Goal: Transaction & Acquisition: Purchase product/service

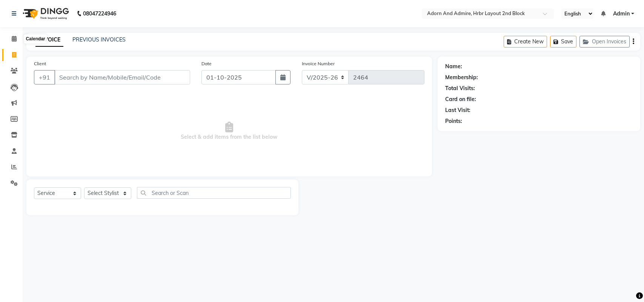
select select "7203"
select select "service"
click at [12, 49] on li "Invoice" at bounding box center [11, 55] width 23 height 16
drag, startPoint x: 12, startPoint y: 49, endPoint x: 9, endPoint y: 52, distance: 4.3
click at [12, 50] on link "Invoice" at bounding box center [11, 55] width 18 height 12
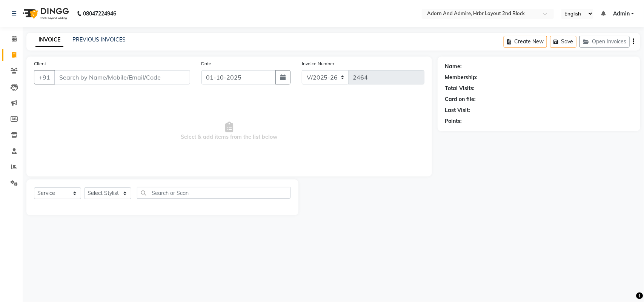
select select "service"
type input "2464"
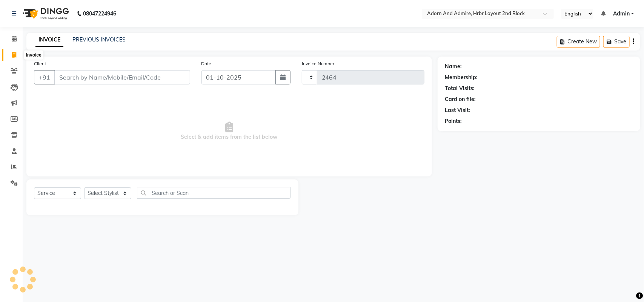
select select "7203"
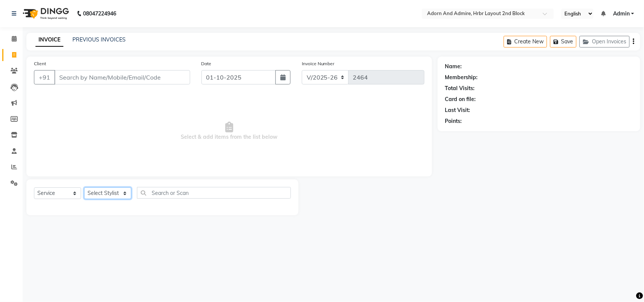
click at [100, 189] on select "Select Stylist [PERSON_NAME] [PERSON_NAME] [PERSON_NAME] [PERSON_NAME] [PERSON_…" at bounding box center [107, 194] width 47 height 12
select select "61720"
click at [84, 188] on select "Select Stylist [PERSON_NAME] [PERSON_NAME] [PERSON_NAME] [PERSON_NAME] [PERSON_…" at bounding box center [107, 194] width 47 height 12
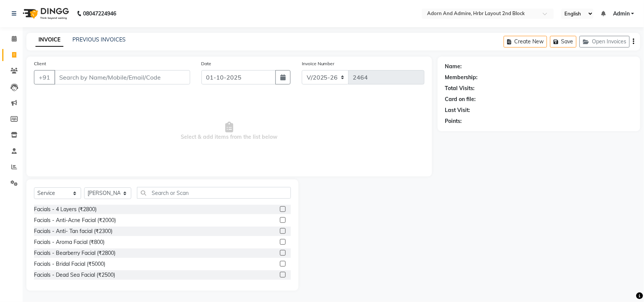
click at [176, 200] on div "Select Service Product Membership Package Voucher Prepaid Gift Card Select Styl…" at bounding box center [162, 196] width 257 height 18
click at [176, 198] on input "text" at bounding box center [214, 193] width 154 height 12
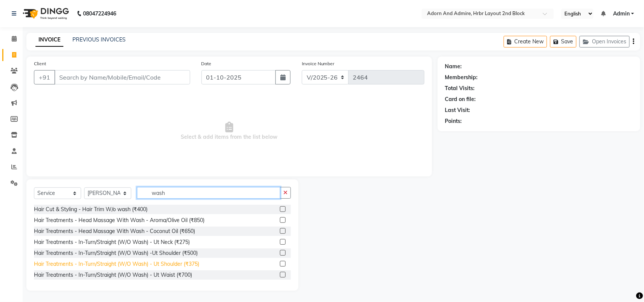
type input "wash"
click at [189, 266] on div "Hair Treatments - In-Turn/Straight (W/O Wash) - Ut Shoulder (₹375)" at bounding box center [116, 264] width 165 height 8
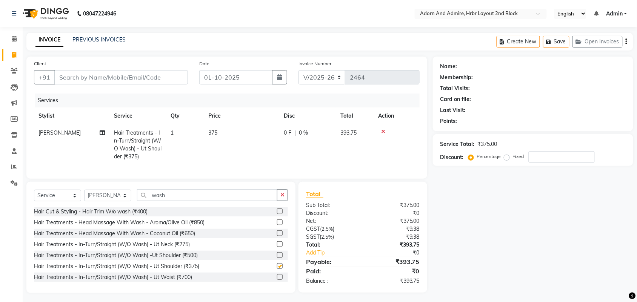
checkbox input "false"
drag, startPoint x: 173, startPoint y: 200, endPoint x: 114, endPoint y: 211, distance: 60.3
click at [114, 207] on div "Select Service Product Membership Package Voucher Prepaid Gift Card Select Styl…" at bounding box center [161, 198] width 254 height 18
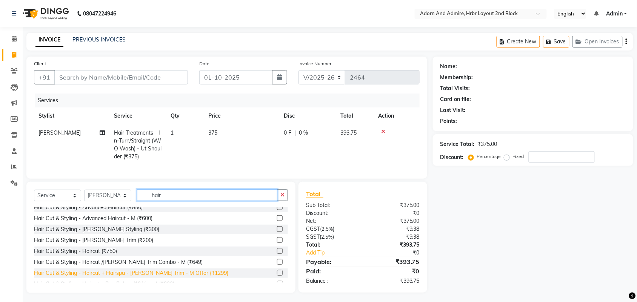
scroll to position [94, 0]
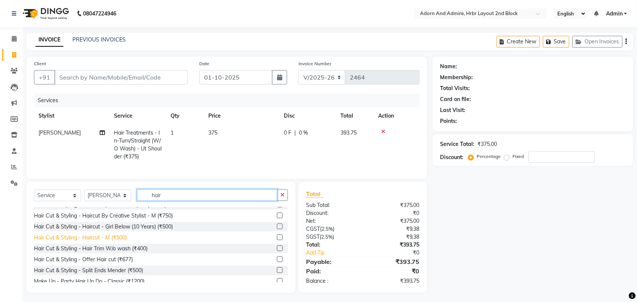
type input "hair"
click at [119, 242] on div "Hair Cut & Styling - Haircut - M (₹500)" at bounding box center [80, 238] width 93 height 8
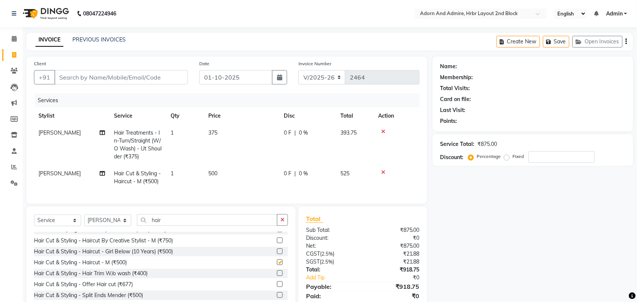
checkbox input "false"
click at [123, 232] on div "Select Service Product Membership Package Voucher Prepaid Gift Card Select Styl…" at bounding box center [161, 223] width 254 height 18
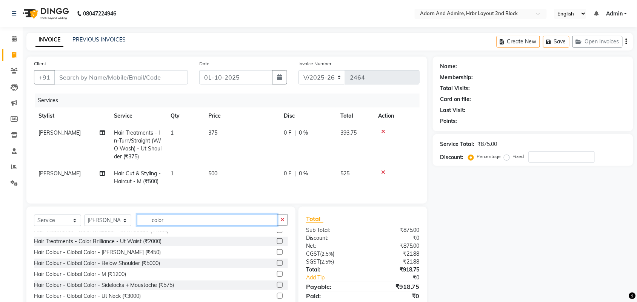
scroll to position [77, 0]
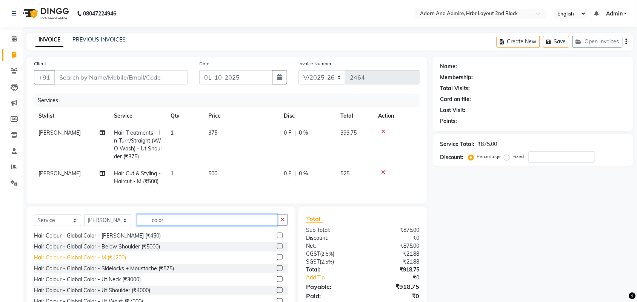
type input "color"
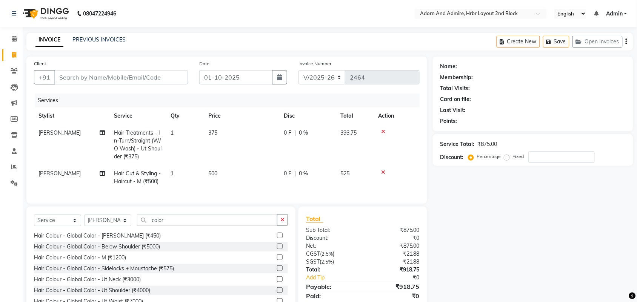
click at [115, 261] on div "Hair Colour - Global Color - M (₹1200)" at bounding box center [80, 258] width 92 height 8
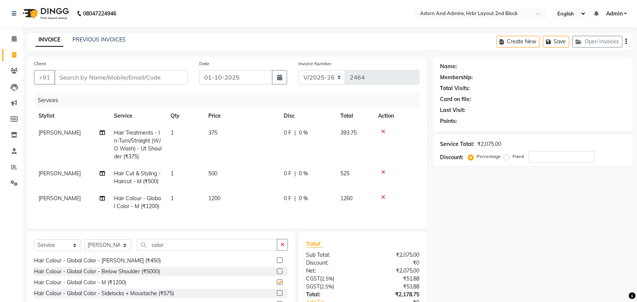
checkbox input "false"
click at [245, 197] on td "1200" at bounding box center [241, 202] width 75 height 25
select select "61720"
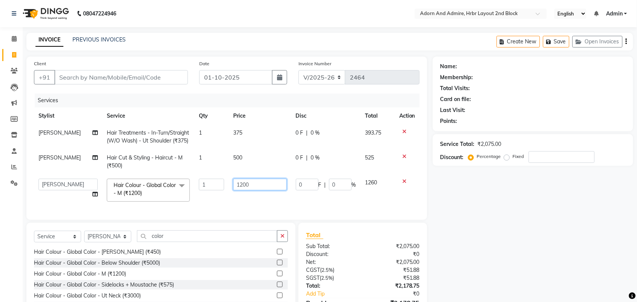
drag, startPoint x: 253, startPoint y: 191, endPoint x: 221, endPoint y: 189, distance: 32.5
click at [221, 189] on tr "[PERSON_NAME] ALEXX [PERSON_NAME] [PERSON_NAME] [PERSON_NAME] [PERSON_NAME] [PE…" at bounding box center [227, 190] width 386 height 32
type input "2500"
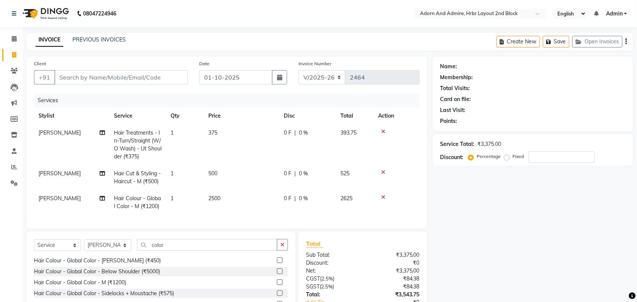
click at [592, 239] on div "Name: Membership: Total Visits: Card on file: Last Visit: Points: Service Total…" at bounding box center [536, 200] width 206 height 286
click at [242, 125] on td "375" at bounding box center [241, 145] width 75 height 41
select select "61720"
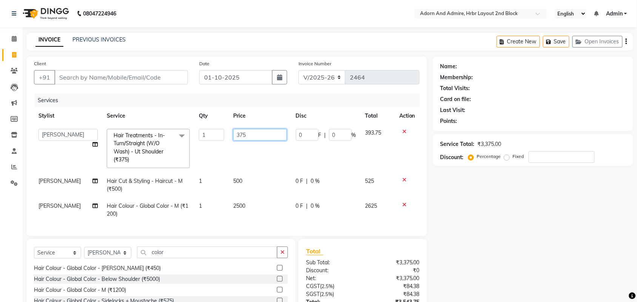
drag, startPoint x: 257, startPoint y: 129, endPoint x: 219, endPoint y: 132, distance: 38.3
click at [219, 132] on tr "[PERSON_NAME] ALEXX [PERSON_NAME] [PERSON_NAME] [PERSON_NAME] [PERSON_NAME] [PE…" at bounding box center [227, 149] width 386 height 48
type input "500"
click at [512, 250] on div "Name: Membership: Total Visits: Card on file: Last Visit: Points: Service Total…" at bounding box center [536, 204] width 206 height 294
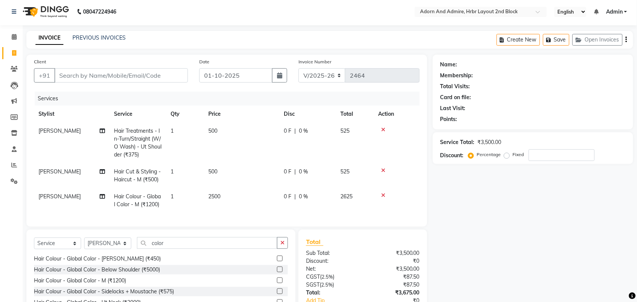
scroll to position [0, 0]
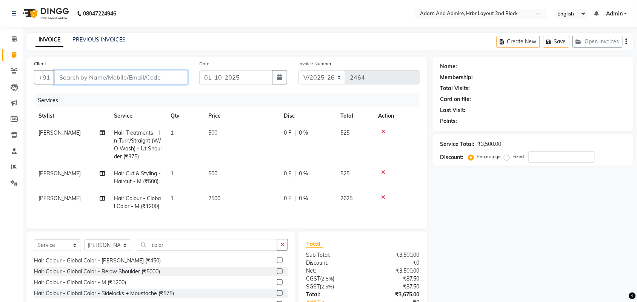
click at [121, 80] on input "Client" at bounding box center [121, 77] width 134 height 14
type input "8"
type input "0"
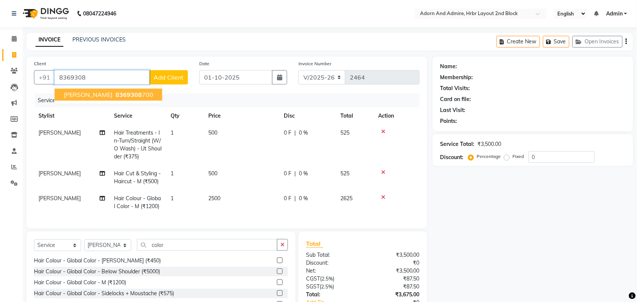
click at [121, 91] on ngb-highlight "8369308 700" at bounding box center [133, 95] width 39 height 8
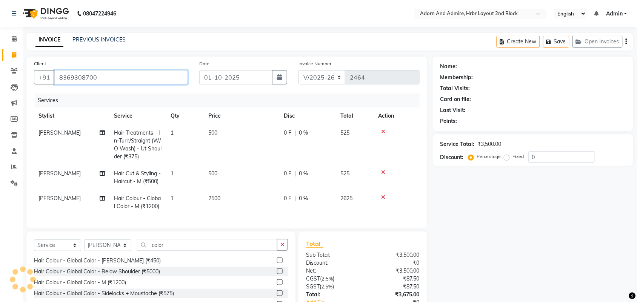
type input "8369308700"
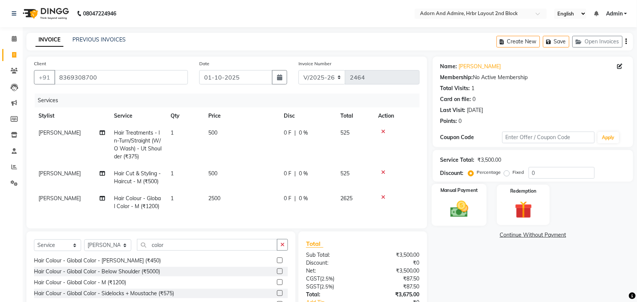
click at [468, 209] on img at bounding box center [459, 209] width 29 height 21
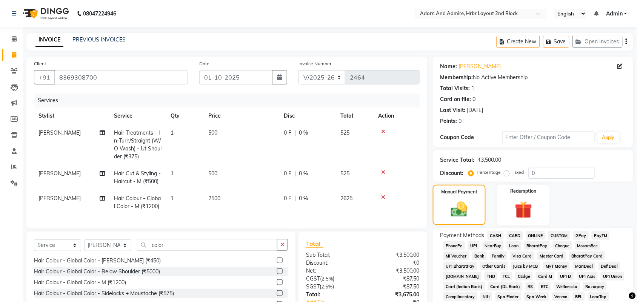
click at [576, 234] on span "GPay" at bounding box center [580, 235] width 15 height 9
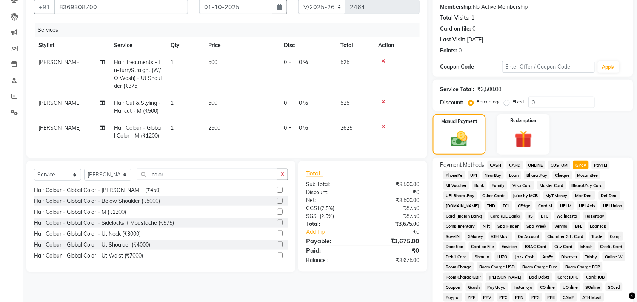
scroll to position [210, 0]
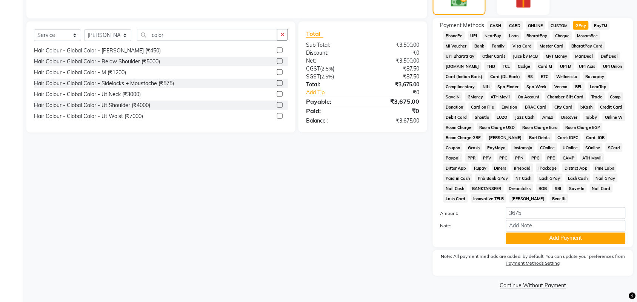
click at [580, 238] on button "Add Payment" at bounding box center [566, 239] width 120 height 12
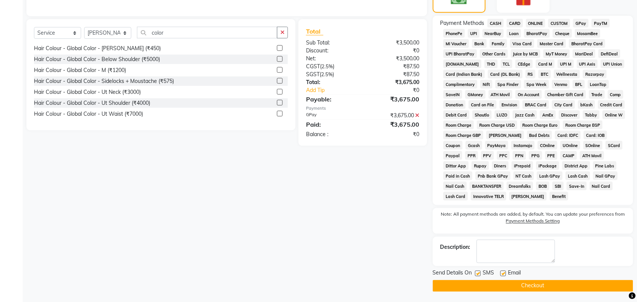
scroll to position [214, 0]
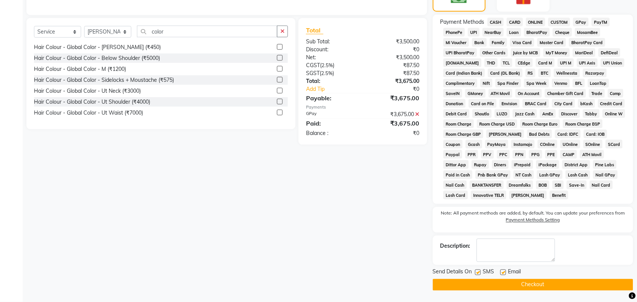
click at [555, 282] on button "Checkout" at bounding box center [533, 285] width 200 height 12
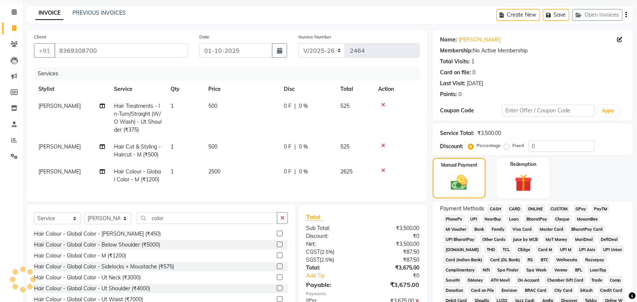
scroll to position [25, 0]
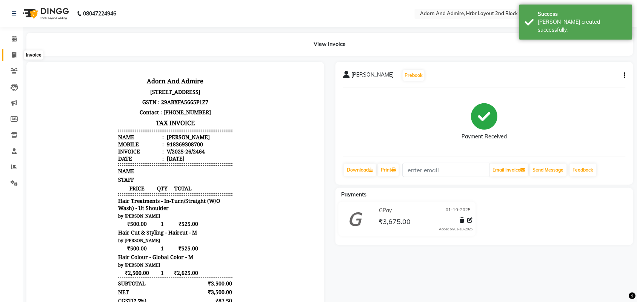
drag, startPoint x: 15, startPoint y: 54, endPoint x: 38, endPoint y: 51, distance: 23.2
click at [14, 54] on icon at bounding box center [14, 55] width 4 height 6
select select "service"
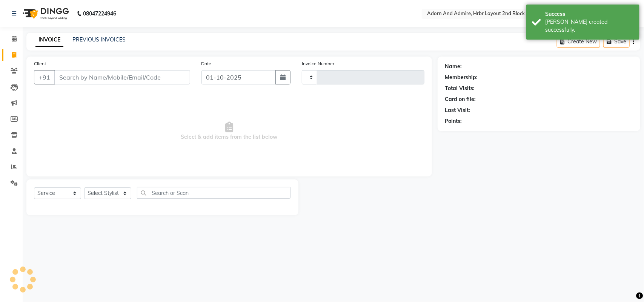
type input "2465"
select select "7203"
click at [117, 37] on link "PREVIOUS INVOICES" at bounding box center [98, 39] width 53 height 7
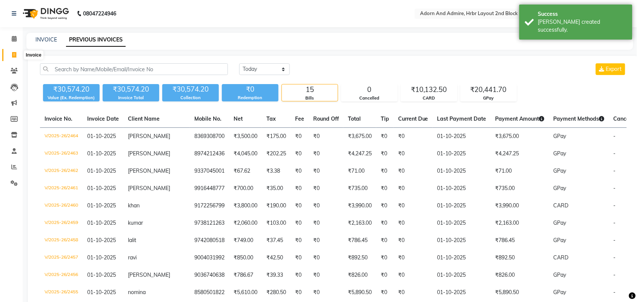
click at [17, 53] on span at bounding box center [14, 55] width 13 height 9
select select "7203"
select select "service"
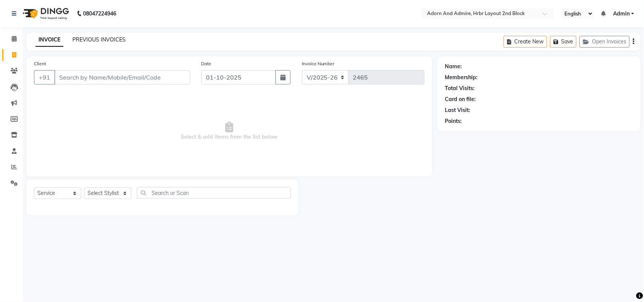
click at [103, 40] on link "PREVIOUS INVOICES" at bounding box center [98, 39] width 53 height 7
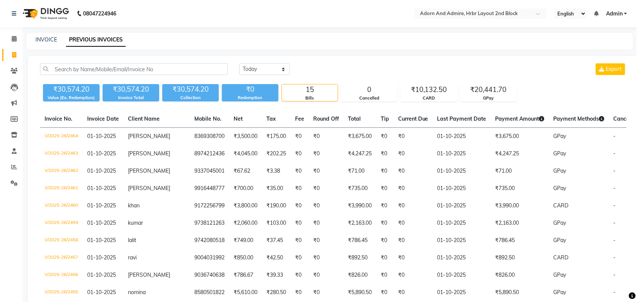
click at [3, 55] on link "Invoice" at bounding box center [11, 55] width 18 height 12
select select "7203"
select select "service"
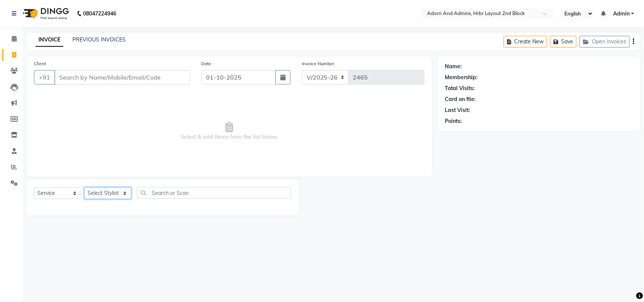
click at [99, 191] on select "Select Stylist [PERSON_NAME] [PERSON_NAME] [PERSON_NAME] [PERSON_NAME] [PERSON_…" at bounding box center [107, 194] width 47 height 12
select select "88808"
click at [84, 188] on select "Select Stylist [PERSON_NAME] [PERSON_NAME] [PERSON_NAME] [PERSON_NAME] [PERSON_…" at bounding box center [107, 194] width 47 height 12
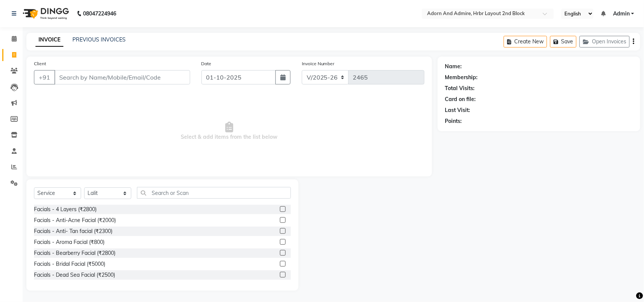
click at [191, 184] on div "Select Service Product Membership Package Voucher Prepaid Gift Card Select Styl…" at bounding box center [162, 235] width 272 height 111
click at [191, 190] on input "text" at bounding box center [214, 193] width 154 height 12
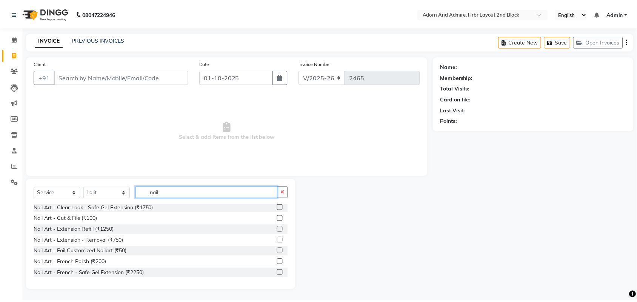
scroll to position [94, 0]
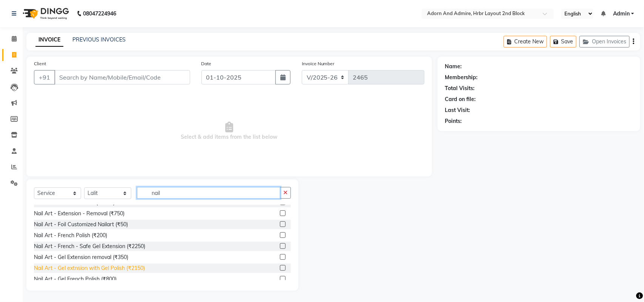
type input "nail"
click at [128, 271] on div "Nail Art - Gel extnsion with Gel Polish (₹2150)" at bounding box center [89, 269] width 111 height 8
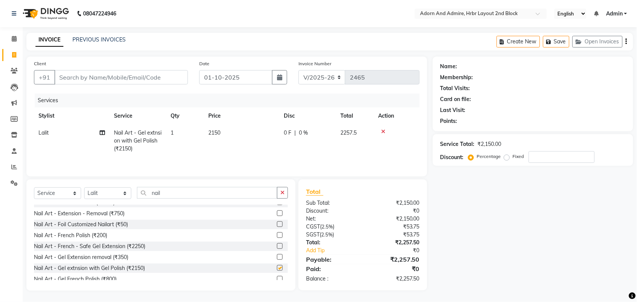
checkbox input "false"
click at [230, 149] on td "2150" at bounding box center [241, 141] width 75 height 33
select select "88808"
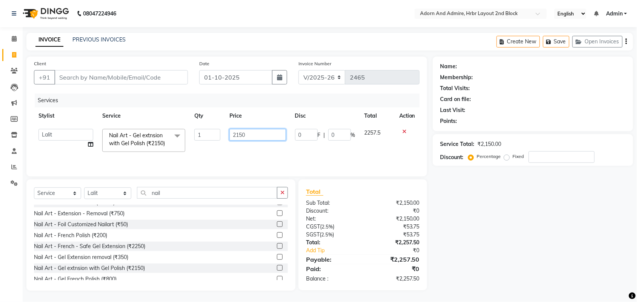
click at [223, 142] on tr "[PERSON_NAME] ALEXX [PERSON_NAME] [PERSON_NAME] [PERSON_NAME] [PERSON_NAME] [PE…" at bounding box center [227, 141] width 386 height 32
type input "1600"
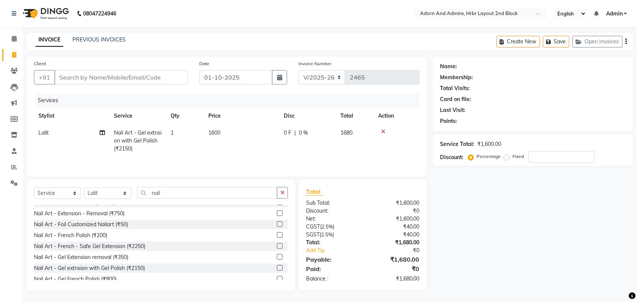
drag, startPoint x: 489, startPoint y: 206, endPoint x: 446, endPoint y: 193, distance: 44.6
click at [488, 206] on div "Name: Membership: Total Visits: Card on file: Last Visit: Points: Service Total…" at bounding box center [536, 174] width 206 height 234
drag, startPoint x: 161, startPoint y: 194, endPoint x: 105, endPoint y: 204, distance: 57.6
click at [109, 205] on div "Select Service Product Membership Package Voucher Prepaid Gift Card Select Styl…" at bounding box center [161, 196] width 254 height 18
click at [105, 197] on select "Select Stylist [PERSON_NAME] [PERSON_NAME] [PERSON_NAME] [PERSON_NAME] [PERSON_…" at bounding box center [107, 194] width 47 height 12
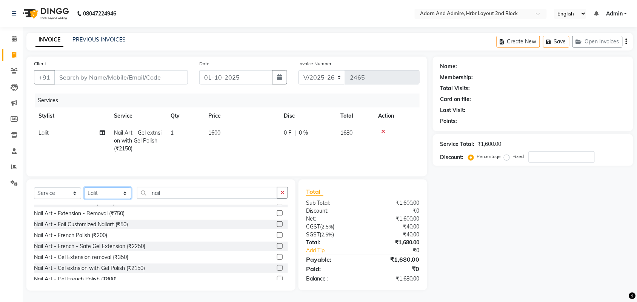
select select "61580"
click at [84, 189] on select "Select Stylist [PERSON_NAME] [PERSON_NAME] [PERSON_NAME] [PERSON_NAME] [PERSON_…" at bounding box center [107, 194] width 47 height 12
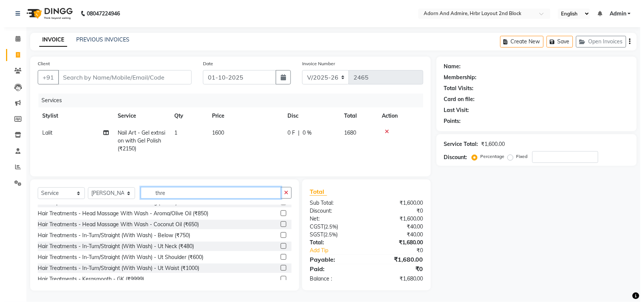
scroll to position [1, 0]
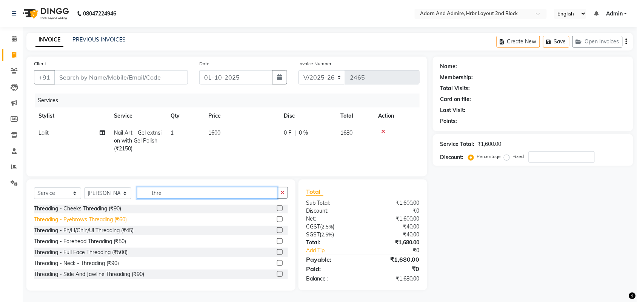
type input "thre"
drag, startPoint x: 96, startPoint y: 220, endPoint x: 168, endPoint y: 101, distance: 139.0
click at [96, 219] on div "Threading - Eyebrows Threading (₹60)" at bounding box center [80, 220] width 93 height 8
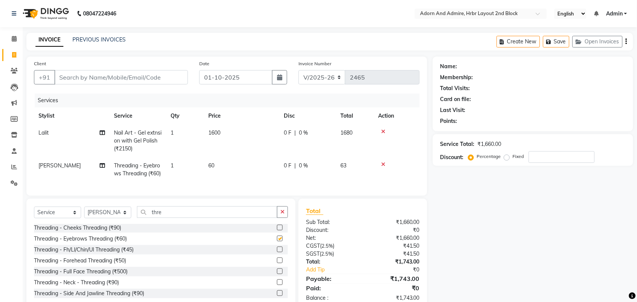
checkbox input "false"
click at [141, 82] on input "Client" at bounding box center [121, 77] width 134 height 14
type input "8"
type input "0"
type input "8670807804"
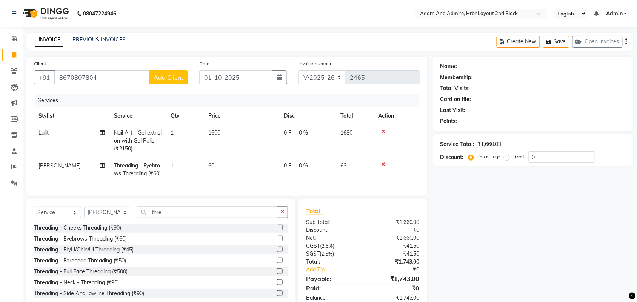
click at [169, 76] on span "Add Client" at bounding box center [169, 78] width 30 height 8
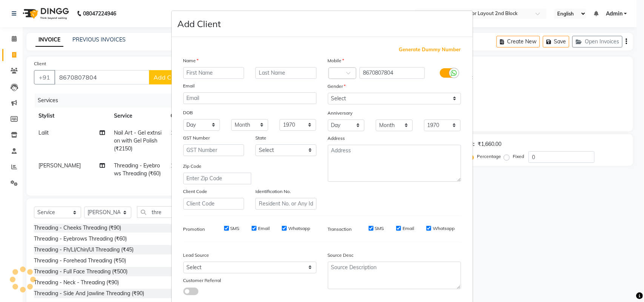
click at [210, 71] on input "text" at bounding box center [213, 73] width 61 height 12
type input "[PERSON_NAME]"
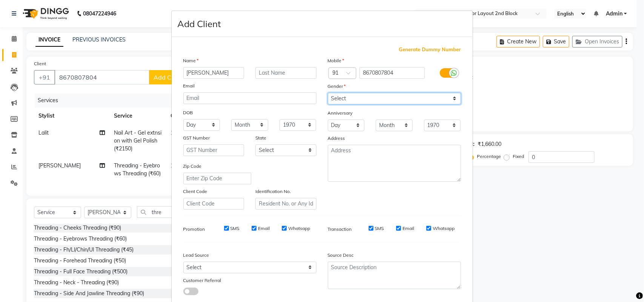
drag, startPoint x: 353, startPoint y: 97, endPoint x: 356, endPoint y: 102, distance: 5.6
click at [353, 97] on select "Select [DEMOGRAPHIC_DATA] [DEMOGRAPHIC_DATA] Other Prefer Not To Say" at bounding box center [394, 99] width 133 height 12
select select "[DEMOGRAPHIC_DATA]"
click at [328, 93] on select "Select [DEMOGRAPHIC_DATA] [DEMOGRAPHIC_DATA] Other Prefer Not To Say" at bounding box center [394, 99] width 133 height 12
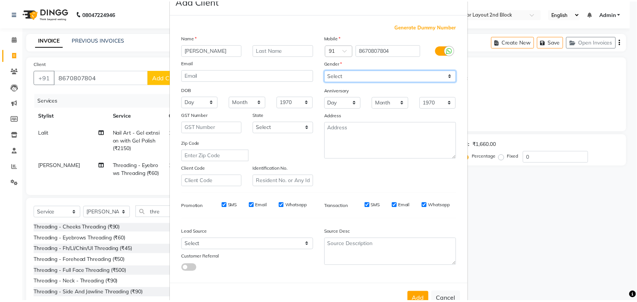
scroll to position [43, 0]
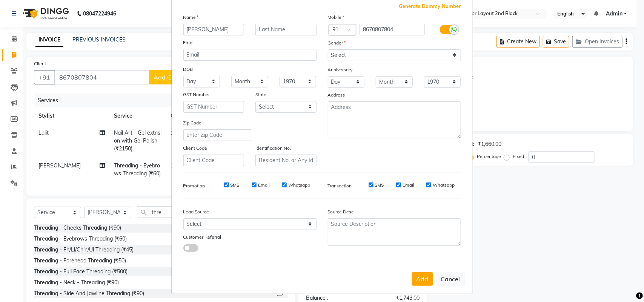
click at [412, 277] on button "Add" at bounding box center [422, 280] width 21 height 14
select select
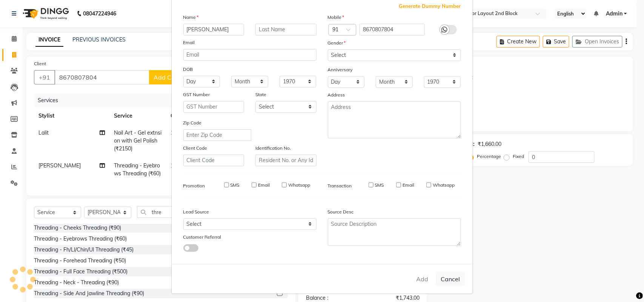
select select
checkbox input "false"
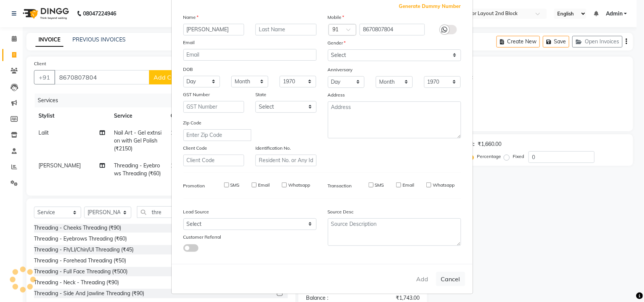
checkbox input "false"
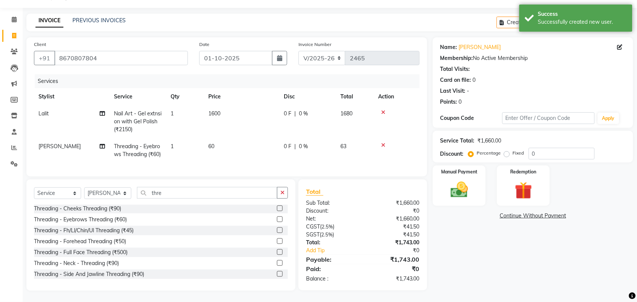
scroll to position [34, 0]
drag, startPoint x: 70, startPoint y: 197, endPoint x: 66, endPoint y: 194, distance: 4.8
click at [67, 195] on select "Select Service Product Membership Package Voucher Prepaid Gift Card" at bounding box center [57, 194] width 47 height 12
select select "product"
click at [34, 188] on select "Select Service Product Membership Package Voucher Prepaid Gift Card" at bounding box center [57, 194] width 47 height 12
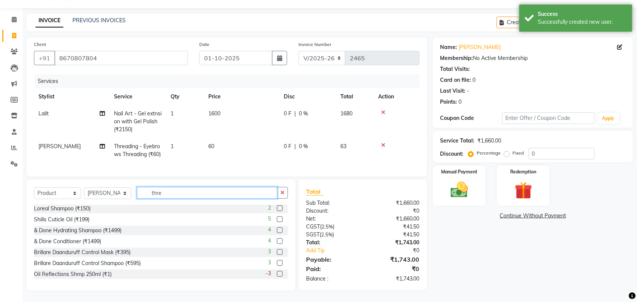
drag, startPoint x: 162, startPoint y: 189, endPoint x: 101, endPoint y: 194, distance: 61.7
click at [101, 194] on div "Select Service Product Membership Package Voucher Prepaid Gift Card Select Styl…" at bounding box center [161, 196] width 254 height 18
type input "i"
type input "oil"
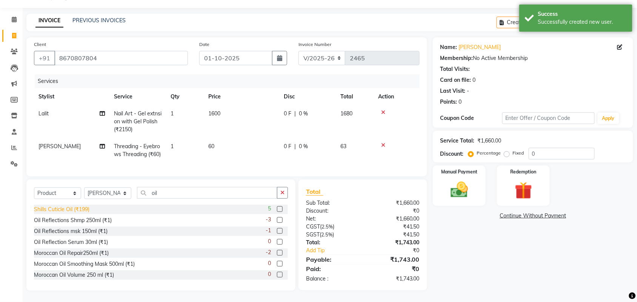
click at [60, 208] on div "Shills Cuticle Oil (₹199)" at bounding box center [61, 210] width 55 height 8
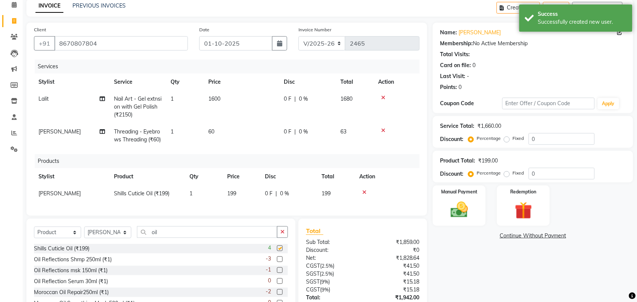
checkbox input "false"
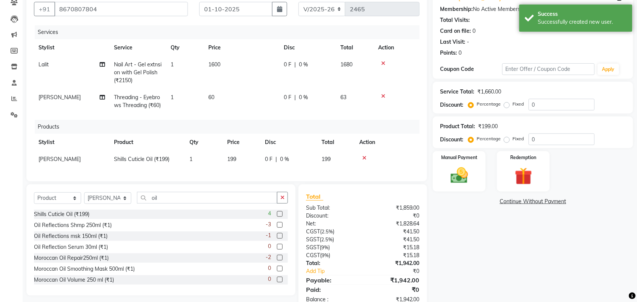
scroll to position [103, 0]
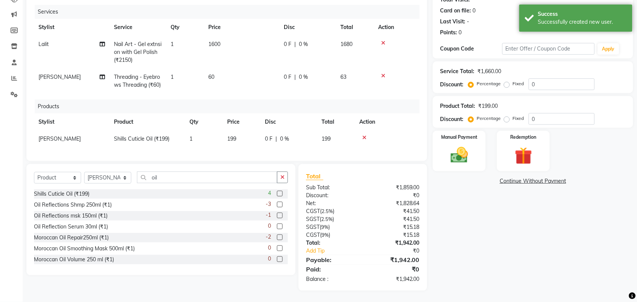
click at [242, 131] on td "199" at bounding box center [242, 139] width 38 height 17
select select "61580"
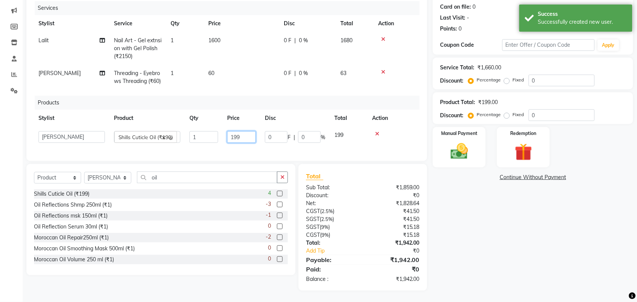
drag, startPoint x: 243, startPoint y: 132, endPoint x: 196, endPoint y: 145, distance: 49.7
click at [196, 145] on tr "[PERSON_NAME] [PERSON_NAME] [PERSON_NAME] [PERSON_NAME] [PERSON_NAME] [PERSON_N…" at bounding box center [227, 137] width 386 height 21
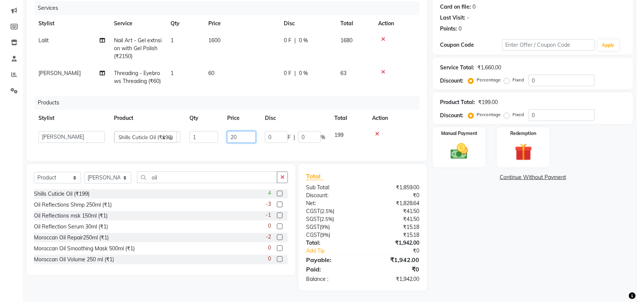
type input "200"
click at [467, 183] on div "Name: [PERSON_NAME] Membership: No Active Membership Total Visits: Card on file…" at bounding box center [536, 127] width 206 height 327
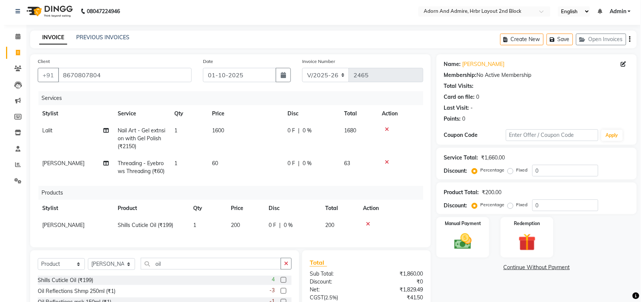
scroll to position [0, 0]
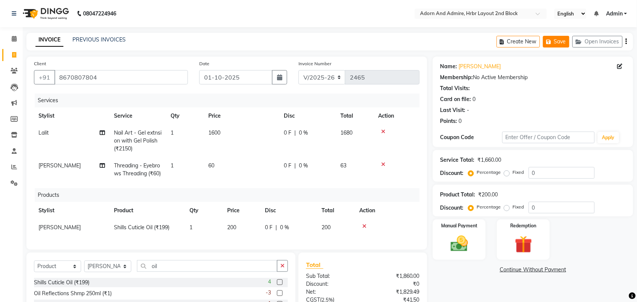
click at [545, 38] on button "Save" at bounding box center [556, 42] width 26 height 12
click at [14, 52] on icon at bounding box center [14, 55] width 4 height 6
select select "7203"
select select "service"
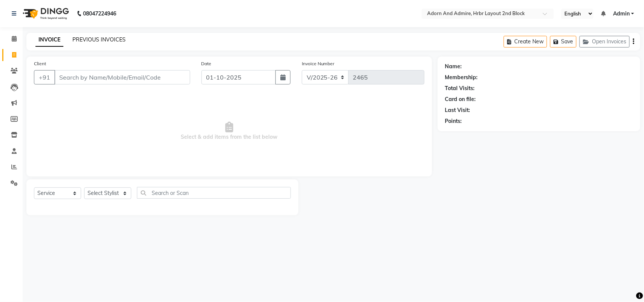
click at [108, 39] on link "PREVIOUS INVOICES" at bounding box center [98, 39] width 53 height 7
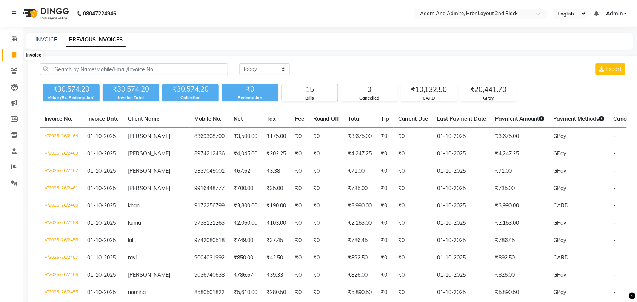
click at [14, 57] on icon at bounding box center [14, 55] width 4 height 6
select select "service"
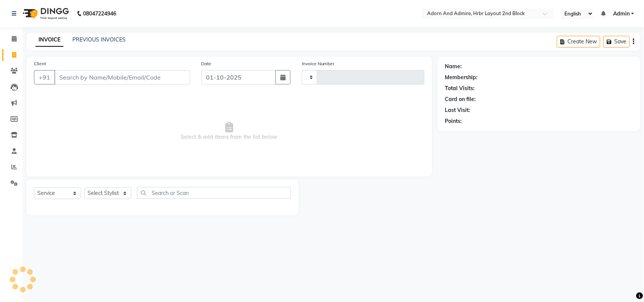
type input "2465"
select select "7203"
click at [101, 37] on link "PREVIOUS INVOICES" at bounding box center [98, 39] width 53 height 7
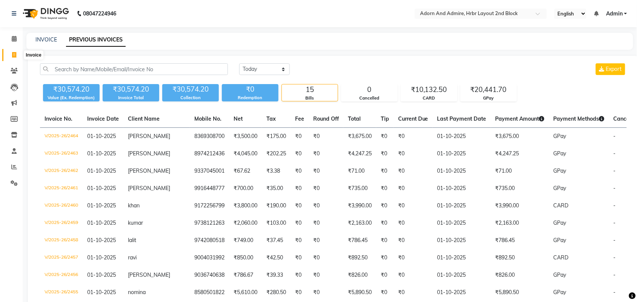
click at [19, 54] on span at bounding box center [14, 55] width 13 height 9
select select "service"
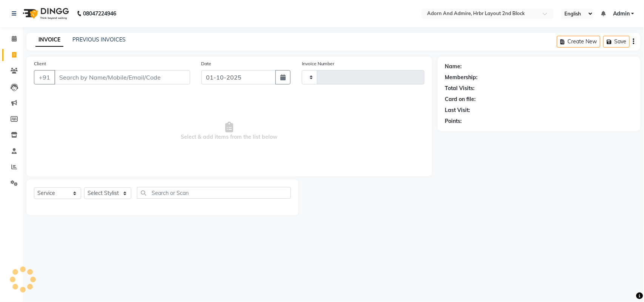
type input "2465"
select select "7203"
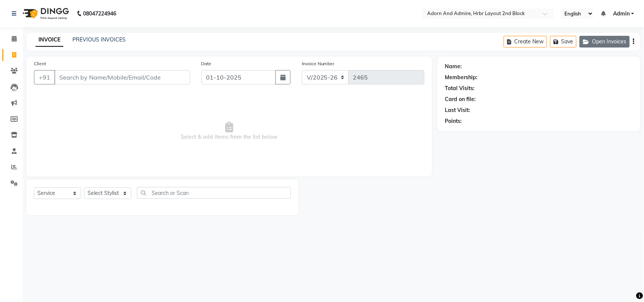
click at [607, 42] on button "Open Invoices" at bounding box center [605, 42] width 50 height 12
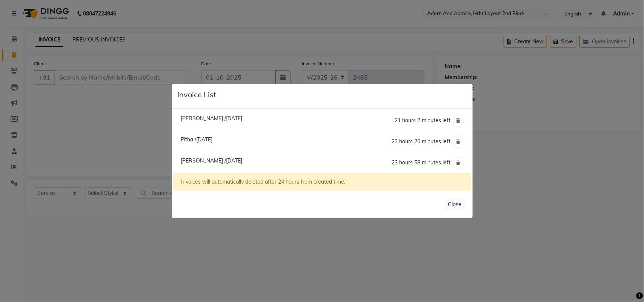
click at [185, 165] on li "[PERSON_NAME] /[DATE] 23 hours 58 minutes left" at bounding box center [321, 162] width 297 height 21
click at [191, 162] on span "[PERSON_NAME] /[DATE]" at bounding box center [212, 160] width 62 height 7
type input "8670807804"
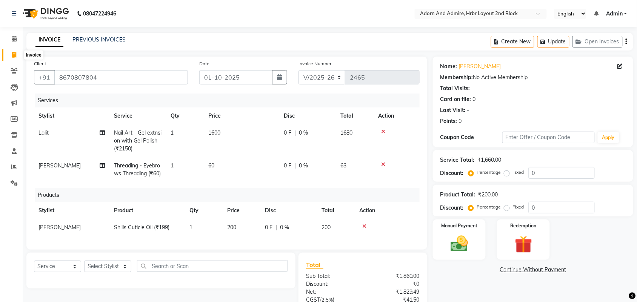
click at [16, 55] on icon at bounding box center [14, 55] width 4 height 6
select select "service"
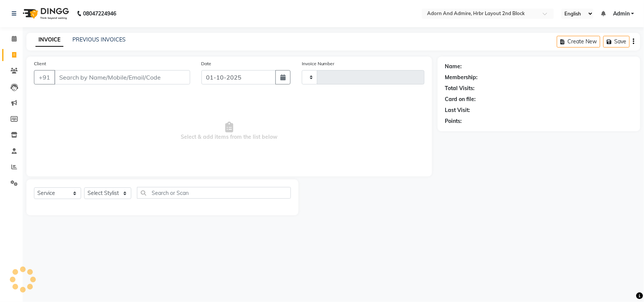
type input "2465"
select select "7203"
click at [616, 44] on button "Open Invoices" at bounding box center [605, 42] width 50 height 12
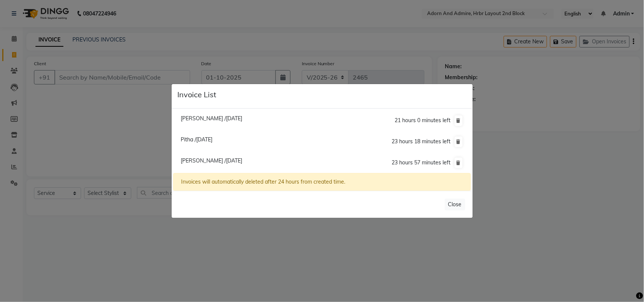
drag, startPoint x: 230, startPoint y: 112, endPoint x: 230, endPoint y: 123, distance: 10.6
click at [230, 117] on li "[PERSON_NAME] /[DATE] 21 hours 0 minutes left" at bounding box center [321, 121] width 297 height 22
click at [230, 123] on li "[PERSON_NAME] /[DATE] 21 hours 0 minutes left" at bounding box center [321, 121] width 297 height 22
click at [233, 119] on span "[PERSON_NAME] /[DATE]" at bounding box center [212, 118] width 62 height 7
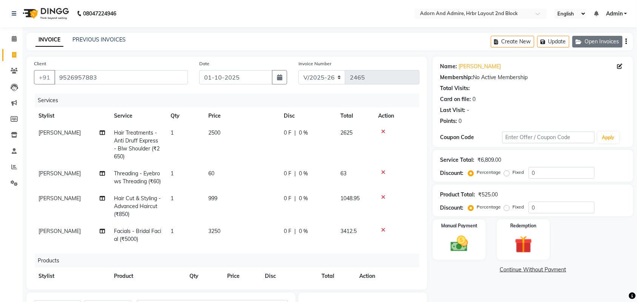
click at [604, 44] on button "Open Invoices" at bounding box center [598, 42] width 50 height 12
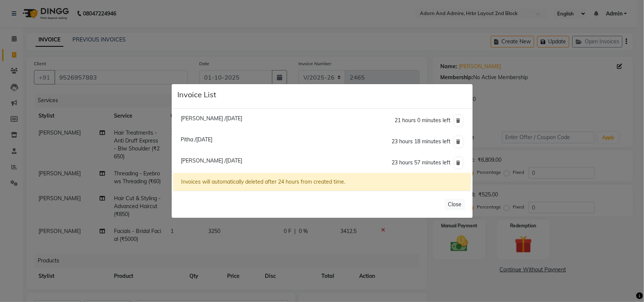
click at [202, 136] on li "Pitha /[DATE] 23 hours 18 minutes left" at bounding box center [321, 142] width 297 height 22
click at [203, 137] on span "Pitha /[DATE]" at bounding box center [197, 139] width 32 height 7
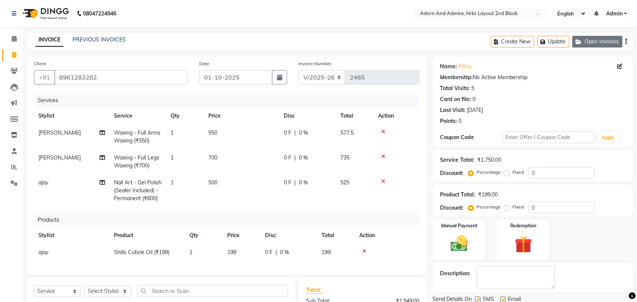
click at [588, 40] on button "Open Invoices" at bounding box center [598, 42] width 50 height 12
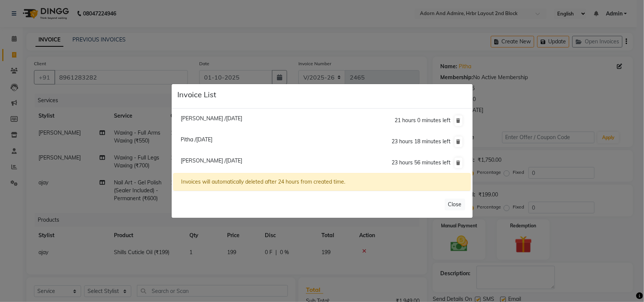
click at [199, 161] on span "[PERSON_NAME] /[DATE]" at bounding box center [212, 160] width 62 height 7
type input "8670807804"
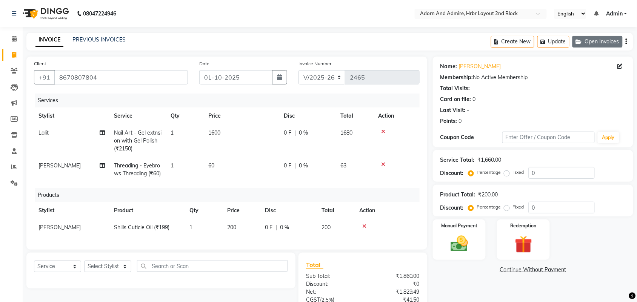
drag, startPoint x: 584, startPoint y: 43, endPoint x: 576, endPoint y: 48, distance: 8.7
click at [576, 48] on button "Open Invoices" at bounding box center [598, 42] width 50 height 12
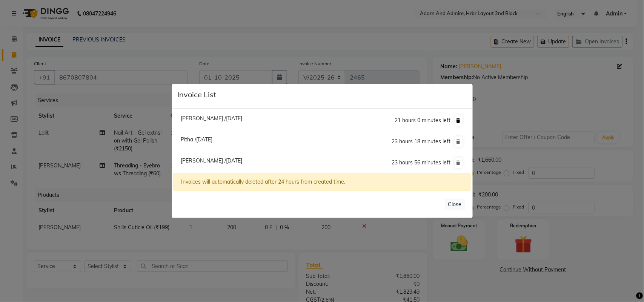
click at [460, 121] on icon at bounding box center [459, 121] width 4 height 5
click at [460, 120] on icon at bounding box center [459, 121] width 4 height 5
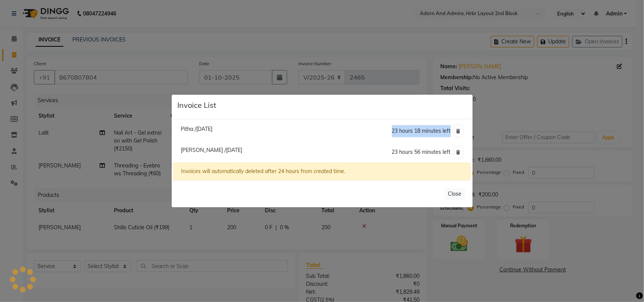
click at [460, 121] on li "Pitha /[DATE] 23 hours 18 minutes left" at bounding box center [321, 132] width 297 height 22
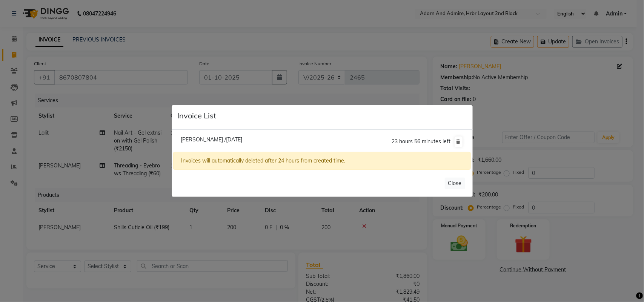
click at [460, 120] on app-hold-invoice "Invoice List [PERSON_NAME] /[DATE] 23 hours 56 minutes left Invoices will autom…" at bounding box center [322, 151] width 301 height 92
click at [459, 143] on icon at bounding box center [459, 142] width 4 height 5
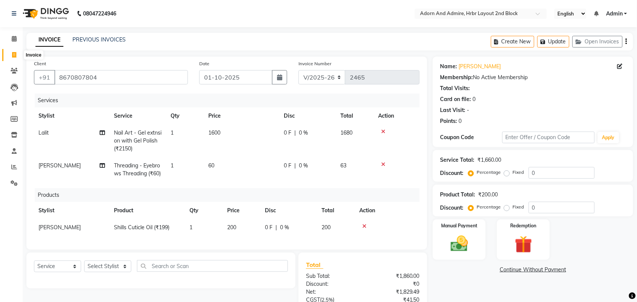
click at [11, 51] on span at bounding box center [14, 55] width 13 height 9
select select "service"
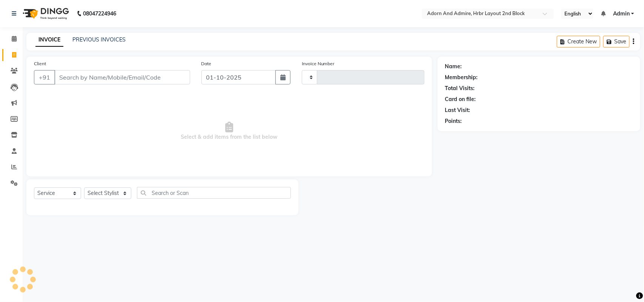
type input "2465"
select select "7203"
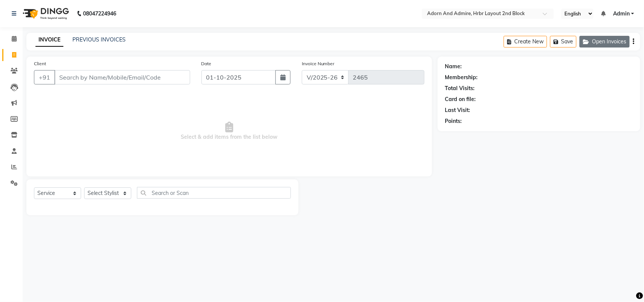
click at [599, 37] on button "Open Invoices" at bounding box center [605, 42] width 50 height 12
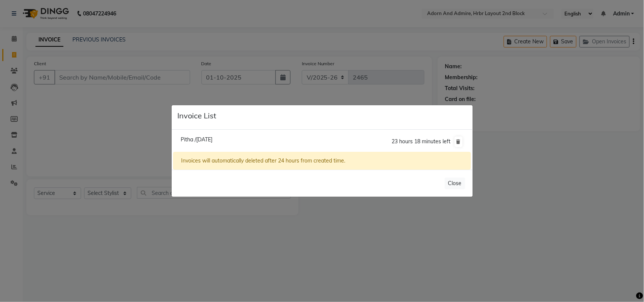
click at [463, 140] on div "23 hours 18 minutes left" at bounding box center [427, 142] width 71 height 12
click at [459, 141] on icon at bounding box center [459, 142] width 4 height 5
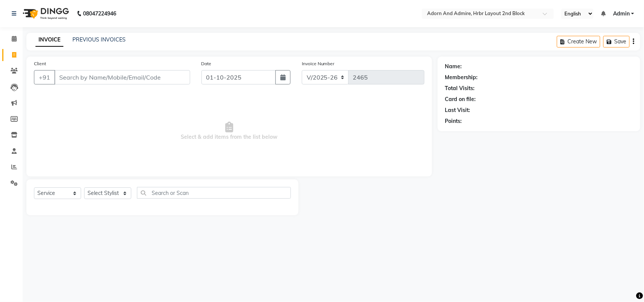
drag, startPoint x: 143, startPoint y: 111, endPoint x: 79, endPoint y: 65, distance: 79.4
click at [143, 112] on span "Select & add items from the list below" at bounding box center [229, 131] width 391 height 75
click at [8, 55] on span at bounding box center [14, 55] width 13 height 9
select select "7203"
select select "service"
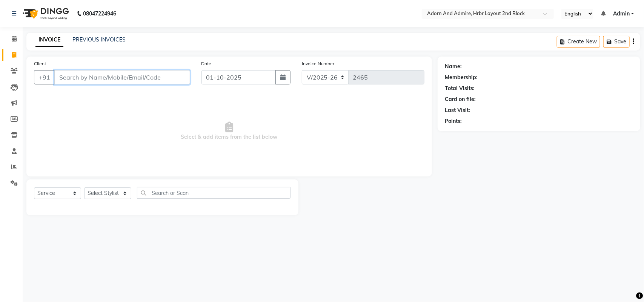
click at [187, 79] on input "Client" at bounding box center [122, 77] width 136 height 14
type input "8105762758"
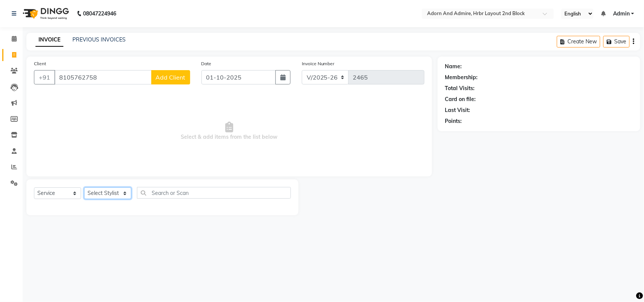
click at [119, 189] on select "Select Stylist [PERSON_NAME] [PERSON_NAME] [PERSON_NAME] [PERSON_NAME] [PERSON_…" at bounding box center [107, 194] width 47 height 12
select select "61580"
click at [84, 188] on select "Select Stylist [PERSON_NAME] [PERSON_NAME] [PERSON_NAME] [PERSON_NAME] [PERSON_…" at bounding box center [107, 194] width 47 height 12
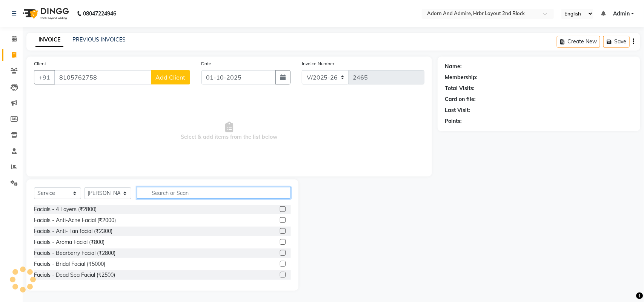
drag, startPoint x: 172, startPoint y: 194, endPoint x: 173, endPoint y: 189, distance: 4.7
click at [172, 192] on input "text" at bounding box center [214, 193] width 154 height 12
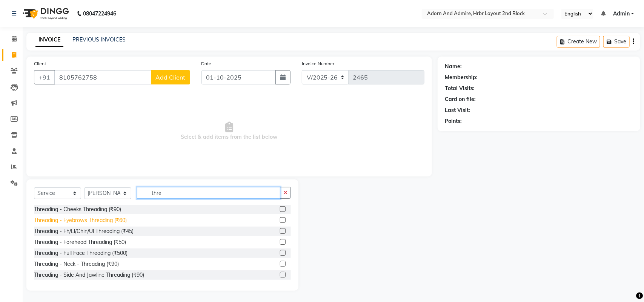
type input "thre"
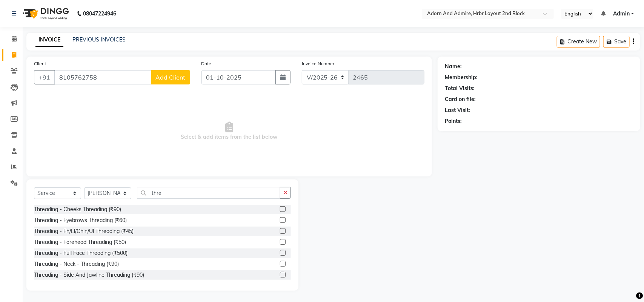
drag, startPoint x: 121, startPoint y: 221, endPoint x: 113, endPoint y: 215, distance: 9.7
click at [120, 222] on div "Threading - Eyebrows Threading (₹60)" at bounding box center [80, 221] width 93 height 8
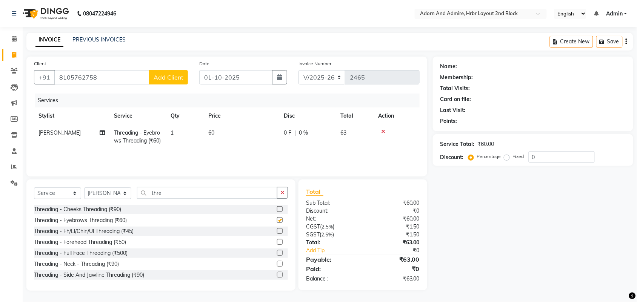
checkbox input "false"
click at [112, 197] on select "Select Stylist [PERSON_NAME] [PERSON_NAME] [PERSON_NAME] [PERSON_NAME] [PERSON_…" at bounding box center [107, 194] width 47 height 12
select select "61720"
click at [84, 189] on select "Select Stylist [PERSON_NAME] [PERSON_NAME] [PERSON_NAME] [PERSON_NAME] [PERSON_…" at bounding box center [107, 194] width 47 height 12
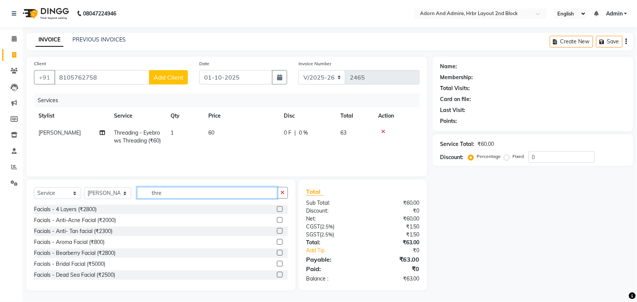
drag, startPoint x: 158, startPoint y: 202, endPoint x: 150, endPoint y: 203, distance: 7.6
click at [150, 203] on div "Select Service Product Membership Package Voucher Prepaid Gift Card Select Styl…" at bounding box center [161, 196] width 254 height 18
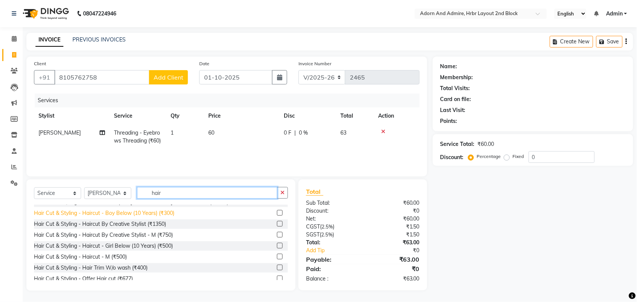
scroll to position [94, 0]
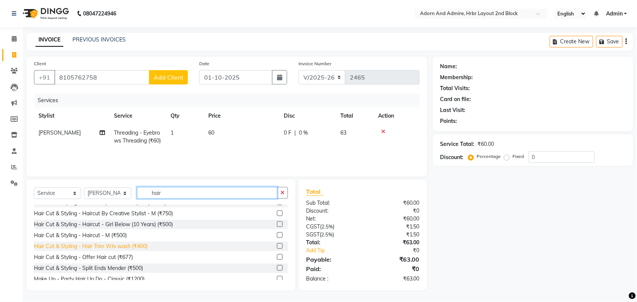
type input "hair"
click at [129, 250] on div "Hair Cut & Styling - Hair Trim W/o wash (₹400)" at bounding box center [91, 247] width 114 height 8
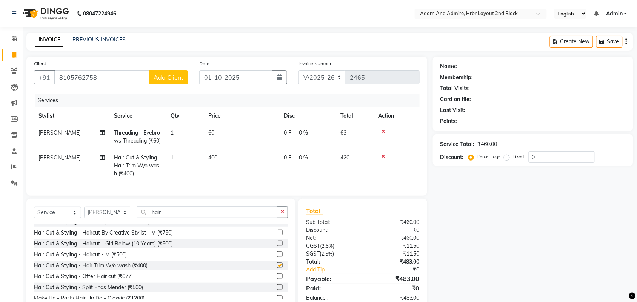
checkbox input "false"
click at [217, 161] on span "400" at bounding box center [212, 157] width 9 height 7
select select "61720"
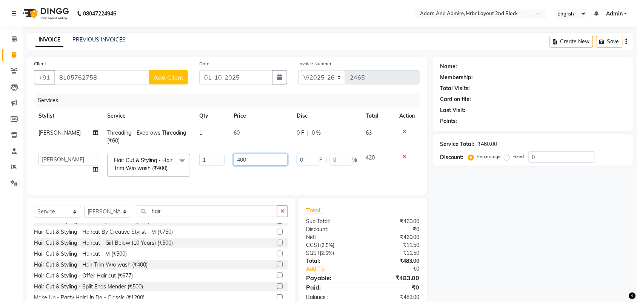
drag, startPoint x: 250, startPoint y: 162, endPoint x: 217, endPoint y: 162, distance: 32.8
click at [222, 162] on tr "[PERSON_NAME] ALEXX anusiya [PERSON_NAME] [PERSON_NAME] [PERSON_NAME] [PERSON_N…" at bounding box center [227, 165] width 386 height 32
type input "500"
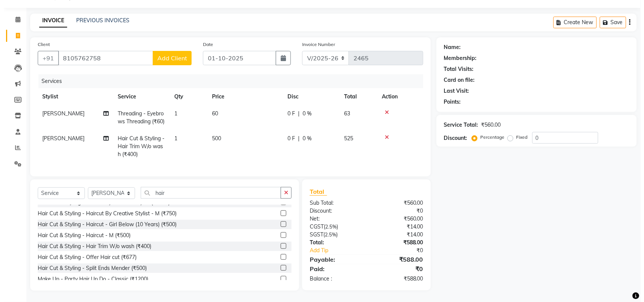
scroll to position [34, 0]
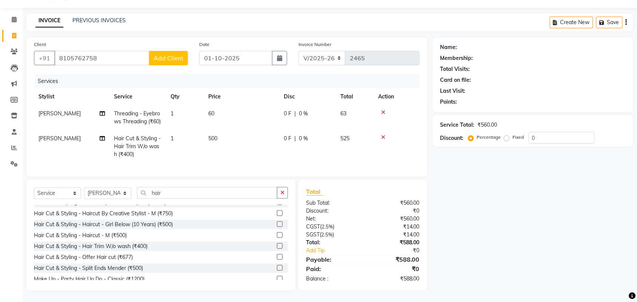
click at [175, 51] on button "Add Client" at bounding box center [168, 58] width 39 height 14
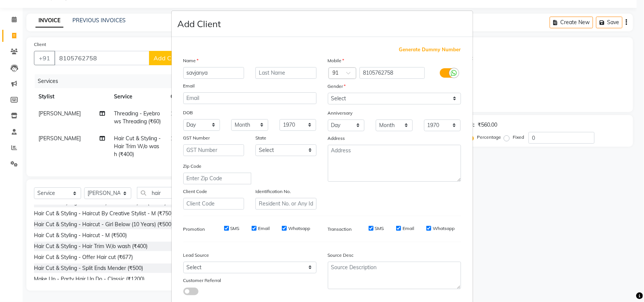
type input "savjanya"
click at [346, 92] on div "Mobile Country Code × 91 8105762758 Gender Select [DEMOGRAPHIC_DATA] [DEMOGRAPH…" at bounding box center [394, 133] width 145 height 153
drag, startPoint x: 346, startPoint y: 95, endPoint x: 347, endPoint y: 103, distance: 8.4
click at [346, 96] on select "Select [DEMOGRAPHIC_DATA] [DEMOGRAPHIC_DATA] Other Prefer Not To Say" at bounding box center [394, 99] width 133 height 12
select select "[DEMOGRAPHIC_DATA]"
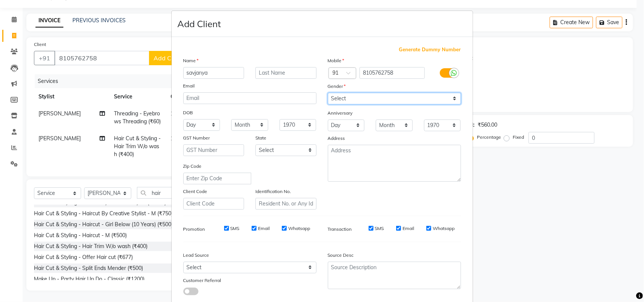
click at [328, 93] on select "Select [DEMOGRAPHIC_DATA] [DEMOGRAPHIC_DATA] Other Prefer Not To Say" at bounding box center [394, 99] width 133 height 12
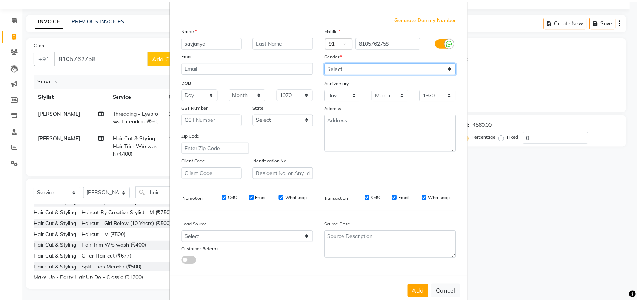
scroll to position [43, 0]
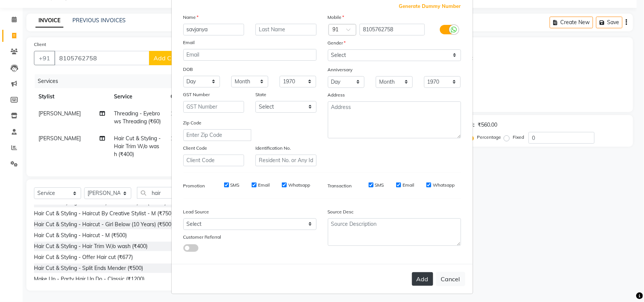
click at [419, 278] on button "Add" at bounding box center [422, 280] width 21 height 14
select select
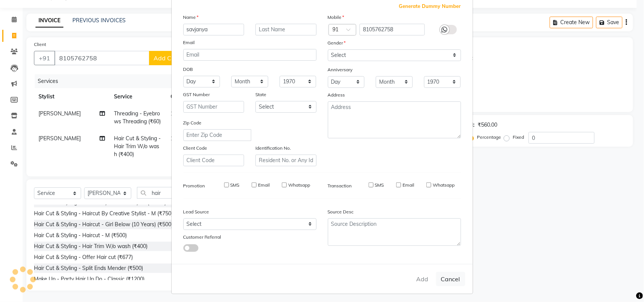
select select
checkbox input "false"
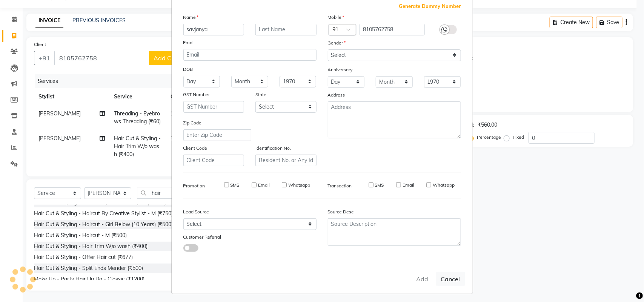
checkbox input "false"
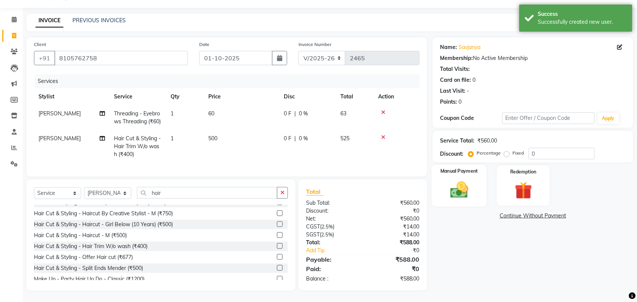
click at [442, 165] on div "Manual Payment" at bounding box center [459, 186] width 55 height 42
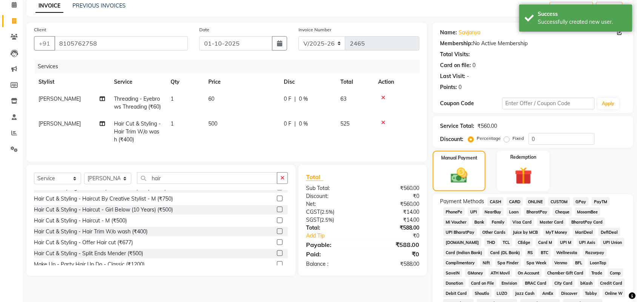
click at [581, 201] on span "GPay" at bounding box center [580, 201] width 15 height 9
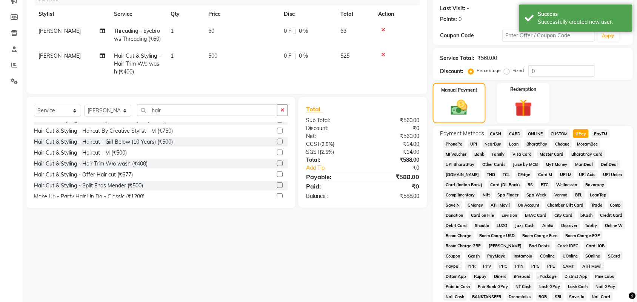
scroll to position [210, 0]
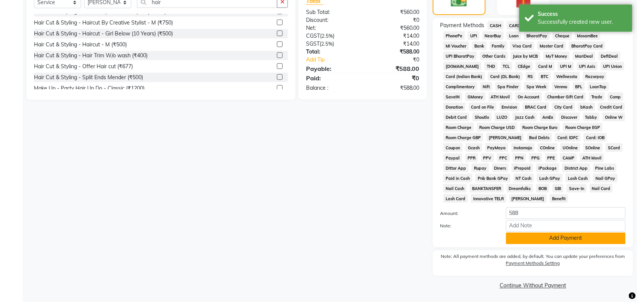
click at [548, 235] on button "Add Payment" at bounding box center [566, 239] width 120 height 12
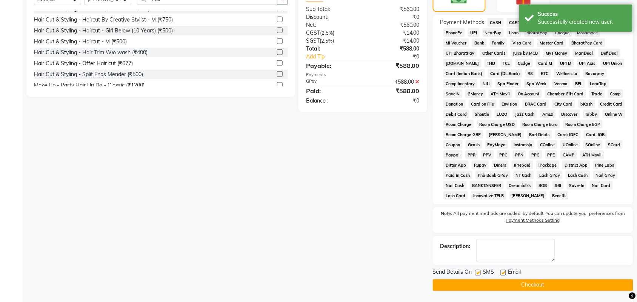
scroll to position [214, 0]
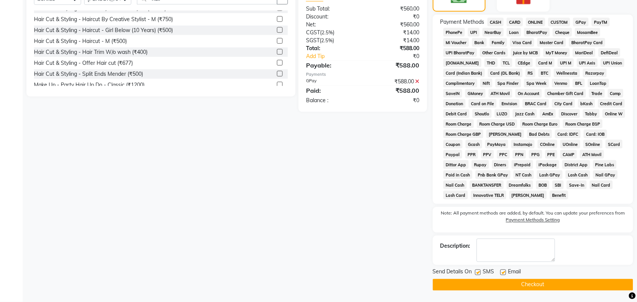
click at [510, 283] on button "Checkout" at bounding box center [533, 285] width 200 height 12
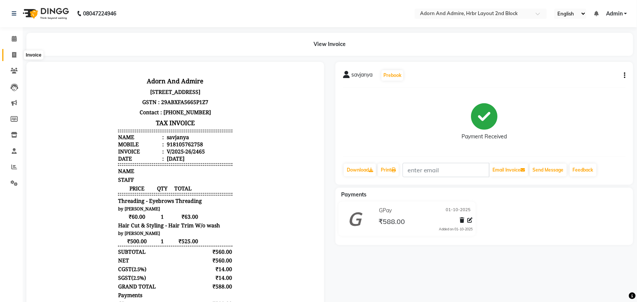
click at [12, 57] on icon at bounding box center [14, 55] width 4 height 6
select select "service"
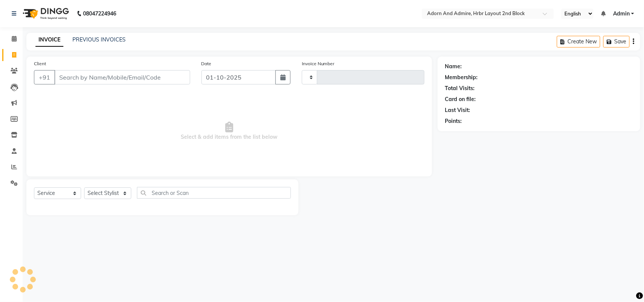
type input "2466"
select select "7203"
click at [99, 193] on select "Select Stylist [PERSON_NAME] [PERSON_NAME] [PERSON_NAME] [PERSON_NAME] [PERSON_…" at bounding box center [107, 194] width 47 height 12
select select "88808"
click at [84, 188] on select "Select Stylist [PERSON_NAME] [PERSON_NAME] [PERSON_NAME] [PERSON_NAME] [PERSON_…" at bounding box center [107, 194] width 47 height 12
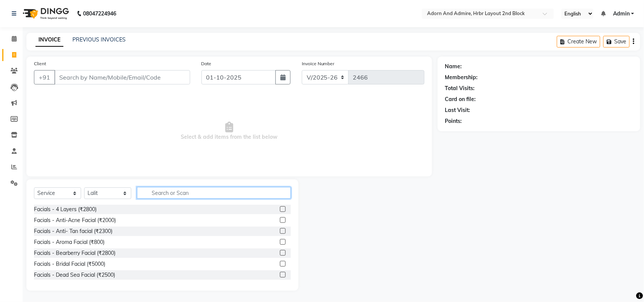
click at [196, 188] on input "text" at bounding box center [214, 193] width 154 height 12
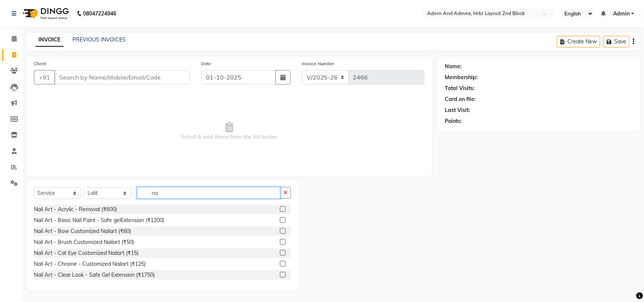
type input "n"
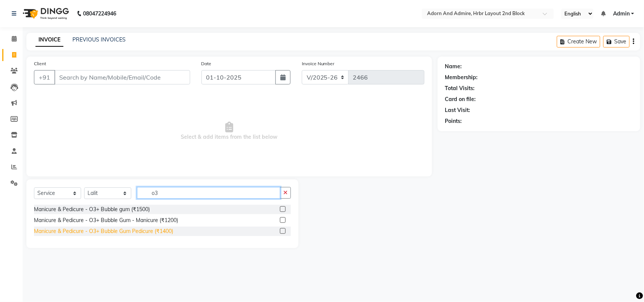
type input "o3"
click at [162, 233] on div "Manicure & Pedicure - O3+ Bubble Gum Pedicure (₹1400)" at bounding box center [103, 232] width 139 height 8
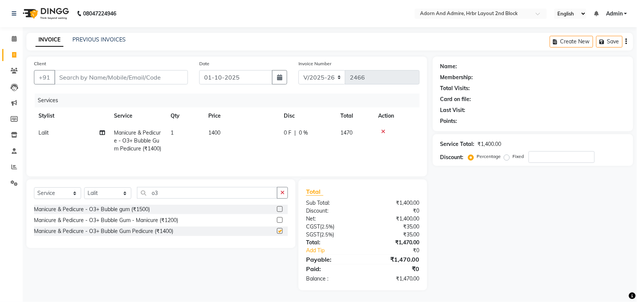
checkbox input "false"
drag, startPoint x: 179, startPoint y: 201, endPoint x: 122, endPoint y: 205, distance: 57.1
click at [122, 205] on div "Select Service Product Membership Package Voucher Prepaid Gift Card Select Styl…" at bounding box center [161, 196] width 254 height 18
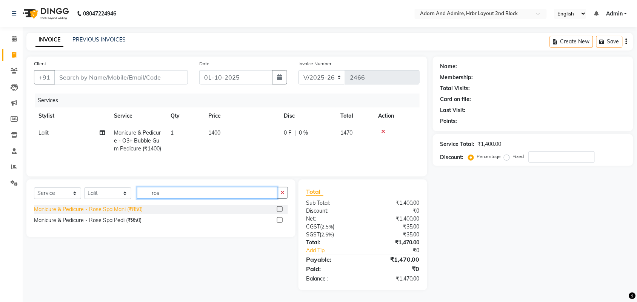
type input "ros"
click at [114, 214] on div "Manicure & Pedicure - Rose Spa Mani (₹850)" at bounding box center [88, 210] width 109 height 8
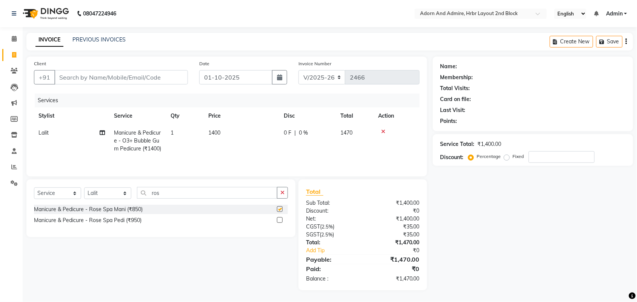
checkbox input "false"
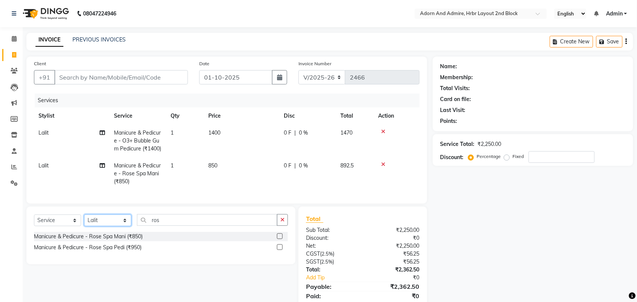
click at [108, 226] on select "Select Stylist [PERSON_NAME] [PERSON_NAME] [PERSON_NAME] [PERSON_NAME] [PERSON_…" at bounding box center [107, 221] width 47 height 12
click at [106, 232] on div "Select Service Product Membership Package Voucher Prepaid Gift Card Select Styl…" at bounding box center [161, 223] width 254 height 18
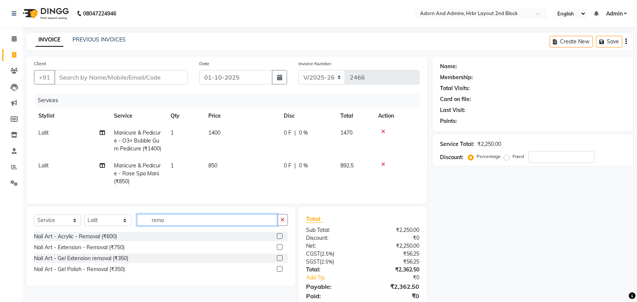
type input "remo"
click at [116, 253] on div "Nail Art - Extension - Removal (₹750)" at bounding box center [161, 247] width 254 height 9
click at [116, 252] on div "Nail Art - Extension - Removal (₹750)" at bounding box center [79, 248] width 91 height 8
checkbox input "false"
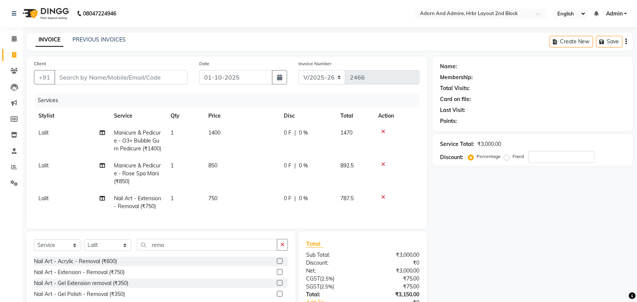
click at [242, 209] on td "750" at bounding box center [241, 202] width 75 height 25
select select "88808"
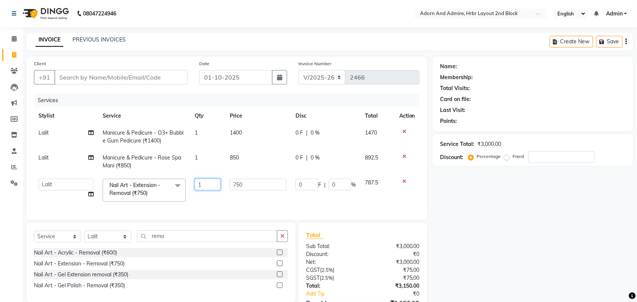
drag, startPoint x: 218, startPoint y: 204, endPoint x: 273, endPoint y: 180, distance: 59.6
click at [218, 204] on tr "[PERSON_NAME] ALEXX anusiya [PERSON_NAME] [PERSON_NAME] [PERSON_NAME] [PERSON_N…" at bounding box center [227, 190] width 386 height 32
drag, startPoint x: 273, startPoint y: 179, endPoint x: 196, endPoint y: 188, distance: 76.7
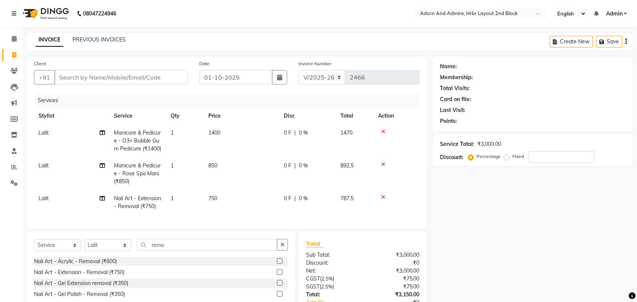
drag, startPoint x: 237, startPoint y: 201, endPoint x: 242, endPoint y: 203, distance: 6.0
click at [237, 202] on td "750" at bounding box center [241, 202] width 75 height 25
select select "88808"
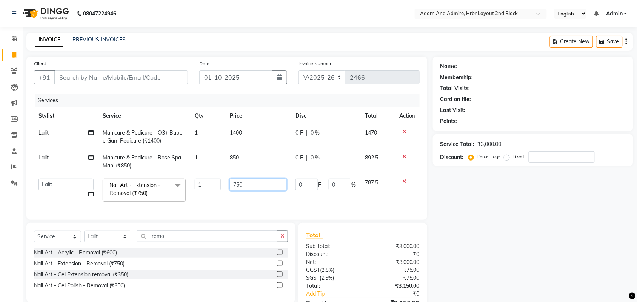
drag, startPoint x: 236, startPoint y: 187, endPoint x: 174, endPoint y: 200, distance: 63.7
click at [174, 200] on tr "[PERSON_NAME] ALEXX anusiya [PERSON_NAME] [PERSON_NAME] [PERSON_NAME] [PERSON_N…" at bounding box center [227, 190] width 386 height 32
type input "500"
drag, startPoint x: 507, startPoint y: 236, endPoint x: 497, endPoint y: 233, distance: 9.5
click at [500, 234] on div "Name: Membership: Total Visits: Card on file: Last Visit: Points: Service Total…" at bounding box center [536, 195] width 206 height 277
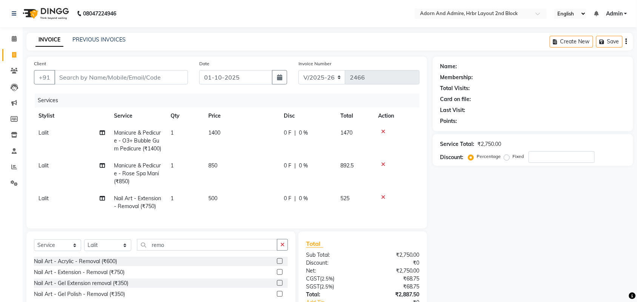
click at [44, 129] on span "Lalit" at bounding box center [43, 132] width 10 height 7
select select "88808"
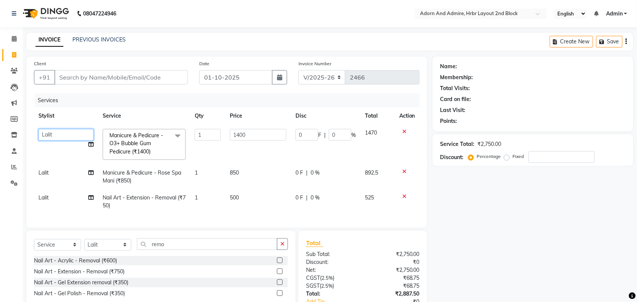
click at [44, 131] on select "[PERSON_NAME] [PERSON_NAME] [PERSON_NAME] [PERSON_NAME] [PERSON_NAME] [PERSON_N…" at bounding box center [65, 135] width 55 height 12
select select "61576"
click at [49, 170] on td "Lalit" at bounding box center [66, 177] width 64 height 25
select select "88808"
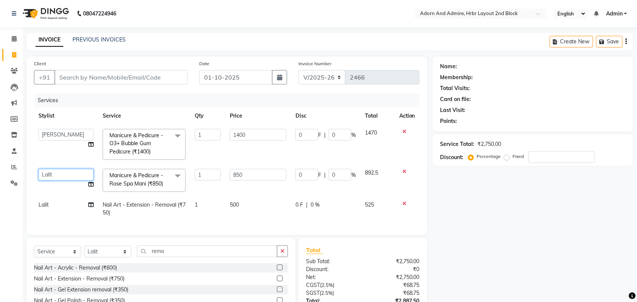
click at [49, 172] on select "[PERSON_NAME] [PERSON_NAME] [PERSON_NAME] [PERSON_NAME] [PERSON_NAME] [PERSON_N…" at bounding box center [65, 175] width 55 height 12
select select "61576"
click at [503, 246] on div "Name: Membership: Total Visits: Card on file: Last Visit: Points: Service Total…" at bounding box center [536, 203] width 206 height 293
click at [502, 233] on div "Name: Membership: Total Visits: Card on file: Last Visit: Points: Service Total…" at bounding box center [536, 203] width 206 height 293
click at [110, 257] on select "Select Stylist [PERSON_NAME] [PERSON_NAME] [PERSON_NAME] [PERSON_NAME] [PERSON_…" at bounding box center [107, 252] width 47 height 12
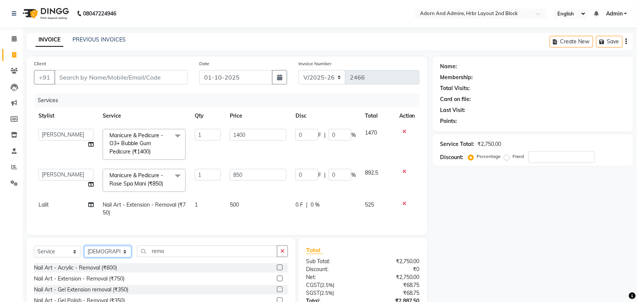
click at [84, 253] on select "Select Stylist [PERSON_NAME] [PERSON_NAME] [PERSON_NAME] [PERSON_NAME] [PERSON_…" at bounding box center [107, 252] width 47 height 12
click at [100, 254] on select "Select Stylist [PERSON_NAME] [PERSON_NAME] [PERSON_NAME] [PERSON_NAME] [PERSON_…" at bounding box center [107, 252] width 47 height 12
select select "61576"
click at [84, 253] on select "Select Stylist [PERSON_NAME] [PERSON_NAME] [PERSON_NAME] [PERSON_NAME] [PERSON_…" at bounding box center [107, 252] width 47 height 12
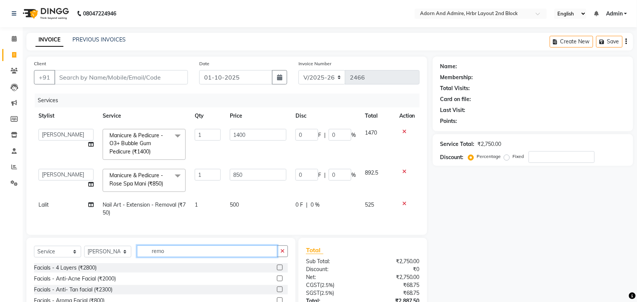
drag, startPoint x: 171, startPoint y: 257, endPoint x: 157, endPoint y: 259, distance: 13.4
click at [157, 257] on input "remo" at bounding box center [207, 252] width 140 height 12
type input "r"
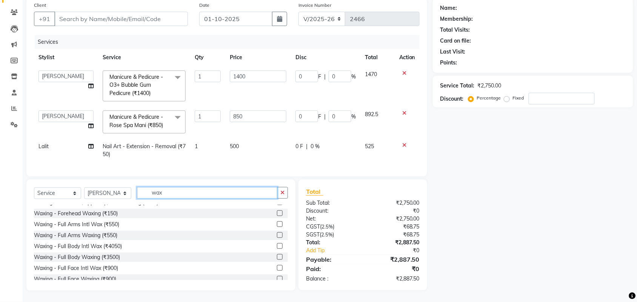
scroll to position [94, 0]
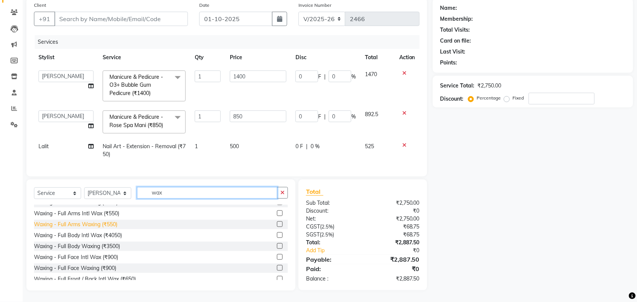
type input "wax"
click at [92, 226] on div "Waxing - Full Arms Waxing (₹550)" at bounding box center [75, 225] width 83 height 8
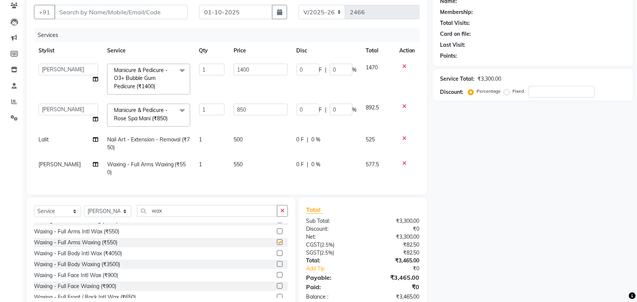
checkbox input "false"
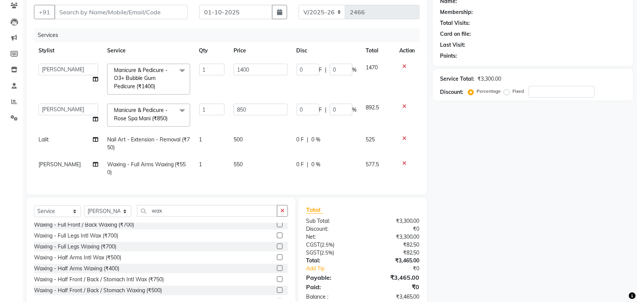
scroll to position [189, 0]
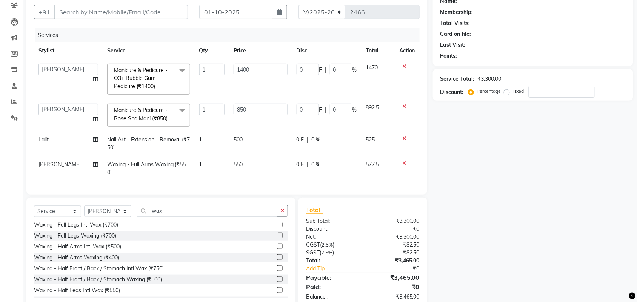
click at [89, 240] on div "Waxing - Full Legs Waxing (₹700)" at bounding box center [75, 236] width 82 height 8
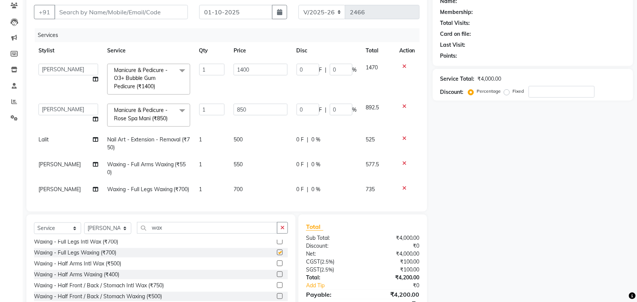
checkbox input "false"
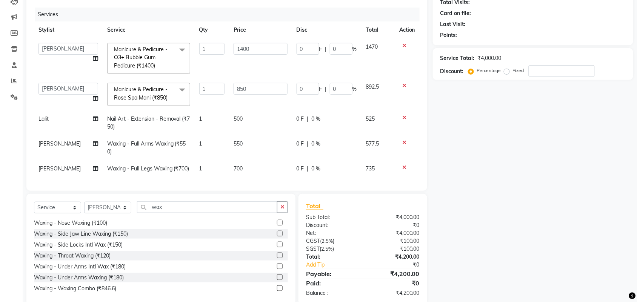
scroll to position [113, 0]
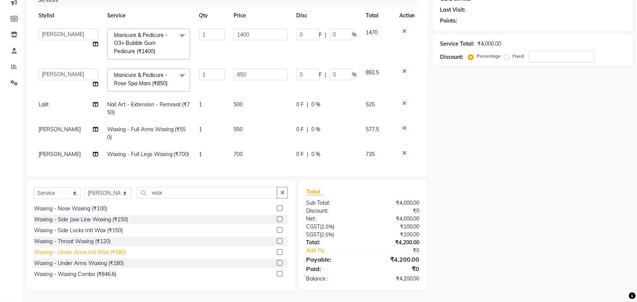
click at [83, 253] on div "Waxing - Under Arms Intl Wax (₹180)" at bounding box center [80, 253] width 92 height 8
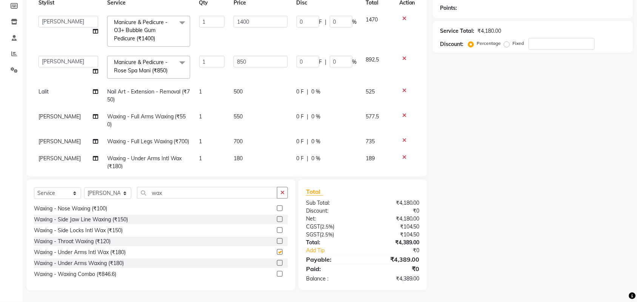
checkbox input "false"
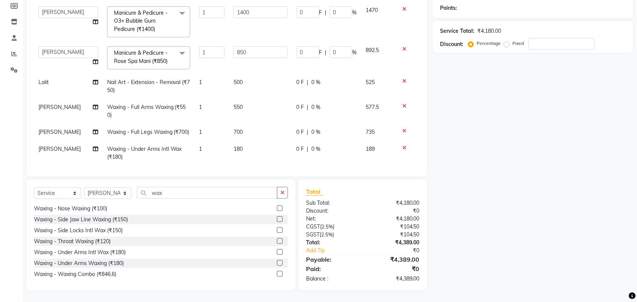
scroll to position [0, 0]
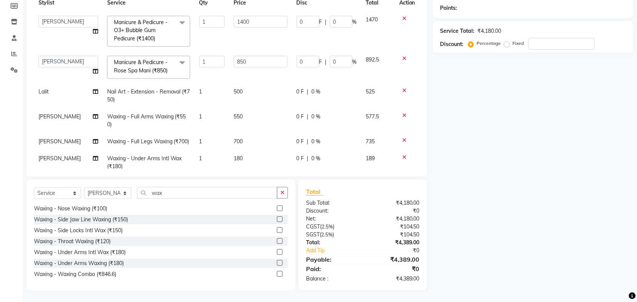
click at [559, 122] on div "Name: Membership: Total Visits: Card on file: Last Visit: Points: Service Total…" at bounding box center [536, 117] width 206 height 348
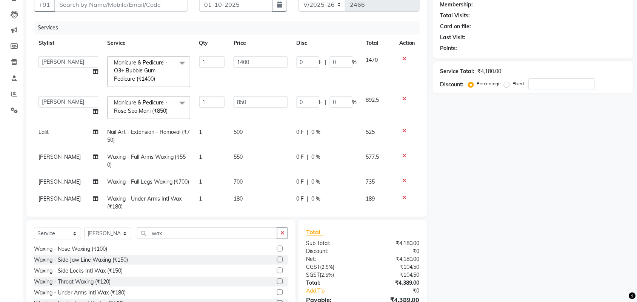
scroll to position [19, 0]
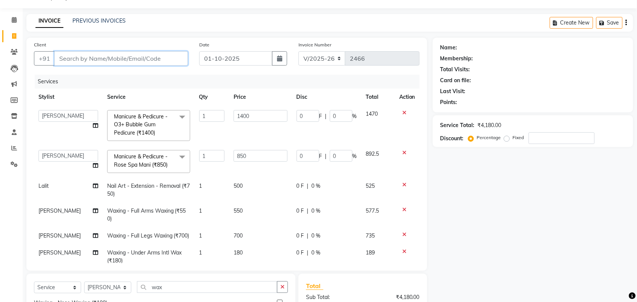
click at [140, 57] on input "Client" at bounding box center [121, 58] width 134 height 14
type input "6"
type input "0"
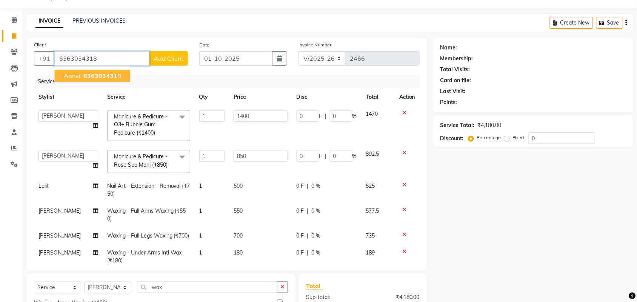
type input "6363034318"
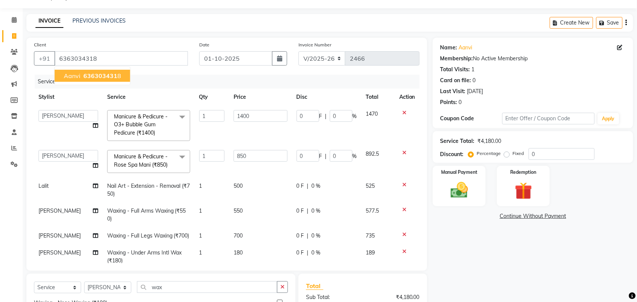
click at [122, 77] on button "aanvi 636303431 8" at bounding box center [92, 76] width 75 height 12
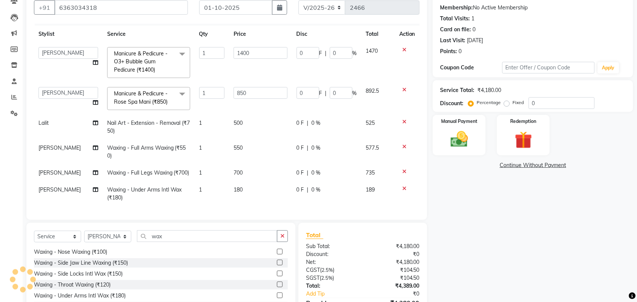
scroll to position [113, 0]
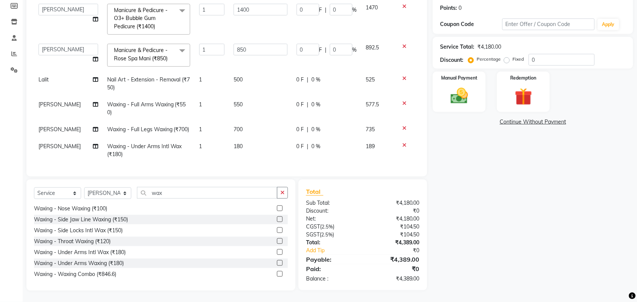
click at [468, 222] on div "Name: Aanvi Membership: No Active Membership Total Visits: 1 Card on file: 0 La…" at bounding box center [536, 117] width 206 height 348
click at [456, 104] on img at bounding box center [459, 96] width 29 height 21
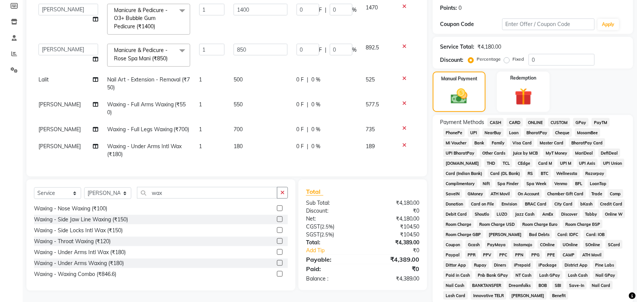
click at [514, 123] on span "CARD" at bounding box center [515, 122] width 16 height 9
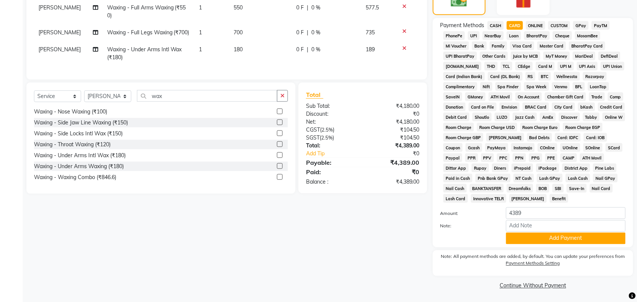
click at [548, 238] on button "Add Payment" at bounding box center [566, 239] width 120 height 12
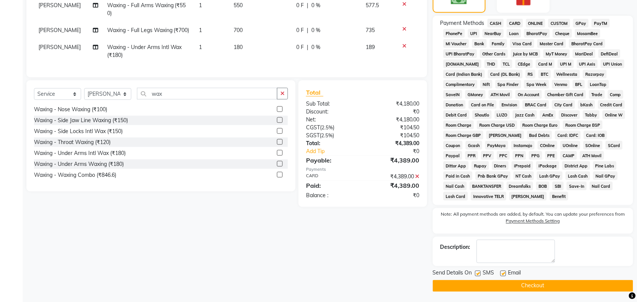
scroll to position [214, 0]
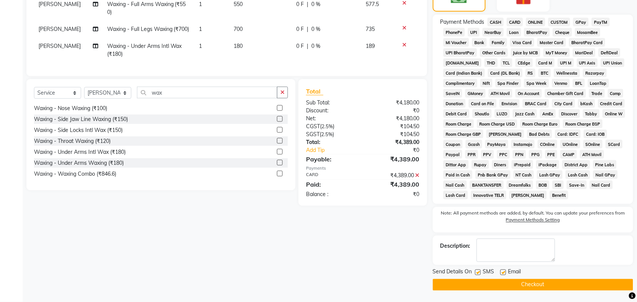
click at [528, 280] on button "Checkout" at bounding box center [533, 285] width 200 height 12
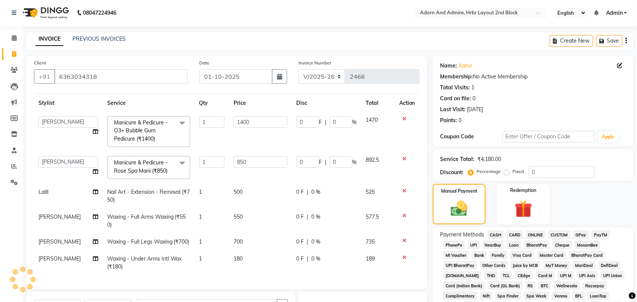
scroll to position [0, 0]
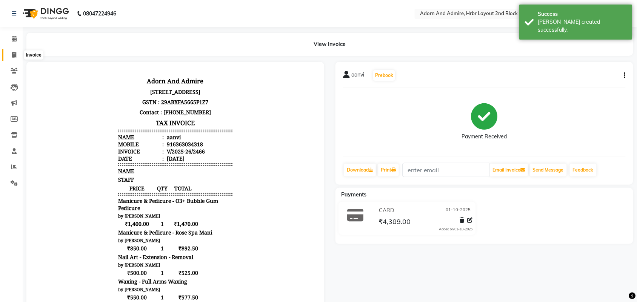
click at [15, 55] on icon at bounding box center [14, 55] width 4 height 6
select select "7203"
select select "service"
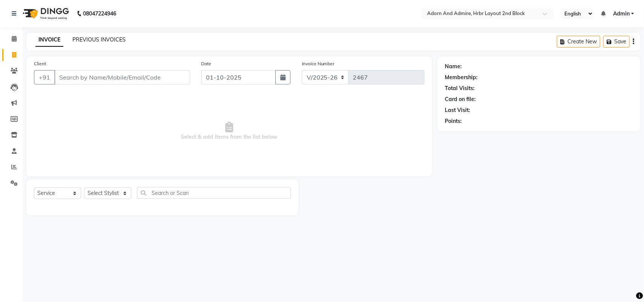
click at [117, 38] on link "PREVIOUS INVOICES" at bounding box center [98, 39] width 53 height 7
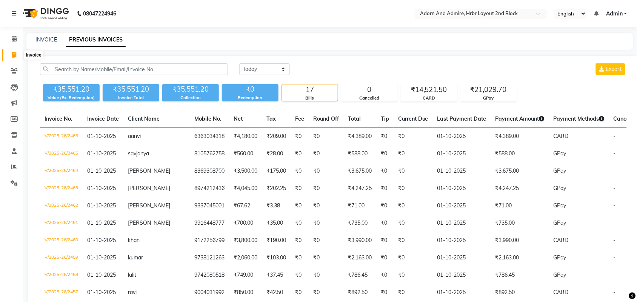
click at [12, 57] on icon at bounding box center [14, 55] width 4 height 6
select select "7203"
select select "service"
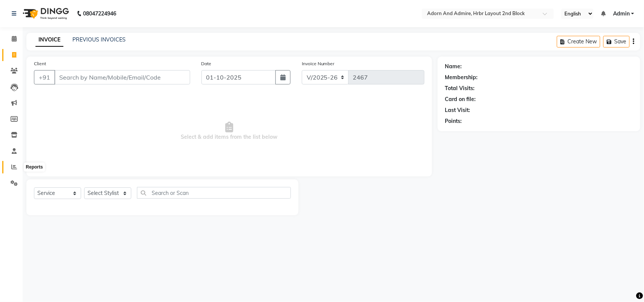
click at [11, 171] on span at bounding box center [14, 167] width 13 height 9
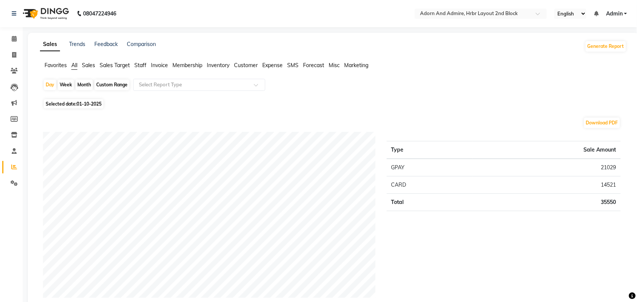
click at [49, 68] on span "Favorites" at bounding box center [56, 65] width 22 height 7
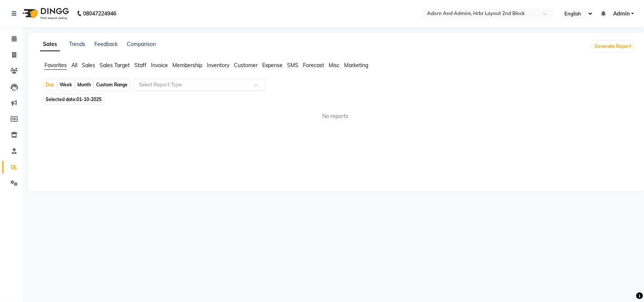
click at [167, 84] on input "text" at bounding box center [191, 85] width 109 height 8
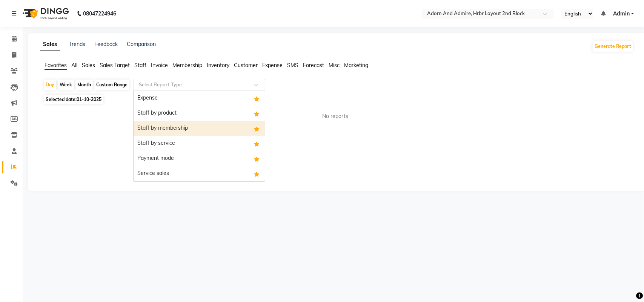
click at [212, 136] on div "Staff by membership" at bounding box center [199, 128] width 131 height 15
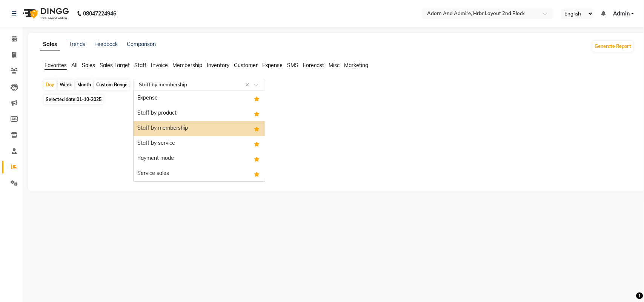
drag, startPoint x: 216, startPoint y: 88, endPoint x: 218, endPoint y: 134, distance: 46.1
click at [216, 89] on div "Select Report Type × Staff by membership ×" at bounding box center [199, 85] width 132 height 12
drag, startPoint x: 217, startPoint y: 145, endPoint x: 244, endPoint y: 145, distance: 26.8
click at [217, 145] on div "Staff by service" at bounding box center [199, 143] width 131 height 15
select select "full_report"
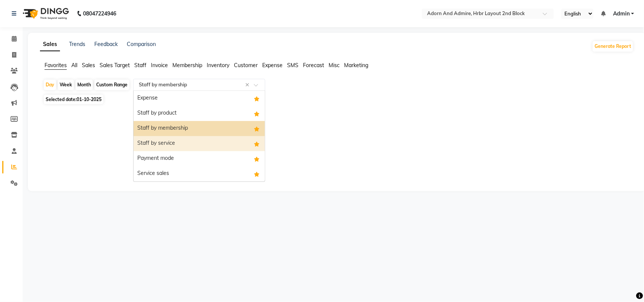
select select "csv"
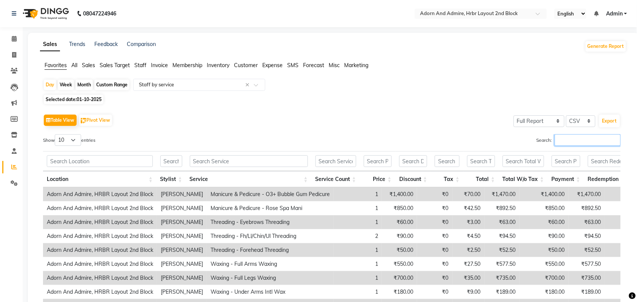
click at [590, 140] on input "Search:" at bounding box center [588, 140] width 66 height 12
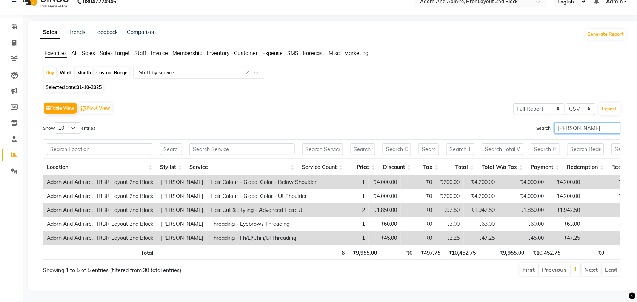
scroll to position [27, 0]
type input "[PERSON_NAME]"
drag, startPoint x: 581, startPoint y: 106, endPoint x: 570, endPoint y: 123, distance: 20.0
click at [540, 123] on div "Table View Pivot View Select Full Report Filtered Report Select CSV PDF Export …" at bounding box center [332, 188] width 578 height 177
drag, startPoint x: 353, startPoint y: 121, endPoint x: 467, endPoint y: 91, distance: 117.0
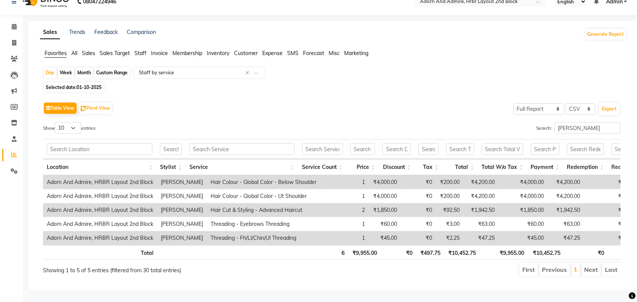
click at [357, 122] on div "Search: [PERSON_NAME]" at bounding box center [479, 129] width 283 height 15
drag, startPoint x: 576, startPoint y: 112, endPoint x: 516, endPoint y: 122, distance: 59.9
click at [516, 122] on div "Search: [PERSON_NAME]" at bounding box center [479, 129] width 283 height 15
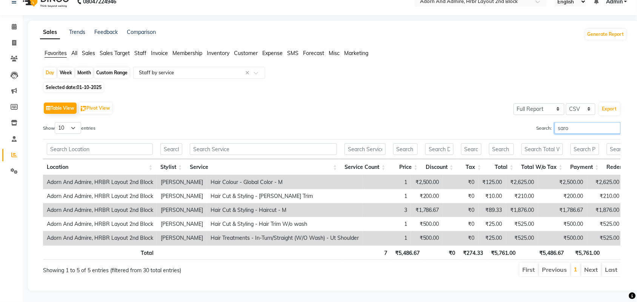
type input "[PERSON_NAME]"
drag, startPoint x: 524, startPoint y: 123, endPoint x: 512, endPoint y: 135, distance: 16.3
click at [512, 133] on div "Show 10 25 50 100 entries Search: [PERSON_NAME] Location Stylist Service Servic…" at bounding box center [332, 199] width 578 height 155
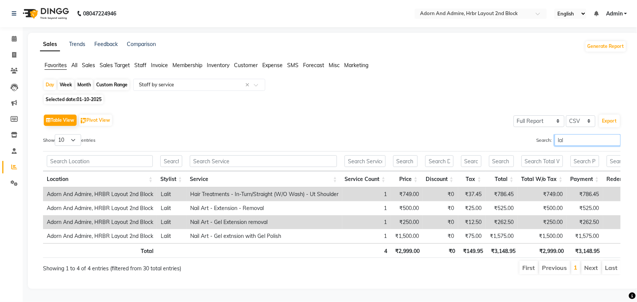
scroll to position [14, 0]
type input "lalit"
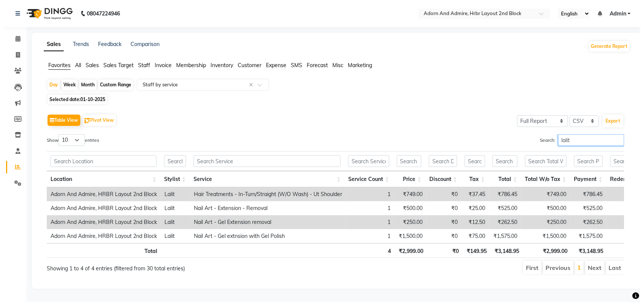
scroll to position [0, 0]
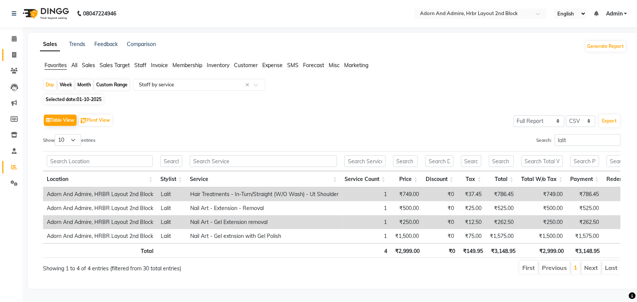
click at [6, 54] on link "Invoice" at bounding box center [11, 55] width 18 height 12
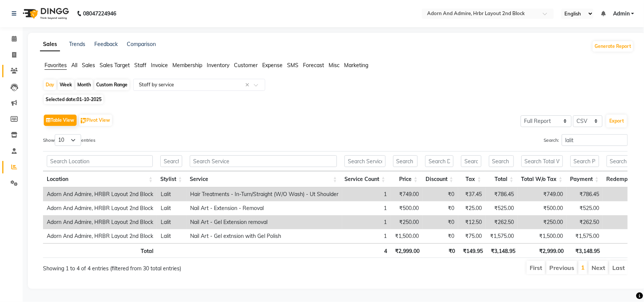
select select "7203"
select select "service"
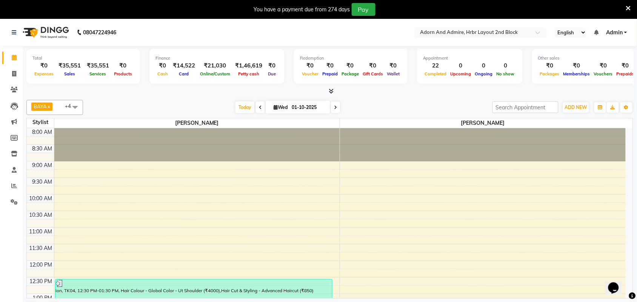
click at [629, 8] on icon at bounding box center [628, 8] width 5 height 7
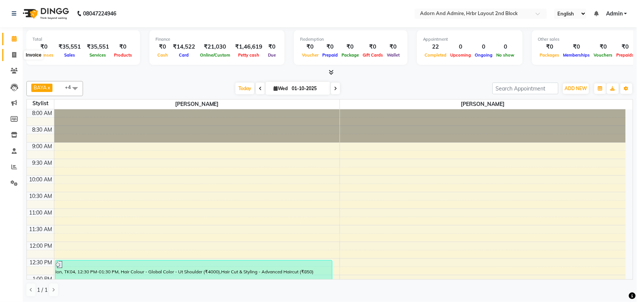
click at [12, 53] on icon at bounding box center [14, 55] width 4 height 6
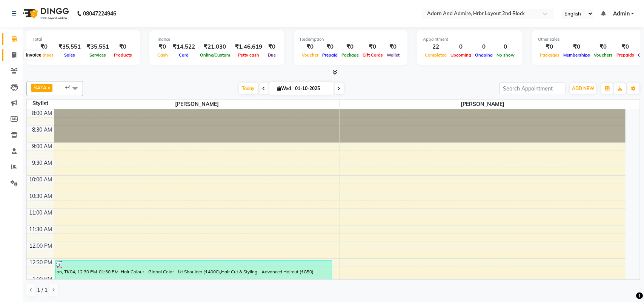
select select "7203"
select select "service"
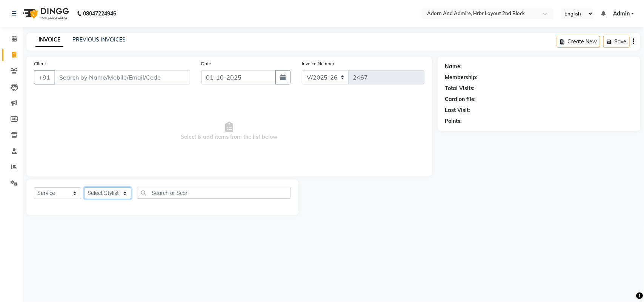
click at [106, 197] on select "Select Stylist [PERSON_NAME] [PERSON_NAME] [PERSON_NAME] [PERSON_NAME] [PERSON_…" at bounding box center [107, 194] width 47 height 12
select select "61718"
click at [84, 188] on select "Select Stylist [PERSON_NAME] [PERSON_NAME] [PERSON_NAME] [PERSON_NAME] [PERSON_…" at bounding box center [107, 194] width 47 height 12
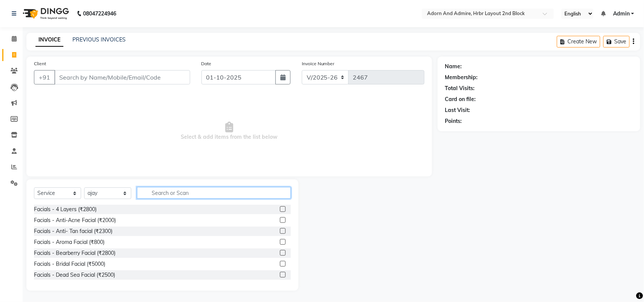
click at [213, 196] on input "text" at bounding box center [214, 193] width 154 height 12
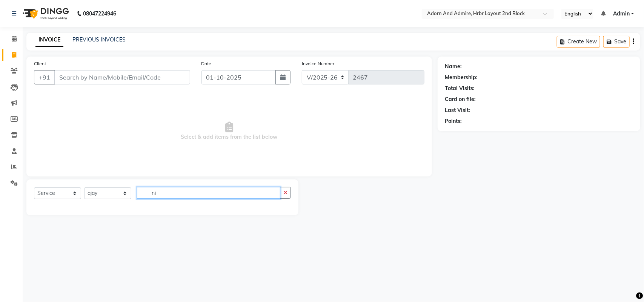
type input "n"
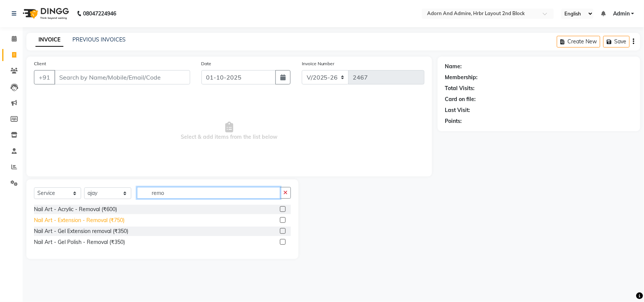
type input "remo"
click at [107, 220] on div "Nail Art - Extension - Removal (₹750)" at bounding box center [79, 221] width 91 height 8
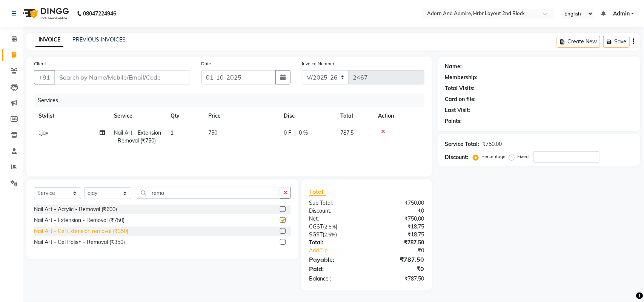
checkbox input "false"
click at [125, 229] on div "Nail Art - Gel Extension removal (₹350)" at bounding box center [81, 232] width 94 height 8
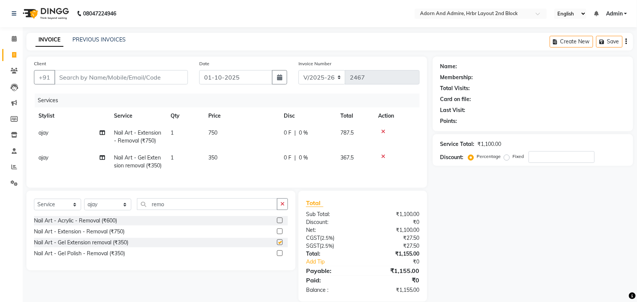
checkbox input "false"
click at [231, 131] on td "750" at bounding box center [241, 137] width 75 height 25
select select "61718"
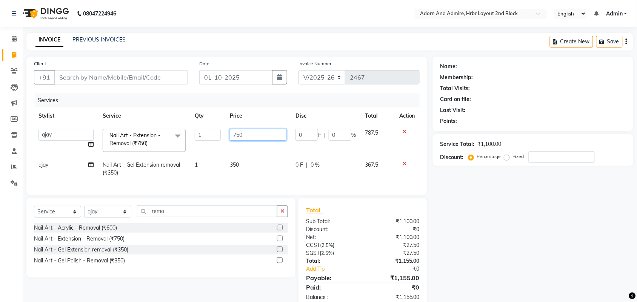
drag, startPoint x: 263, startPoint y: 134, endPoint x: 174, endPoint y: 138, distance: 89.5
click at [174, 138] on tr "[PERSON_NAME] ALEXX anusiya [PERSON_NAME] [PERSON_NAME] [PERSON_NAME] [PERSON_N…" at bounding box center [227, 141] width 386 height 32
type input "500"
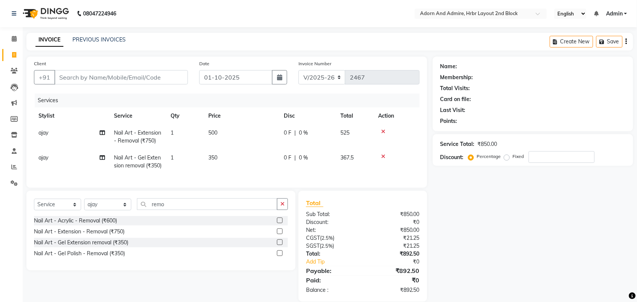
click at [462, 222] on div "Name: Membership: Total Visits: Card on file: Last Visit: Points: Service Total…" at bounding box center [536, 179] width 206 height 245
click at [99, 208] on div "Select Service Product Membership Package Voucher Prepaid Gift Card Select Styl…" at bounding box center [160, 231] width 269 height 80
click at [97, 211] on select "Select Stylist [PERSON_NAME] [PERSON_NAME] [PERSON_NAME] [PERSON_NAME] [PERSON_…" at bounding box center [107, 205] width 47 height 12
drag, startPoint x: 171, startPoint y: 219, endPoint x: 123, endPoint y: 198, distance: 51.9
click at [146, 210] on input "remo" at bounding box center [207, 205] width 140 height 12
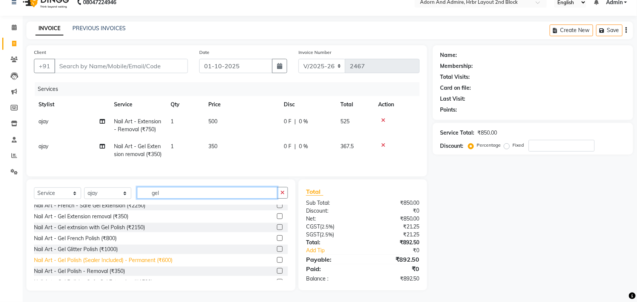
scroll to position [47, 0]
type input "gel"
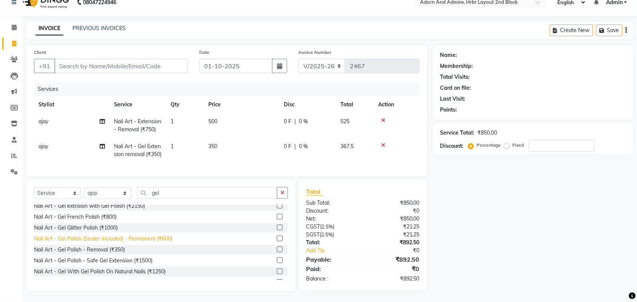
click at [163, 237] on div "Nail Art - Gel Polish (Sealer Included) - Permanent (₹600)" at bounding box center [103, 239] width 139 height 8
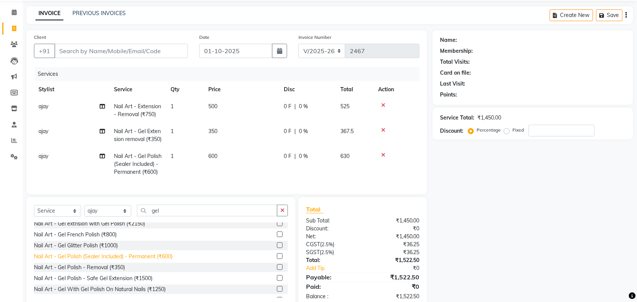
click at [151, 261] on div "Nail Art - Gel Polish (Sealer Included) - Permanent (₹600)" at bounding box center [103, 257] width 139 height 8
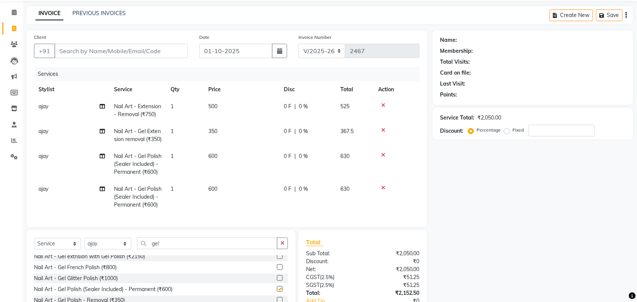
checkbox input "false"
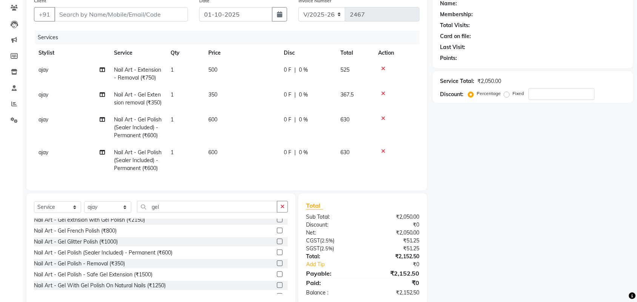
scroll to position [108, 0]
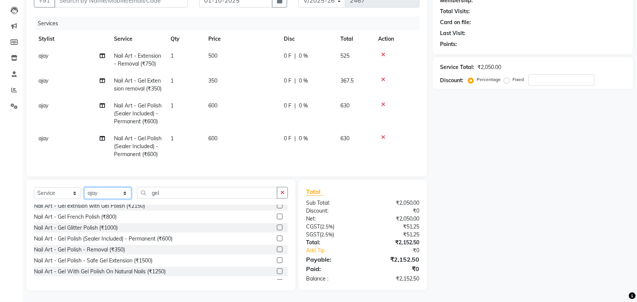
click at [91, 189] on select "Select Stylist [PERSON_NAME] [PERSON_NAME] [PERSON_NAME] [PERSON_NAME] [PERSON_…" at bounding box center [107, 194] width 47 height 12
select select "61720"
click at [84, 188] on select "Select Stylist [PERSON_NAME] [PERSON_NAME] [PERSON_NAME] [PERSON_NAME] [PERSON_…" at bounding box center [107, 194] width 47 height 12
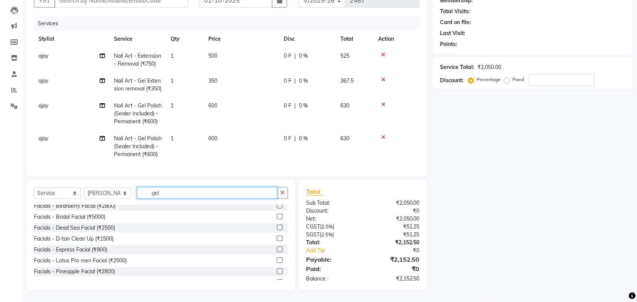
click at [111, 195] on div "Select Service Product Membership Package Voucher Prepaid Gift Card Select Styl…" at bounding box center [161, 196] width 254 height 18
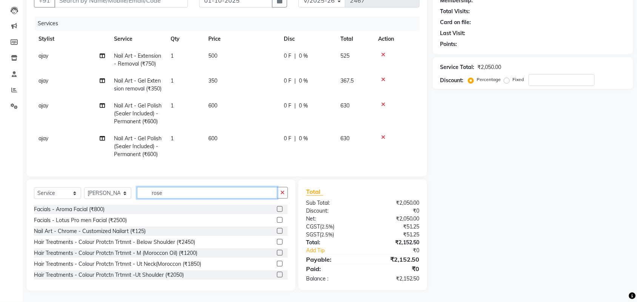
scroll to position [107, 0]
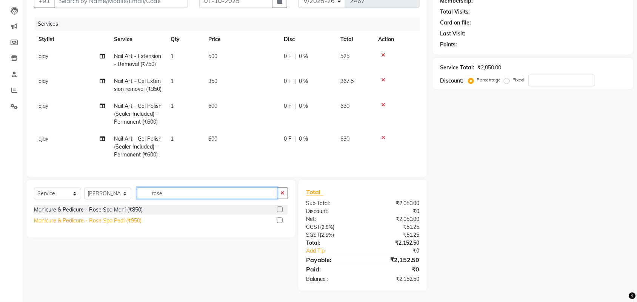
type input "rose"
click at [125, 220] on div "Manicure & Pedicure - Rose Spa Pedi (₹950)" at bounding box center [88, 221] width 108 height 8
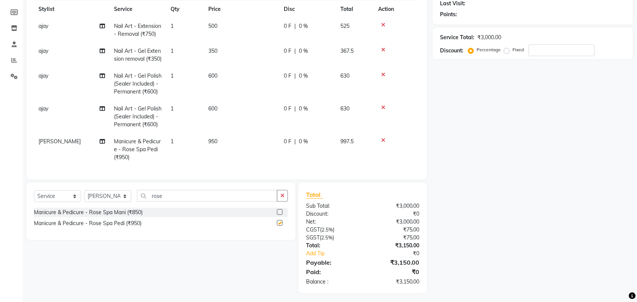
checkbox input "false"
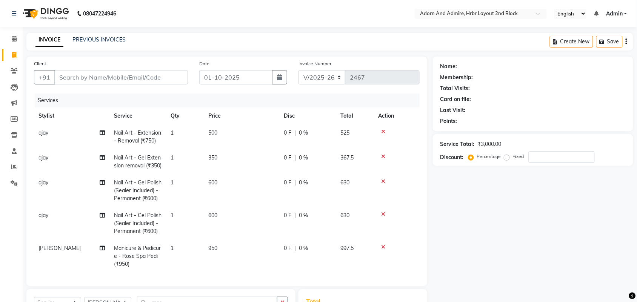
scroll to position [27, 0]
click at [244, 207] on td "600" at bounding box center [241, 223] width 75 height 33
select select "61718"
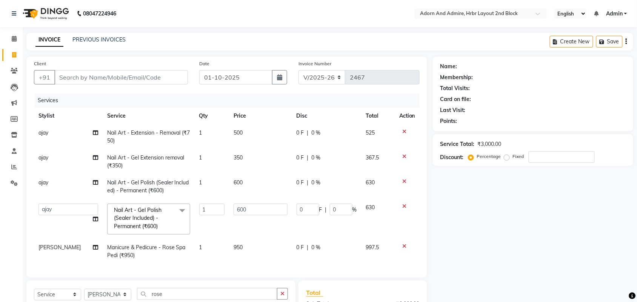
scroll to position [0, 0]
click at [246, 180] on td "600" at bounding box center [260, 186] width 63 height 25
select select "61718"
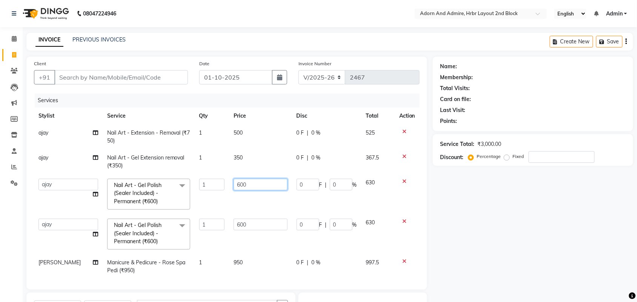
click at [229, 184] on td "600" at bounding box center [260, 194] width 63 height 40
type input "500"
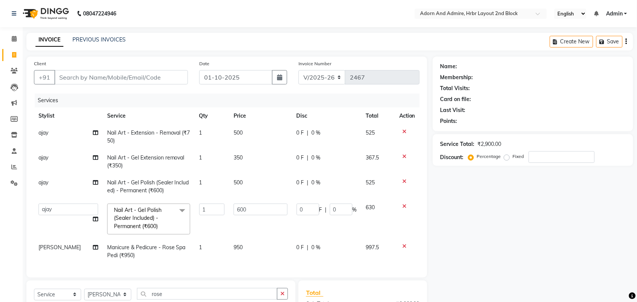
drag, startPoint x: 510, startPoint y: 216, endPoint x: 486, endPoint y: 222, distance: 24.6
click at [507, 220] on div "Name: Membership: Total Visits: Card on file: Last Visit: Points: Service Total…" at bounding box center [536, 224] width 206 height 335
drag, startPoint x: 259, startPoint y: 209, endPoint x: 149, endPoint y: 209, distance: 109.8
click at [149, 209] on tr "Adarsh ajay ALEXX anusiya Jos Lalit lavanya Lucy rita saroj Sunitha Umesh Nail …" at bounding box center [227, 219] width 386 height 40
type input "500"
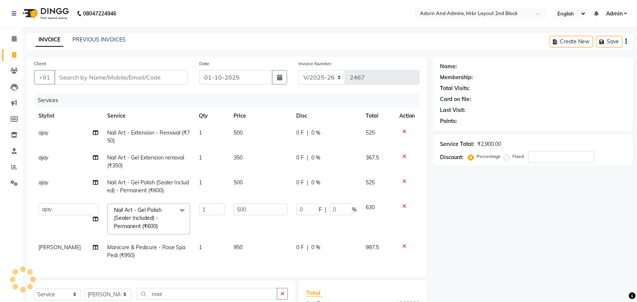
drag, startPoint x: 480, startPoint y: 270, endPoint x: 478, endPoint y: 265, distance: 5.6
click at [479, 266] on div "Name: Membership: Total Visits: Card on file: Last Visit: Points: Service Total…" at bounding box center [536, 224] width 206 height 335
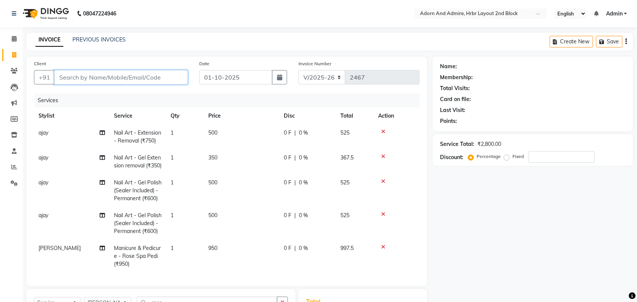
click at [147, 72] on input "Client" at bounding box center [121, 77] width 134 height 14
type input "8"
type input "0"
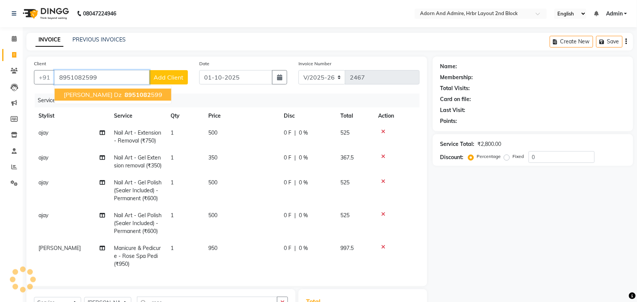
type input "8951082599"
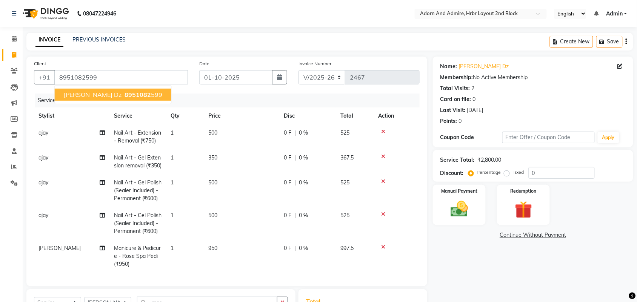
click at [125, 97] on span "8951082" at bounding box center [138, 95] width 26 height 8
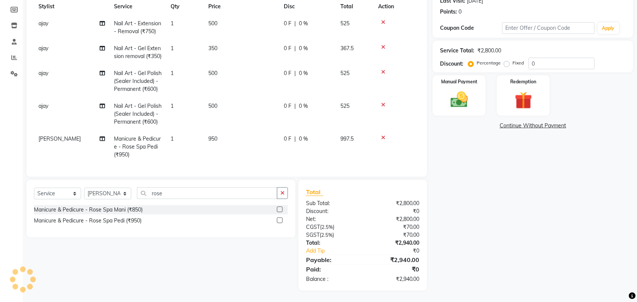
scroll to position [112, 0]
click at [474, 95] on div "Manual Payment" at bounding box center [459, 96] width 55 height 42
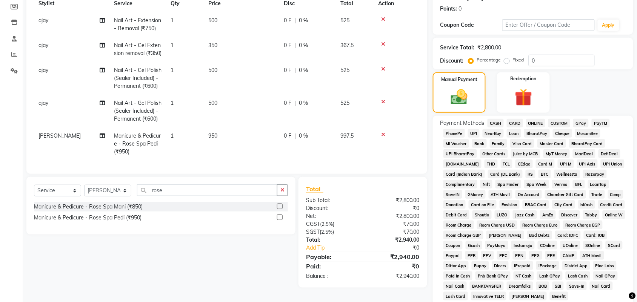
click at [582, 122] on span "GPay" at bounding box center [580, 123] width 15 height 9
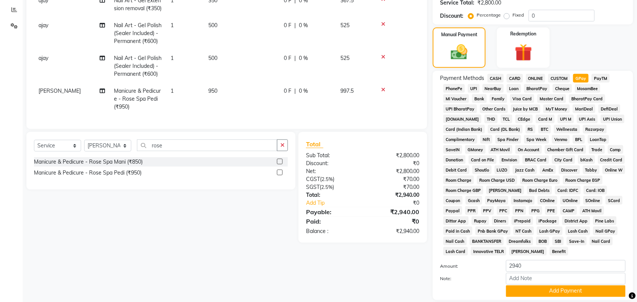
scroll to position [210, 0]
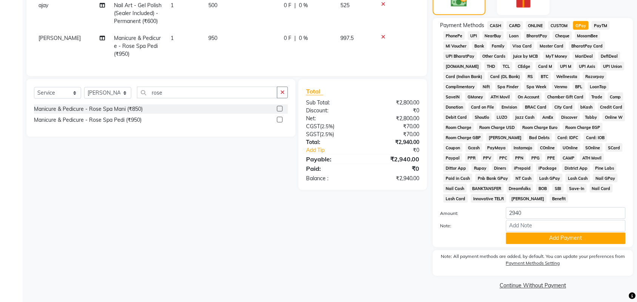
click at [564, 234] on button "Add Payment" at bounding box center [566, 239] width 120 height 12
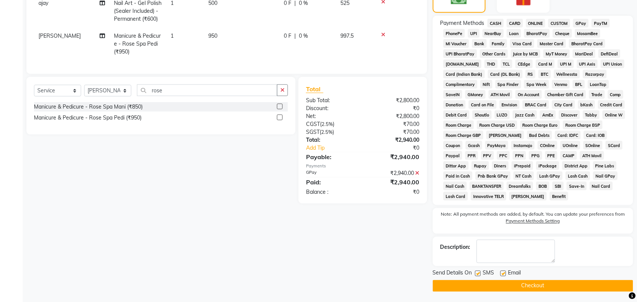
scroll to position [214, 0]
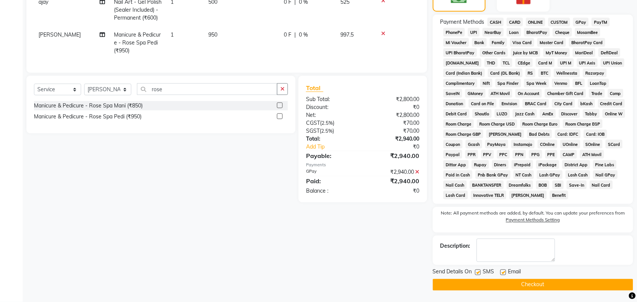
drag, startPoint x: 541, startPoint y: 288, endPoint x: 533, endPoint y: 288, distance: 7.9
click at [540, 288] on button "Checkout" at bounding box center [533, 285] width 200 height 12
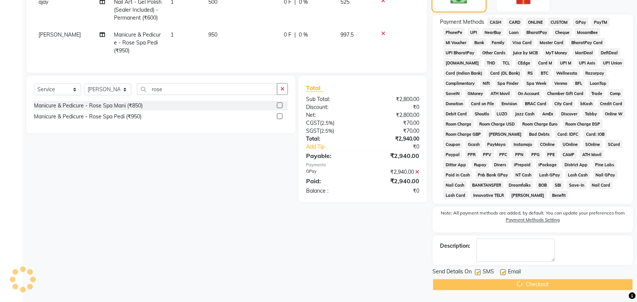
scroll to position [0, 0]
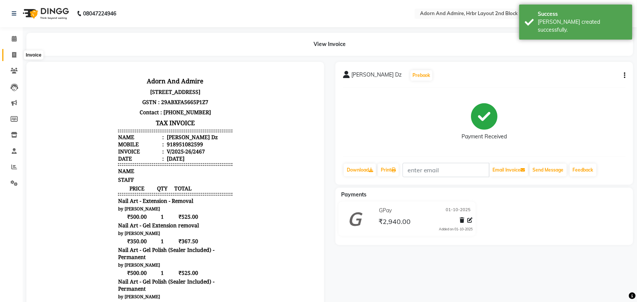
click at [8, 57] on span at bounding box center [14, 55] width 13 height 9
select select "service"
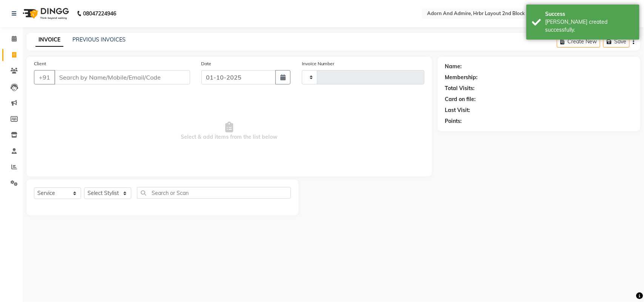
type input "2468"
select select "7203"
click at [111, 40] on link "PREVIOUS INVOICES" at bounding box center [98, 39] width 53 height 7
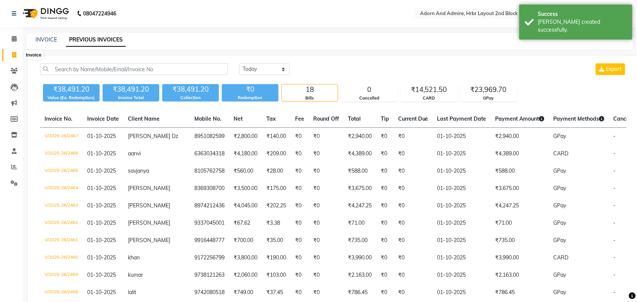
click at [14, 52] on icon at bounding box center [14, 55] width 4 height 6
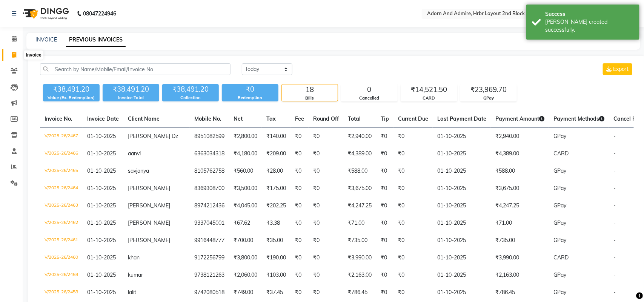
select select "7203"
select select "service"
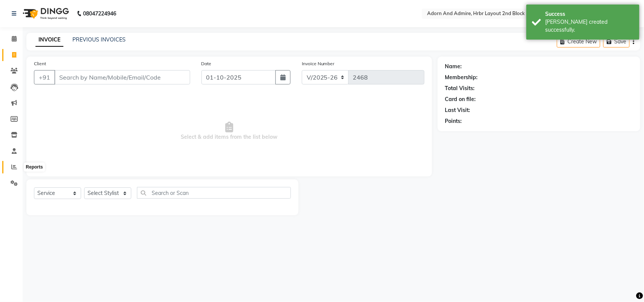
click at [3, 164] on link "Reports" at bounding box center [11, 167] width 18 height 12
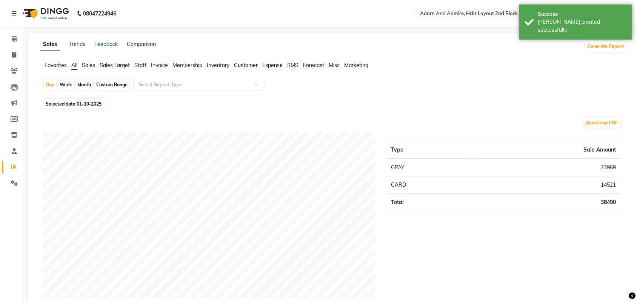
click at [60, 66] on span "Favorites" at bounding box center [56, 65] width 22 height 7
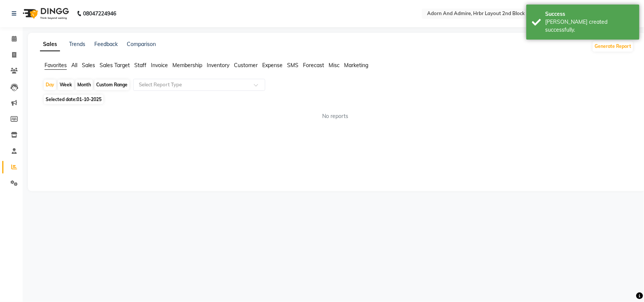
drag, startPoint x: 259, startPoint y: 93, endPoint x: 230, endPoint y: 89, distance: 29.4
click at [259, 93] on div "Day Week Month Custom Range Select Report Type Selected date: 01-10-2025 No rep…" at bounding box center [337, 103] width 594 height 48
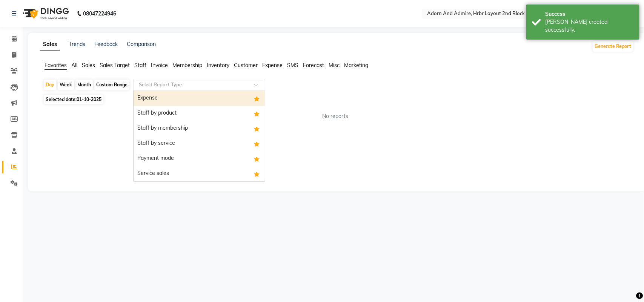
click at [230, 88] on input "text" at bounding box center [191, 85] width 109 height 8
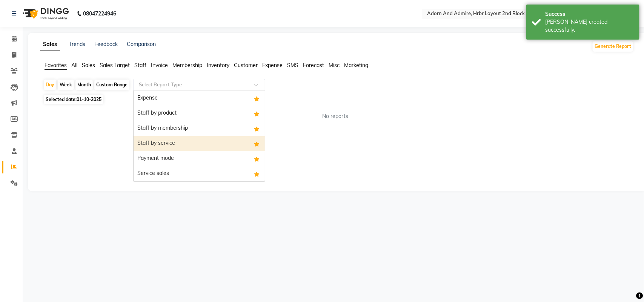
click at [218, 140] on div "Staff by service" at bounding box center [199, 143] width 131 height 15
select select "full_report"
select select "csv"
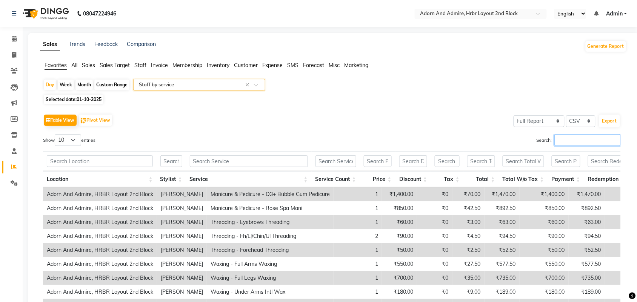
click at [576, 142] on input "Search:" at bounding box center [588, 140] width 66 height 12
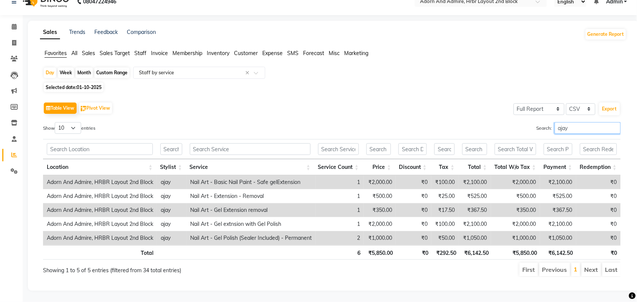
scroll to position [27, 0]
type input "ajay"
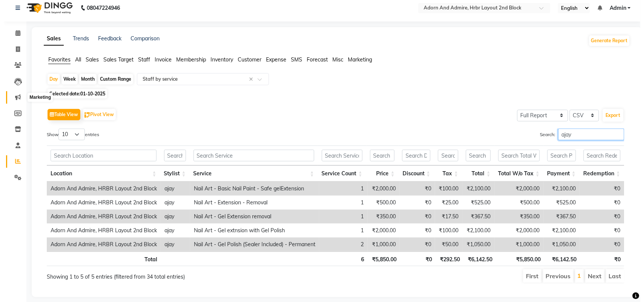
scroll to position [0, 0]
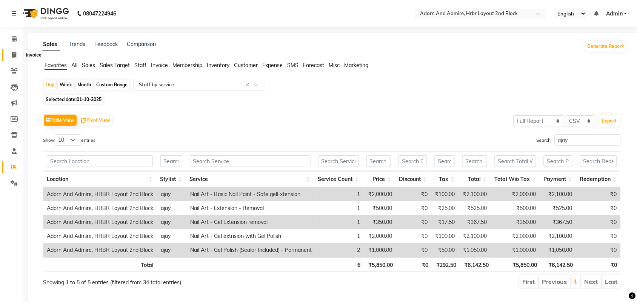
click at [18, 55] on span at bounding box center [14, 55] width 13 height 9
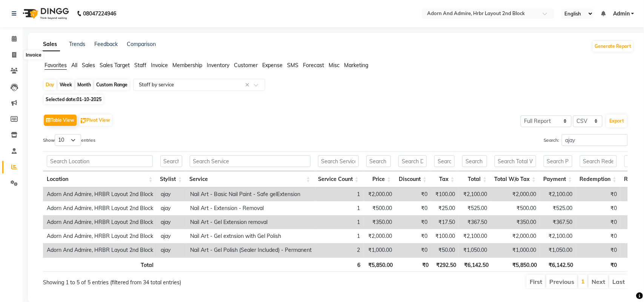
select select "7203"
select select "service"
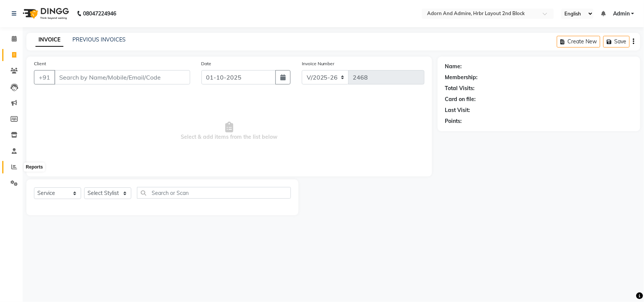
drag, startPoint x: 7, startPoint y: 169, endPoint x: 21, endPoint y: 156, distance: 19.2
click at [8, 168] on span at bounding box center [14, 167] width 13 height 9
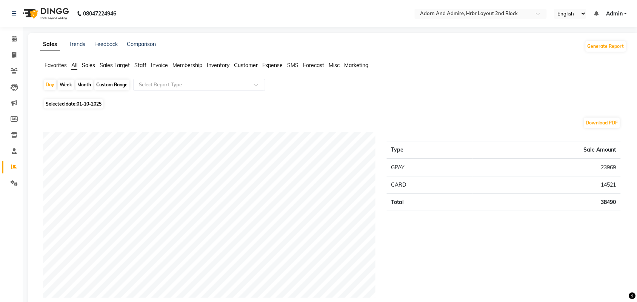
click at [48, 62] on span "Favorites" at bounding box center [56, 65] width 22 height 7
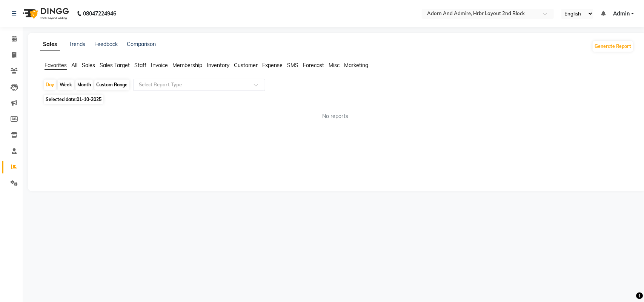
click at [208, 89] on input "text" at bounding box center [191, 85] width 109 height 8
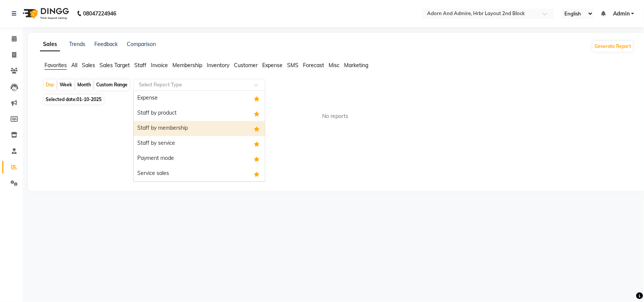
click at [188, 132] on div "Staff by membership" at bounding box center [199, 128] width 131 height 15
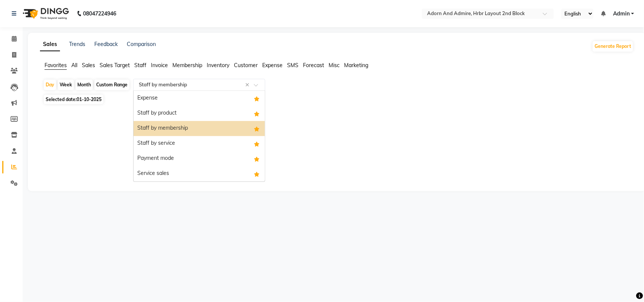
drag, startPoint x: 172, startPoint y: 89, endPoint x: 180, endPoint y: 121, distance: 33.4
click at [173, 89] on div "Select Report Type × Staff by membership ×" at bounding box center [199, 85] width 132 height 12
drag, startPoint x: 180, startPoint y: 142, endPoint x: 185, endPoint y: 140, distance: 5.7
click at [179, 142] on div "Staff by service" at bounding box center [199, 143] width 131 height 15
select select "full_report"
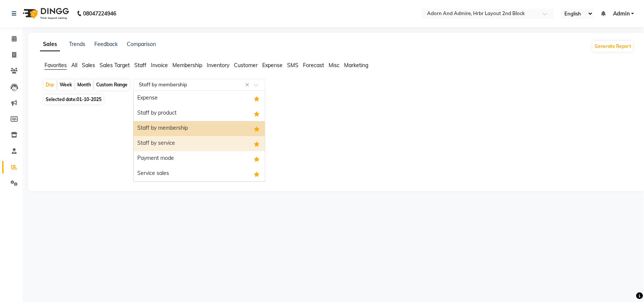
select select "csv"
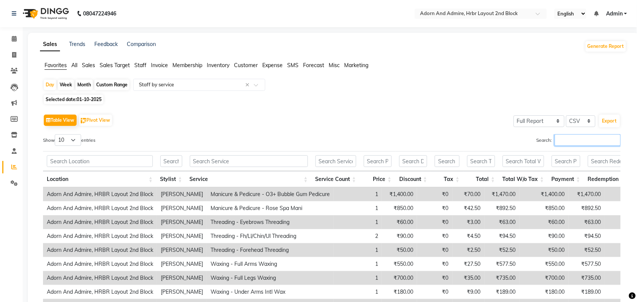
click at [574, 137] on input "Search:" at bounding box center [588, 140] width 66 height 12
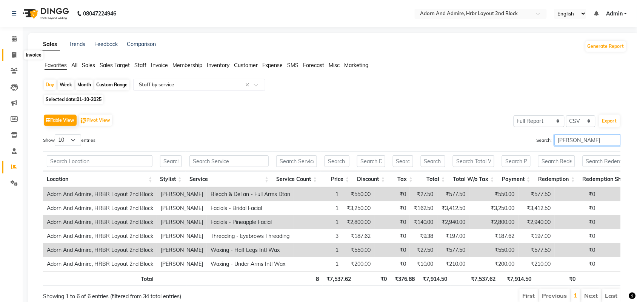
type input "[PERSON_NAME]"
click at [11, 55] on span at bounding box center [14, 55] width 13 height 9
select select "service"
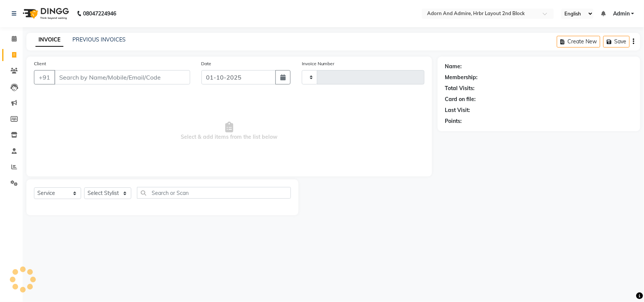
type input "2468"
select select "7203"
click at [108, 197] on select "Select Stylist [PERSON_NAME] [PERSON_NAME] [PERSON_NAME] [PERSON_NAME] [PERSON_…" at bounding box center [107, 194] width 47 height 12
select select "61721"
click at [84, 188] on select "Select Stylist [PERSON_NAME] [PERSON_NAME] [PERSON_NAME] [PERSON_NAME] [PERSON_…" at bounding box center [107, 194] width 47 height 12
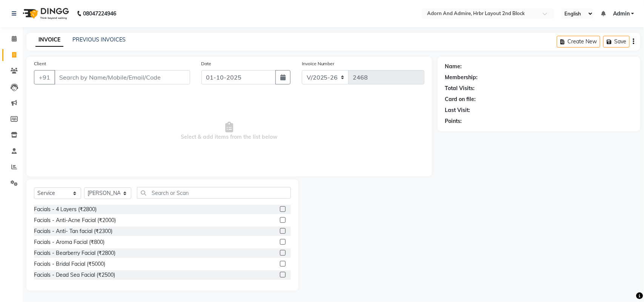
drag, startPoint x: 182, startPoint y: 200, endPoint x: 183, endPoint y: 195, distance: 5.7
click at [182, 199] on div "Select Service Product Membership Package Voucher Prepaid Gift Card Select Styl…" at bounding box center [162, 196] width 257 height 18
click at [183, 195] on input "text" at bounding box center [214, 193] width 154 height 12
type input "faci"
click at [99, 234] on div "Facials - Anti- Tan facial (₹2300)" at bounding box center [73, 232] width 79 height 8
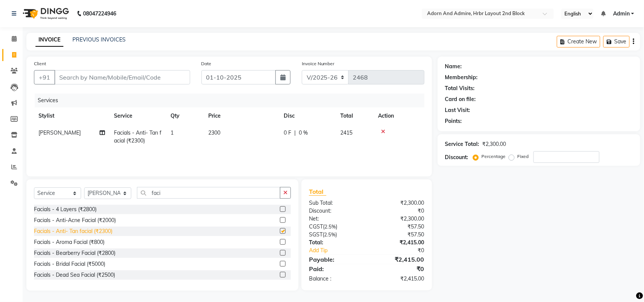
checkbox input "false"
drag, startPoint x: 162, startPoint y: 193, endPoint x: 150, endPoint y: 193, distance: 11.7
click at [150, 193] on input "faci" at bounding box center [208, 193] width 143 height 12
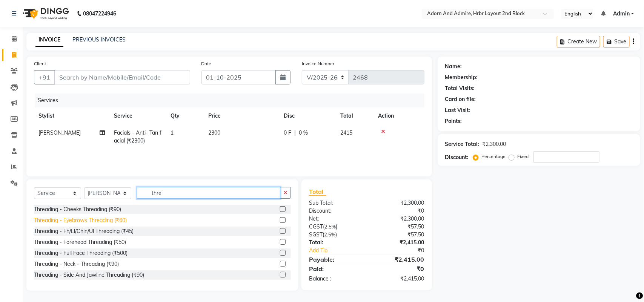
type input "thre"
click at [109, 218] on div "Threading - Eyebrows Threading (₹60)" at bounding box center [80, 221] width 93 height 8
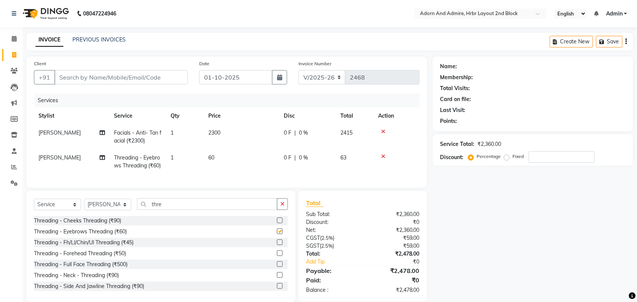
checkbox input "false"
click at [120, 247] on div "Threading - Fh/Ll/Chin/Ul Threading (₹45)" at bounding box center [84, 243] width 100 height 8
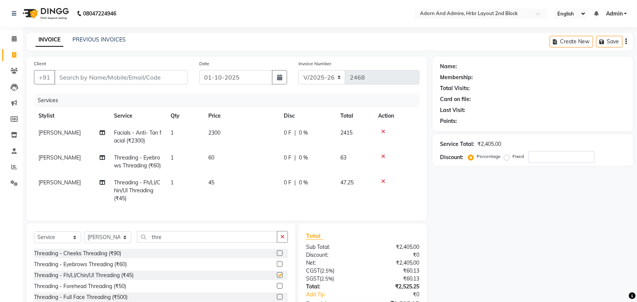
checkbox input "false"
click at [85, 84] on div "+91" at bounding box center [111, 77] width 154 height 14
click at [88, 82] on input "Client" at bounding box center [121, 77] width 134 height 14
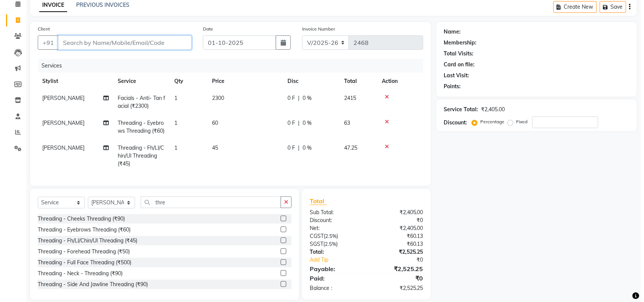
scroll to position [59, 0]
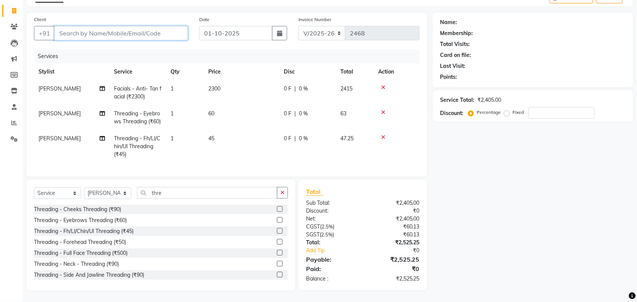
click at [76, 26] on input "Client" at bounding box center [121, 33] width 134 height 14
type input "8"
type input "0"
type input "8095095012"
click at [156, 29] on span "Add Client" at bounding box center [169, 33] width 30 height 8
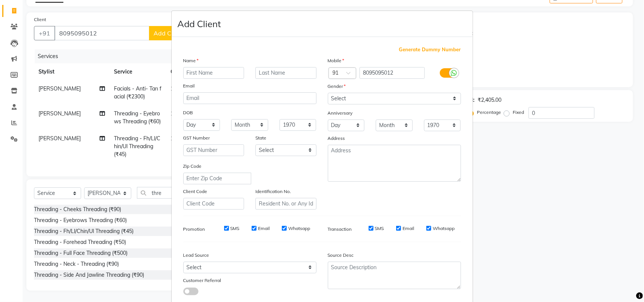
click at [197, 75] on input "text" at bounding box center [213, 73] width 61 height 12
type input "sukanya"
drag, startPoint x: 399, startPoint y: 95, endPoint x: 399, endPoint y: 103, distance: 8.3
click at [399, 99] on select "Select [DEMOGRAPHIC_DATA] [DEMOGRAPHIC_DATA] Other Prefer Not To Say" at bounding box center [394, 99] width 133 height 12
select select "[DEMOGRAPHIC_DATA]"
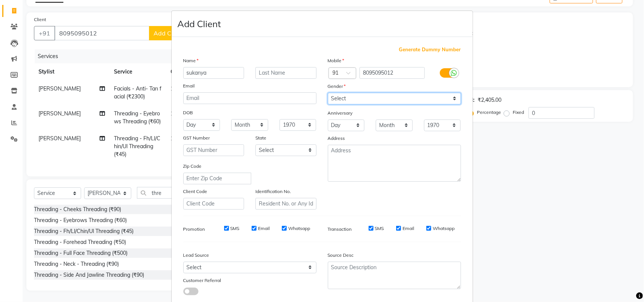
click at [328, 93] on select "Select [DEMOGRAPHIC_DATA] [DEMOGRAPHIC_DATA] Other Prefer Not To Say" at bounding box center [394, 99] width 133 height 12
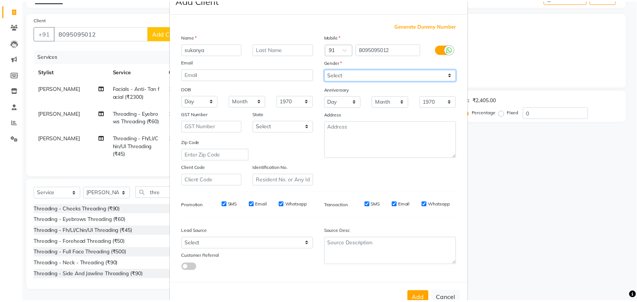
scroll to position [43, 0]
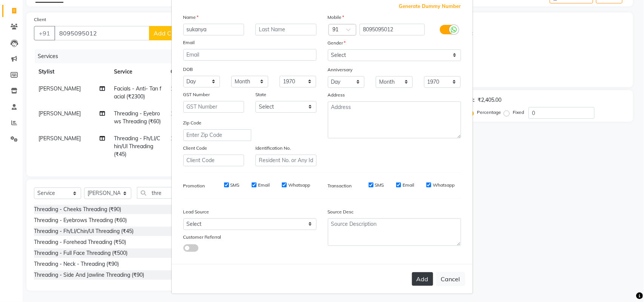
click at [423, 279] on button "Add" at bounding box center [422, 280] width 21 height 14
select select
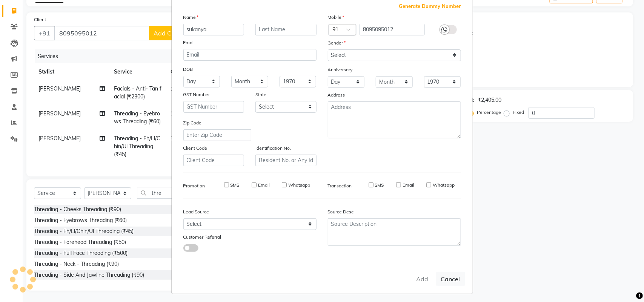
select select
checkbox input "false"
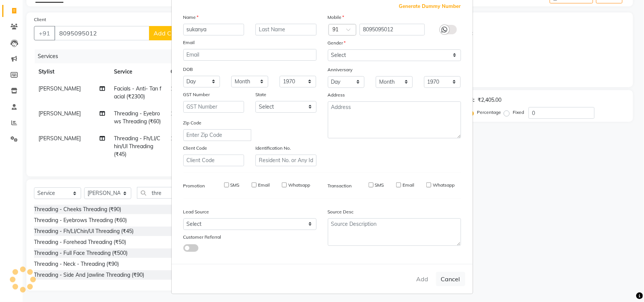
checkbox input "false"
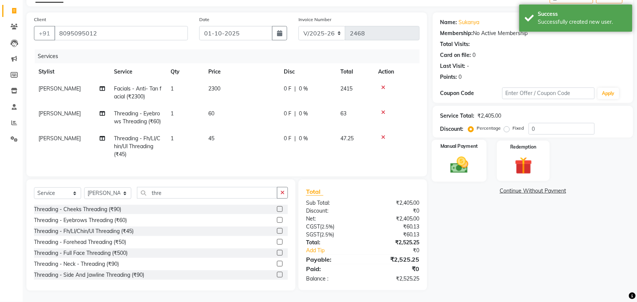
click at [471, 155] on img at bounding box center [459, 165] width 29 height 21
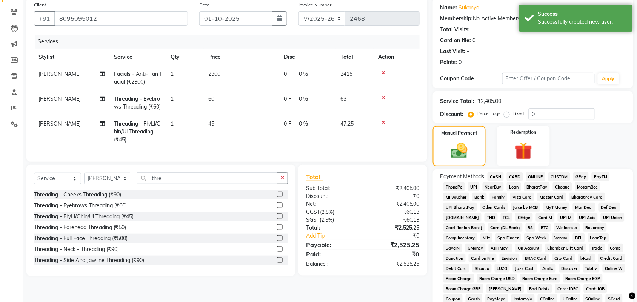
click at [569, 177] on span "CUSTOM" at bounding box center [559, 176] width 22 height 9
click at [589, 177] on div "PayTM" at bounding box center [599, 177] width 21 height 10
click at [581, 175] on span "GPay" at bounding box center [580, 176] width 15 height 9
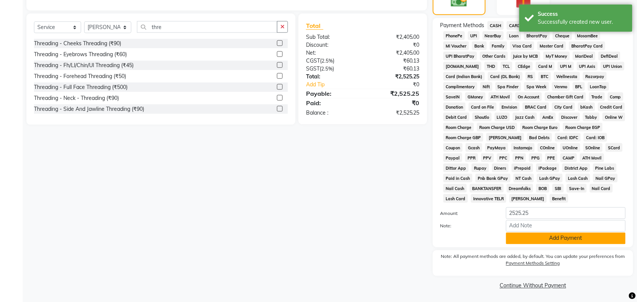
click at [583, 239] on button "Add Payment" at bounding box center [566, 239] width 120 height 12
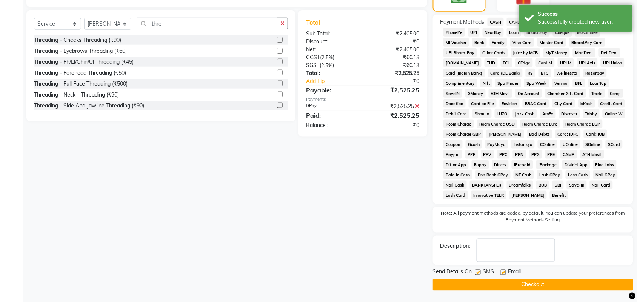
drag, startPoint x: 561, startPoint y: 284, endPoint x: 544, endPoint y: 279, distance: 18.0
click at [560, 283] on button "Checkout" at bounding box center [533, 285] width 200 height 12
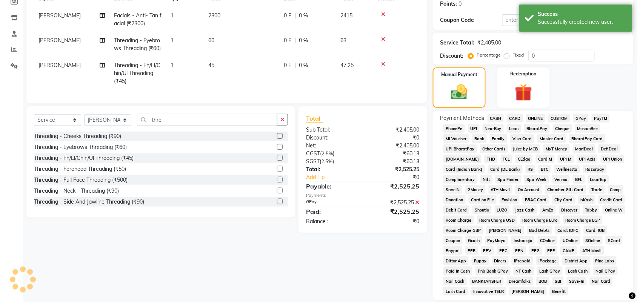
scroll to position [0, 0]
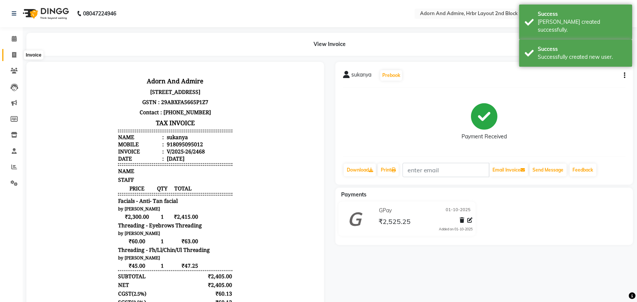
click at [12, 57] on icon at bounding box center [14, 55] width 4 height 6
select select "service"
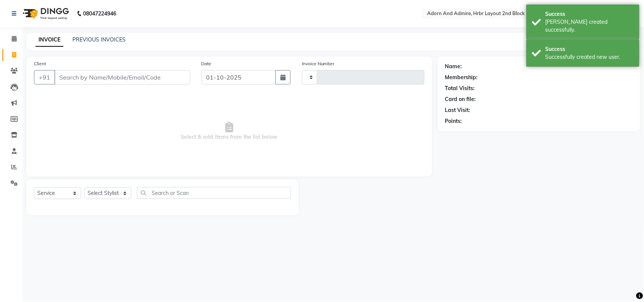
type input "2469"
select select "7203"
click at [88, 38] on link "PREVIOUS INVOICES" at bounding box center [98, 39] width 53 height 7
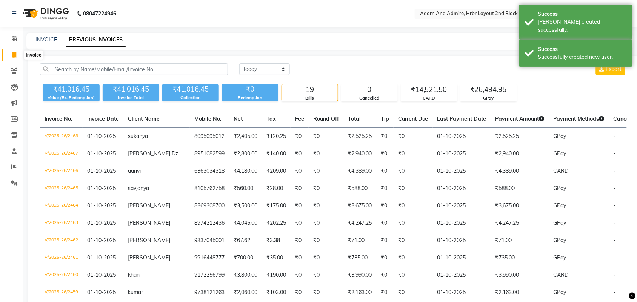
click at [8, 51] on span at bounding box center [14, 55] width 13 height 9
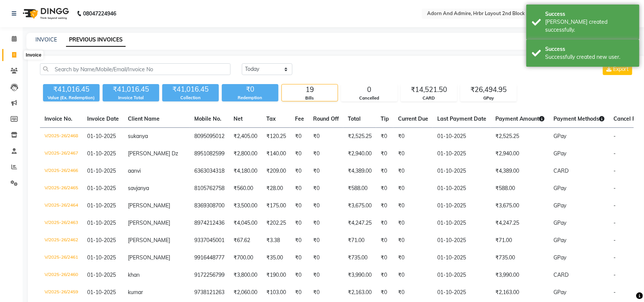
select select "7203"
select select "service"
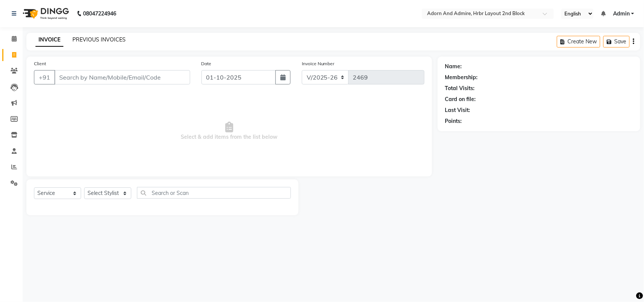
click at [84, 37] on link "PREVIOUS INVOICES" at bounding box center [98, 39] width 53 height 7
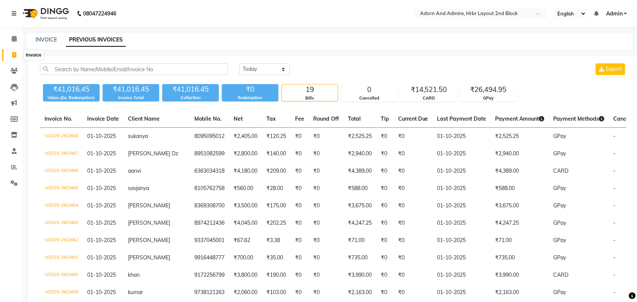
click at [14, 55] on icon at bounding box center [14, 55] width 4 height 6
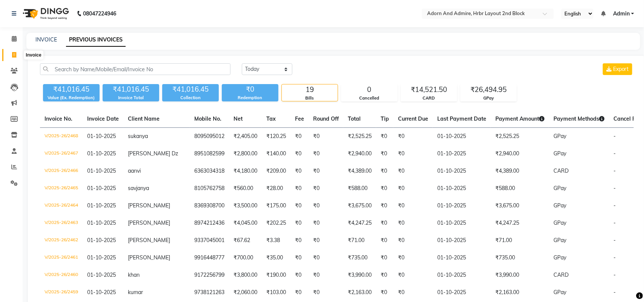
select select "7203"
select select "service"
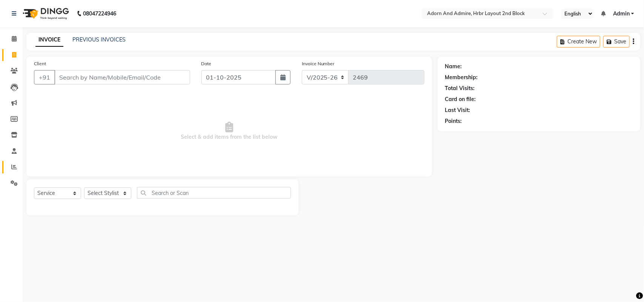
click at [19, 162] on link "Reports" at bounding box center [11, 167] width 18 height 12
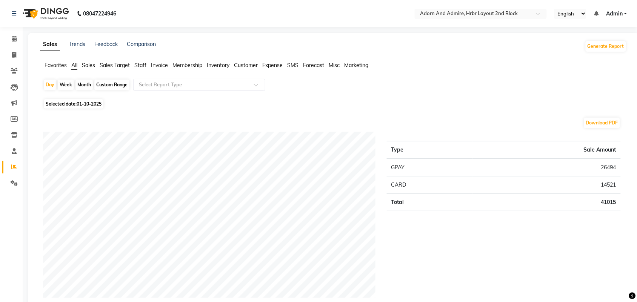
drag, startPoint x: 55, startPoint y: 65, endPoint x: 225, endPoint y: 65, distance: 169.8
click at [55, 65] on span "Favorites" at bounding box center [56, 65] width 22 height 7
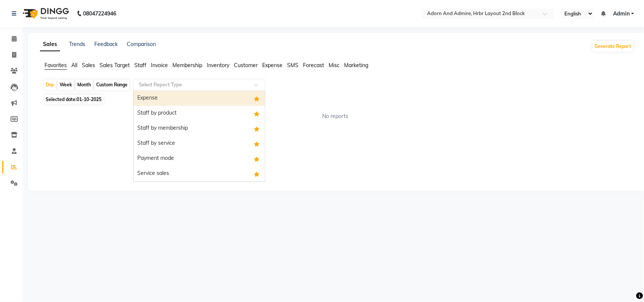
drag, startPoint x: 236, startPoint y: 80, endPoint x: 227, endPoint y: 89, distance: 13.6
click at [236, 80] on div "Select Report Type" at bounding box center [199, 85] width 132 height 12
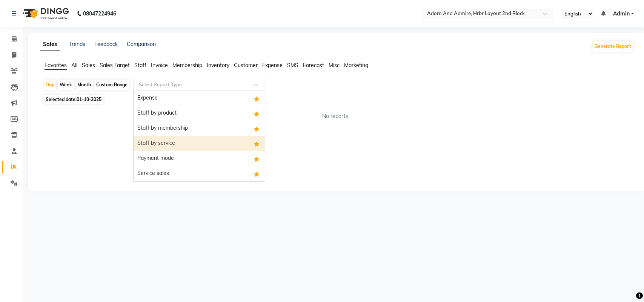
click at [161, 142] on div "Staff by service" at bounding box center [199, 143] width 131 height 15
select select "full_report"
select select "csv"
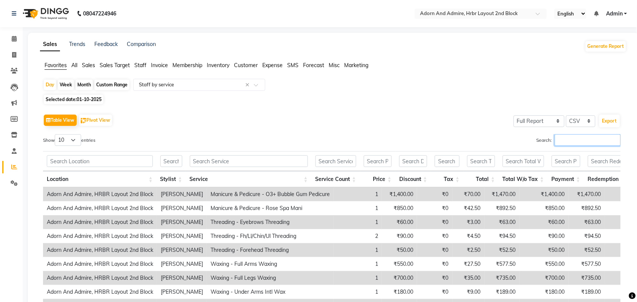
click at [602, 138] on input "Search:" at bounding box center [588, 140] width 66 height 12
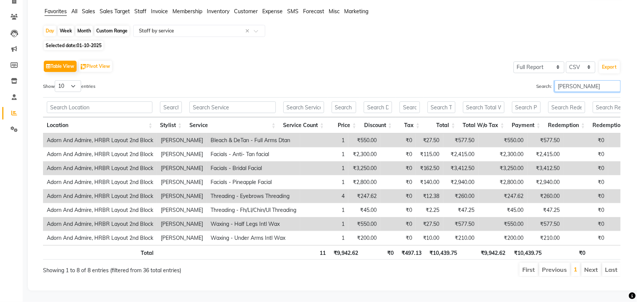
scroll to position [69, 0]
type input "[PERSON_NAME]"
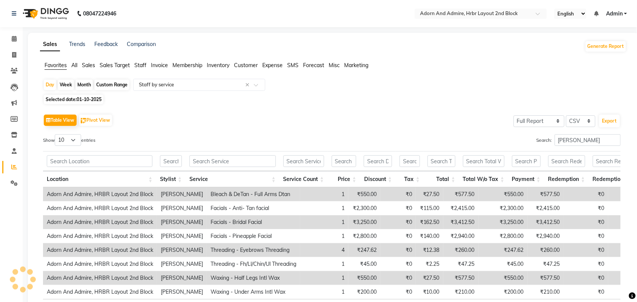
click at [28, 53] on div "Sales Trends Feedback Comparison Generate Report Favorites All Sales Sales Targ…" at bounding box center [333, 189] width 611 height 312
click at [11, 55] on span at bounding box center [14, 55] width 13 height 9
select select "service"
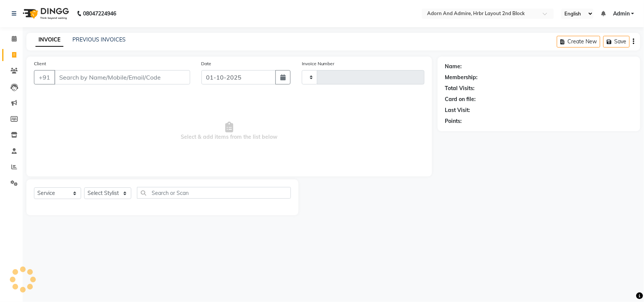
type input "2469"
select select "7203"
click at [115, 193] on select "Select Stylist [PERSON_NAME] [PERSON_NAME] [PERSON_NAME] [PERSON_NAME] [PERSON_…" at bounding box center [107, 194] width 47 height 12
select select "61580"
click at [84, 188] on select "Select Stylist [PERSON_NAME] [PERSON_NAME] [PERSON_NAME] [PERSON_NAME] [PERSON_…" at bounding box center [107, 194] width 47 height 12
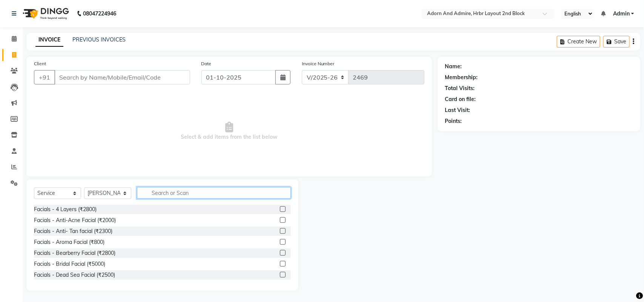
click at [180, 193] on input "text" at bounding box center [214, 193] width 154 height 12
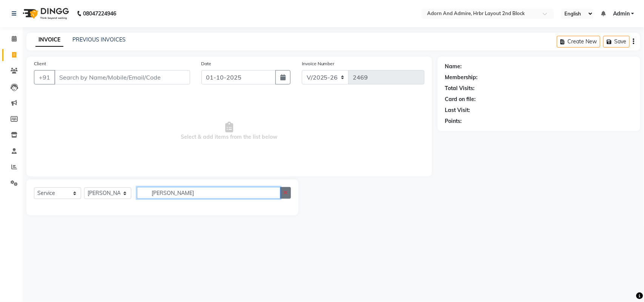
type input "eash"
click at [280, 197] on button "button" at bounding box center [285, 193] width 11 height 12
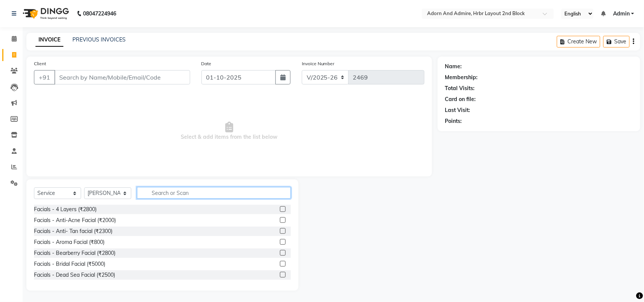
type input "e"
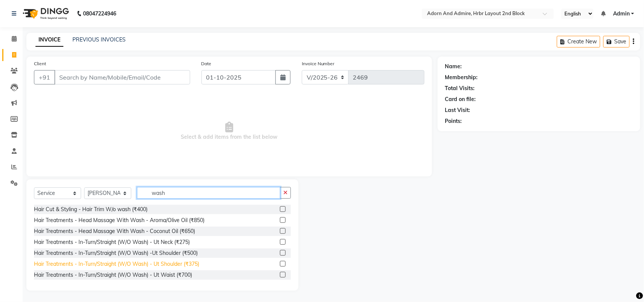
type input "wash"
drag, startPoint x: 178, startPoint y: 264, endPoint x: 195, endPoint y: 208, distance: 58.5
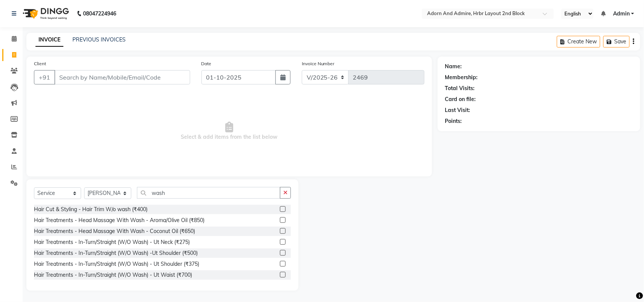
click at [177, 262] on div "Hair Treatments - In-Turn/Straight (W/O Wash) - Ut Shoulder (₹375)" at bounding box center [116, 264] width 165 height 8
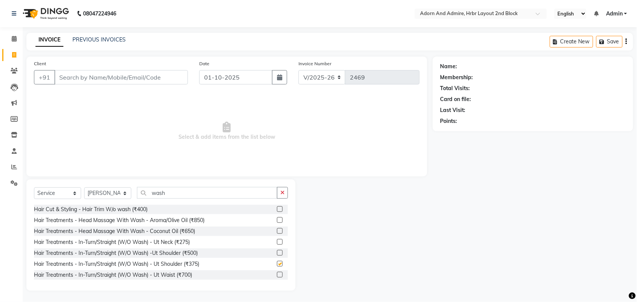
checkbox input "false"
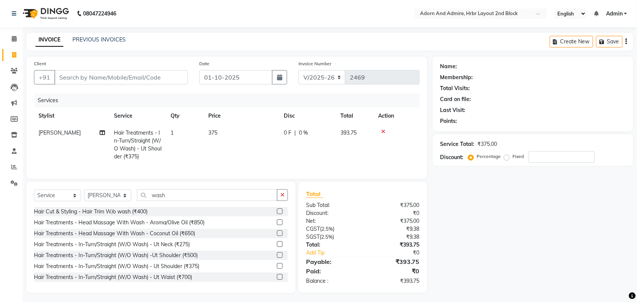
click at [259, 142] on td "375" at bounding box center [241, 145] width 75 height 41
select select "61580"
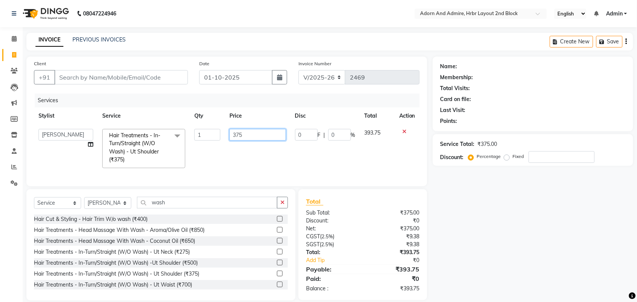
drag, startPoint x: 261, startPoint y: 132, endPoint x: 231, endPoint y: 138, distance: 30.0
click at [231, 138] on input "375" at bounding box center [257, 135] width 56 height 12
type input "500"
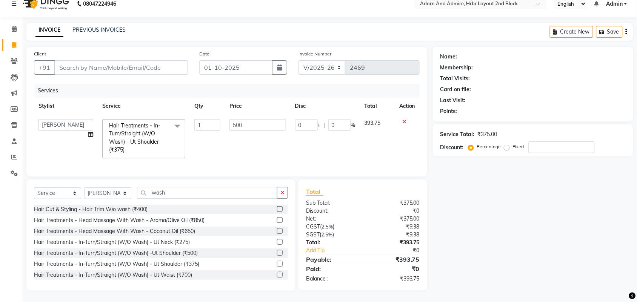
scroll to position [9, 0]
click at [515, 229] on div "Name: Membership: Total Visits: Card on file: Last Visit: Points: Service Total…" at bounding box center [536, 169] width 206 height 244
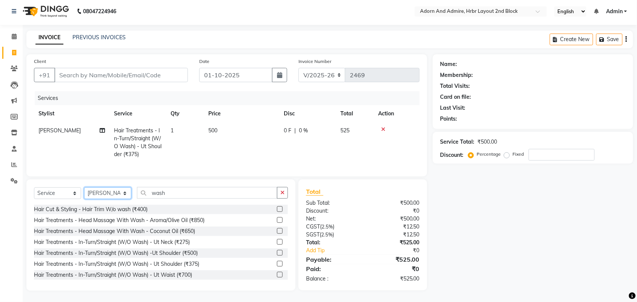
click at [122, 191] on select "Select Stylist [PERSON_NAME] [PERSON_NAME] [PERSON_NAME] [PERSON_NAME] [PERSON_…" at bounding box center [107, 194] width 47 height 12
select select "61576"
click at [84, 188] on select "Select Stylist [PERSON_NAME] [PERSON_NAME] [PERSON_NAME] [PERSON_NAME] [PERSON_…" at bounding box center [107, 194] width 47 height 12
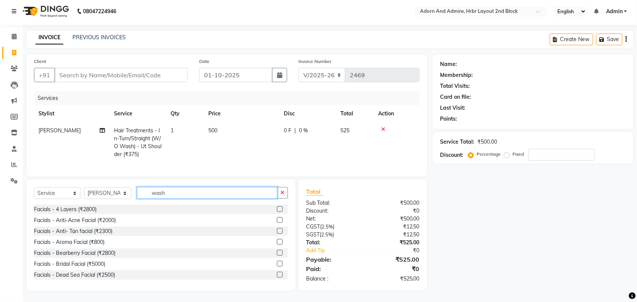
drag, startPoint x: 178, startPoint y: 192, endPoint x: 129, endPoint y: 199, distance: 48.8
click at [129, 199] on div "Select Service Product Membership Package Voucher Prepaid Gift Card Select Styl…" at bounding box center [161, 196] width 254 height 18
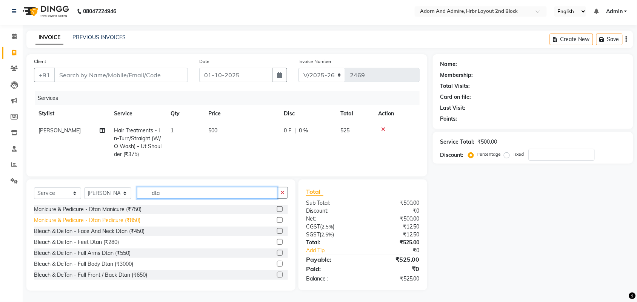
type input "dta"
click at [131, 221] on div "Manicure & Pedicure - Dtan Pedicure (₹850)" at bounding box center [87, 221] width 106 height 8
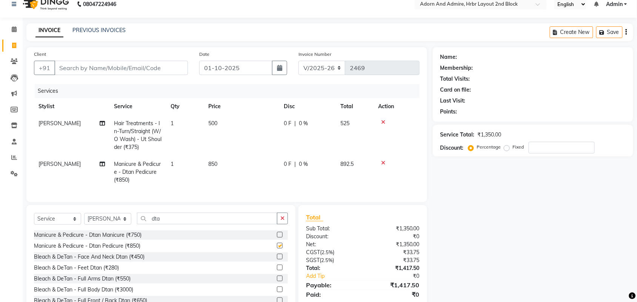
checkbox input "false"
click at [163, 70] on input "Client" at bounding box center [121, 68] width 134 height 14
type input "9"
type input "0"
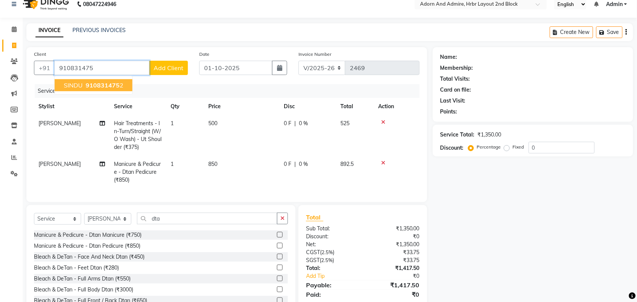
click at [113, 82] on span "910831475" at bounding box center [103, 86] width 34 height 8
type input "9108314752"
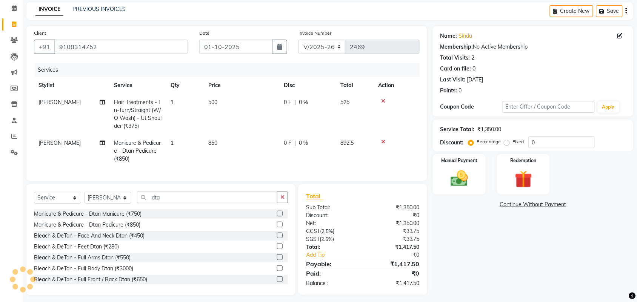
scroll to position [42, 0]
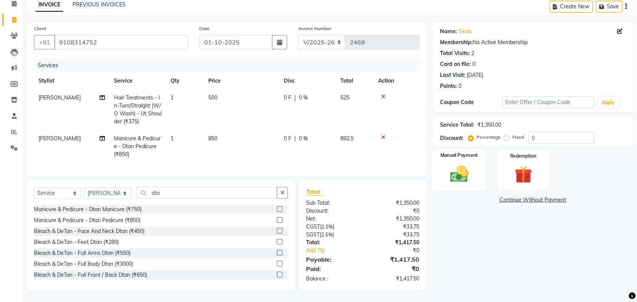
drag, startPoint x: 453, startPoint y: 168, endPoint x: 482, endPoint y: 177, distance: 30.4
click at [454, 168] on img at bounding box center [459, 174] width 29 height 21
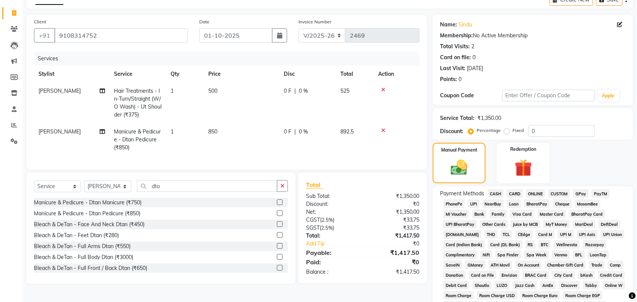
click at [584, 191] on span "GPay" at bounding box center [580, 193] width 15 height 9
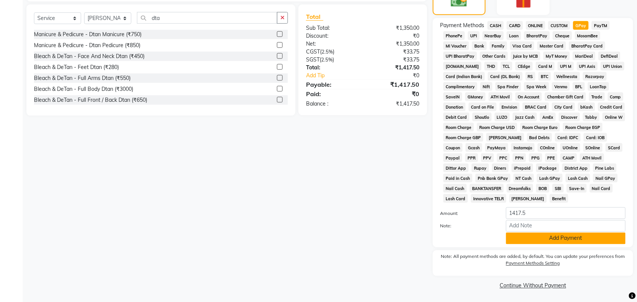
click at [574, 242] on button "Add Payment" at bounding box center [566, 239] width 120 height 12
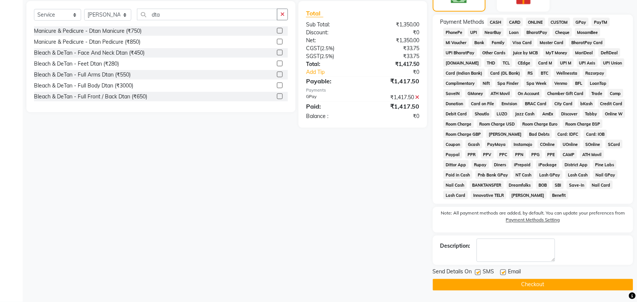
click at [551, 282] on button "Checkout" at bounding box center [533, 285] width 200 height 12
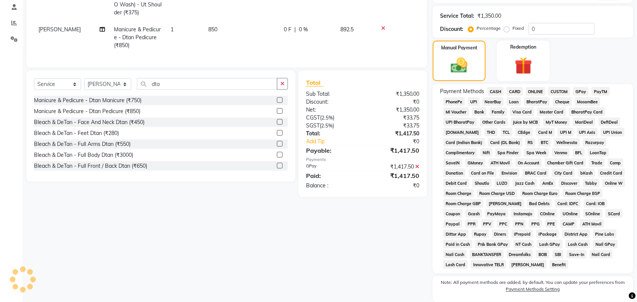
scroll to position [72, 0]
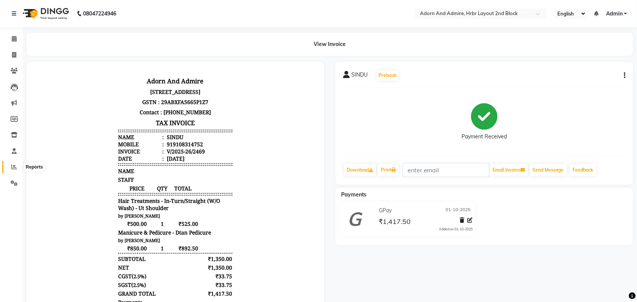
click at [15, 163] on span at bounding box center [14, 167] width 13 height 9
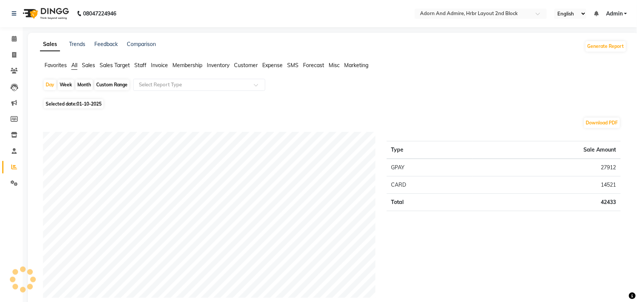
click at [45, 62] on span "Favorites" at bounding box center [56, 65] width 22 height 7
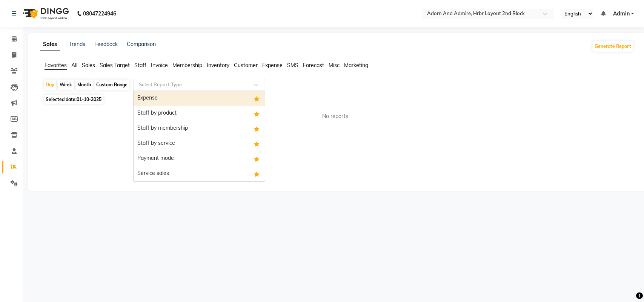
drag, startPoint x: 255, startPoint y: 80, endPoint x: 205, endPoint y: 82, distance: 49.9
click at [250, 79] on div "Select Report Type" at bounding box center [199, 85] width 132 height 12
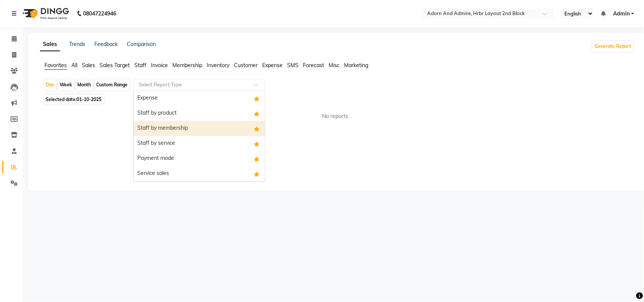
click at [196, 153] on div "Payment mode" at bounding box center [199, 158] width 131 height 15
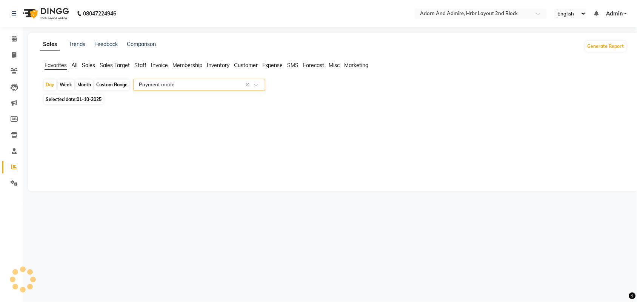
select select "full_report"
select select "csv"
click at [198, 89] on div "Select Report Type × Payment mode ×" at bounding box center [199, 85] width 132 height 12
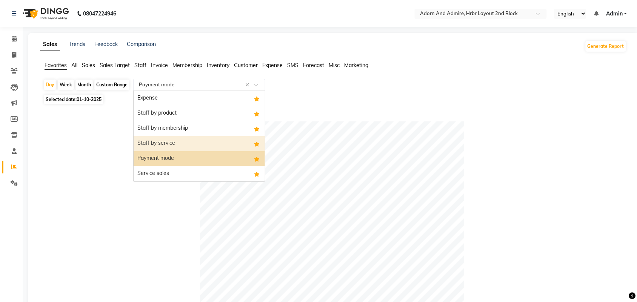
click at [196, 145] on div "Staff by service" at bounding box center [199, 143] width 131 height 15
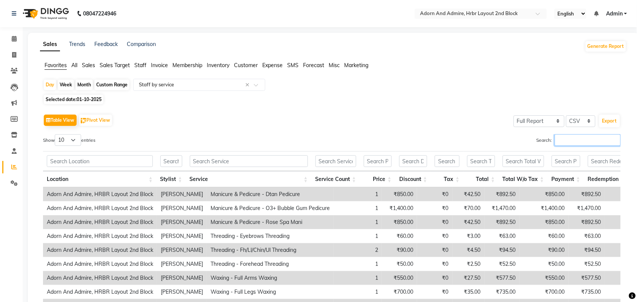
drag, startPoint x: 584, startPoint y: 140, endPoint x: 547, endPoint y: 132, distance: 37.3
click at [584, 140] on input "Search:" at bounding box center [588, 140] width 66 height 12
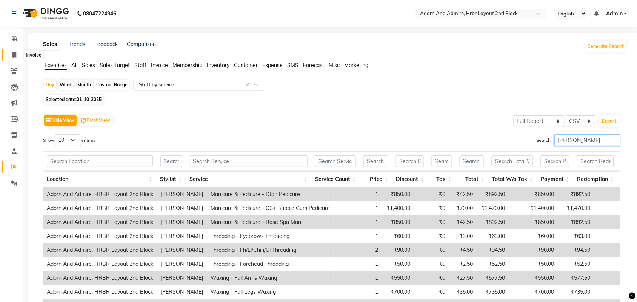
type input "sunitha"
click at [15, 53] on icon at bounding box center [14, 55] width 4 height 6
select select "service"
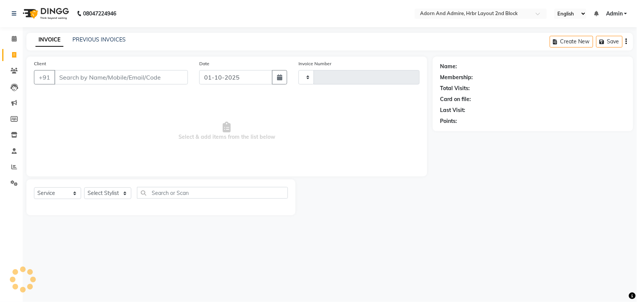
type input "2470"
select select "7203"
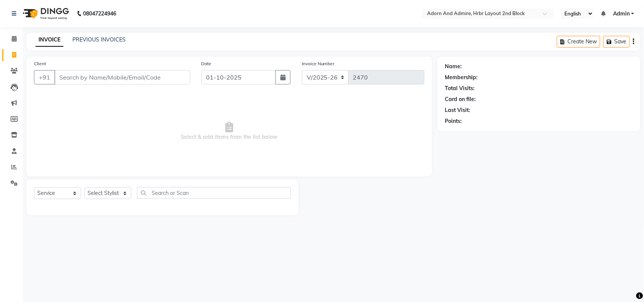
drag, startPoint x: 1, startPoint y: 168, endPoint x: 12, endPoint y: 160, distance: 13.4
click at [4, 166] on li "Reports" at bounding box center [11, 167] width 23 height 16
click at [13, 159] on li "Reports" at bounding box center [11, 167] width 23 height 16
drag, startPoint x: 14, startPoint y: 163, endPoint x: 22, endPoint y: 157, distance: 9.4
click at [14, 163] on span at bounding box center [14, 167] width 13 height 9
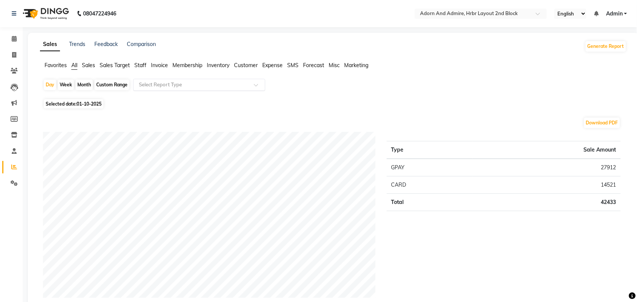
drag, startPoint x: 65, startPoint y: 65, endPoint x: 160, endPoint y: 84, distance: 97.0
click at [67, 65] on ul "Favorites All Sales Sales Target Staff Invoice Membership Inventory Customer Ex…" at bounding box center [333, 66] width 587 height 8
click at [188, 88] on input "text" at bounding box center [191, 85] width 109 height 8
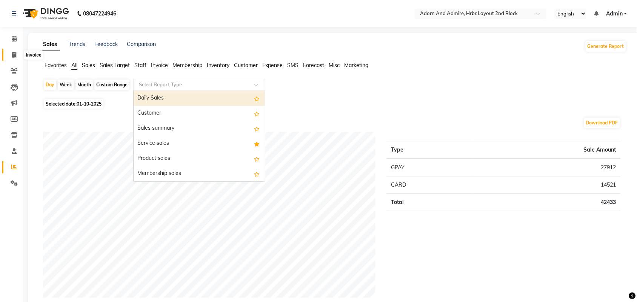
drag, startPoint x: 19, startPoint y: 54, endPoint x: 27, endPoint y: 50, distance: 9.1
click at [19, 54] on span at bounding box center [14, 55] width 13 height 9
select select "service"
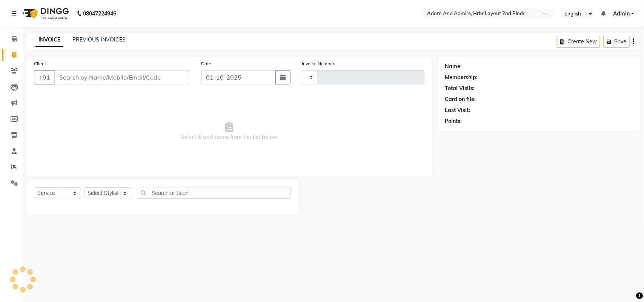
type input "2470"
select select "7203"
click at [94, 38] on link "PREVIOUS INVOICES" at bounding box center [98, 39] width 53 height 7
